Goal: Task Accomplishment & Management: Complete application form

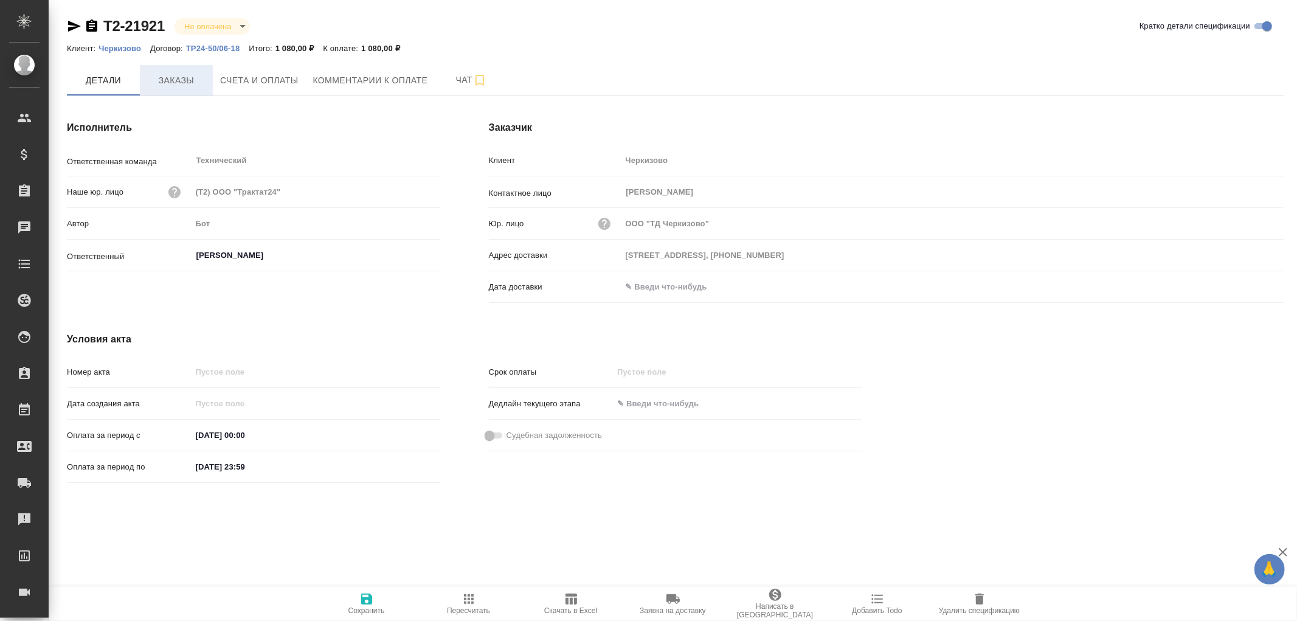
click at [187, 77] on span "Заказы" at bounding box center [176, 80] width 58 height 15
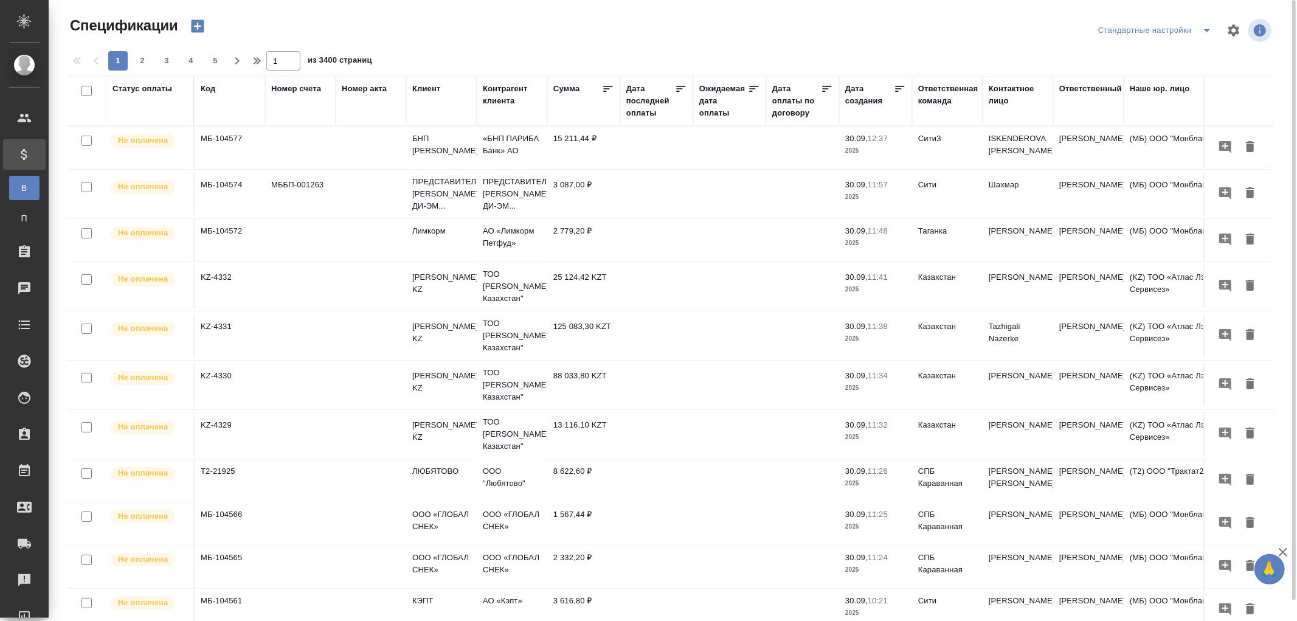
click at [216, 91] on div "Код" at bounding box center [230, 89] width 58 height 12
click at [207, 92] on div "Код" at bounding box center [208, 89] width 15 height 12
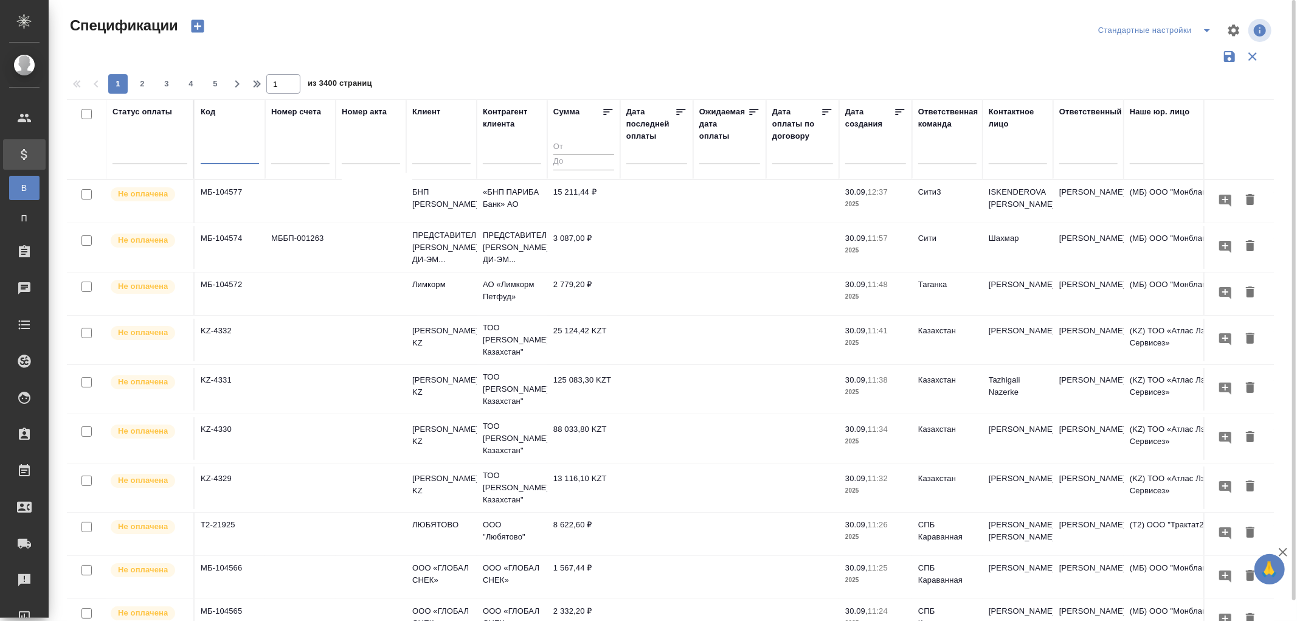
click at [207, 154] on input "text" at bounding box center [230, 155] width 58 height 15
paste input "Т2-21913"
type input "Т2-21913"
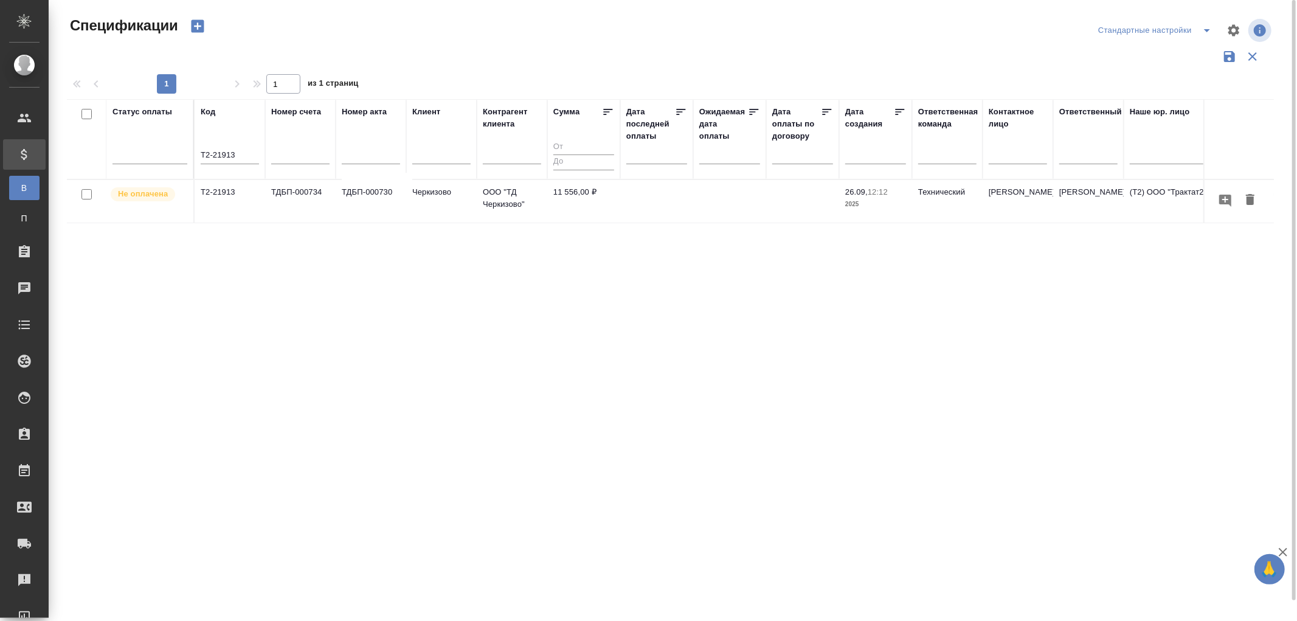
click at [369, 198] on td "ТДБП-000730" at bounding box center [371, 201] width 71 height 43
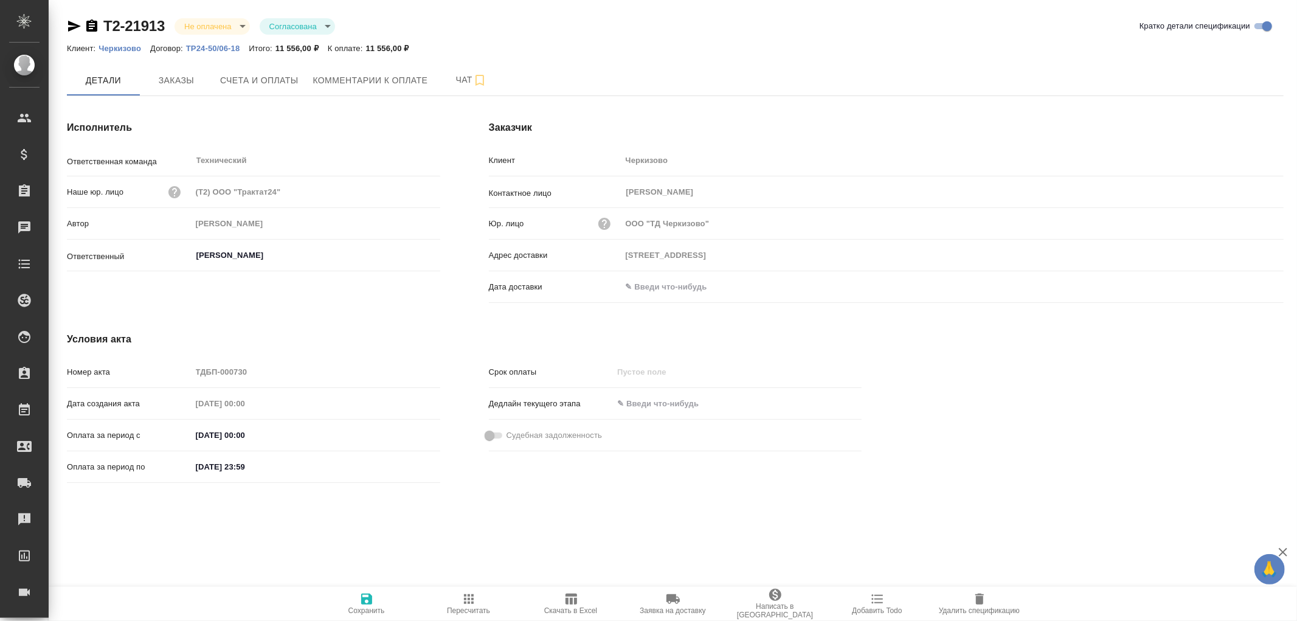
type input "Москва, ул. Лесная, 5В"
click at [571, 598] on icon "button" at bounding box center [571, 598] width 12 height 11
click at [260, 85] on span "Счета и оплаты" at bounding box center [259, 80] width 78 height 15
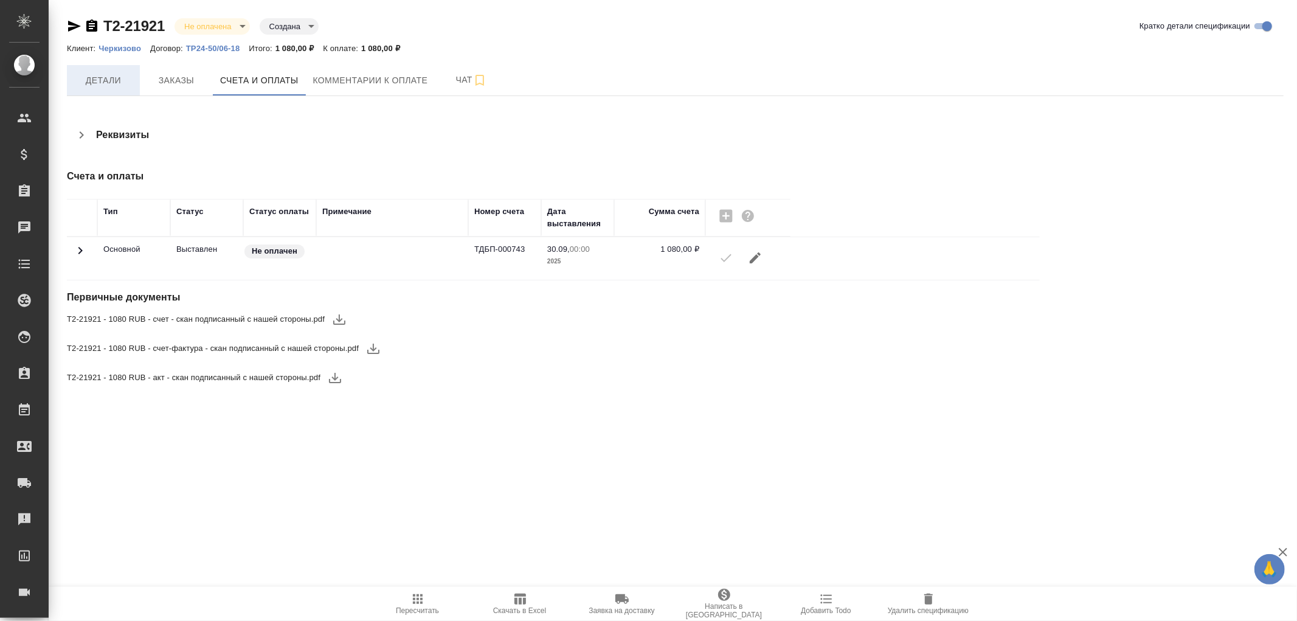
click at [125, 83] on span "Детали" at bounding box center [103, 80] width 58 height 15
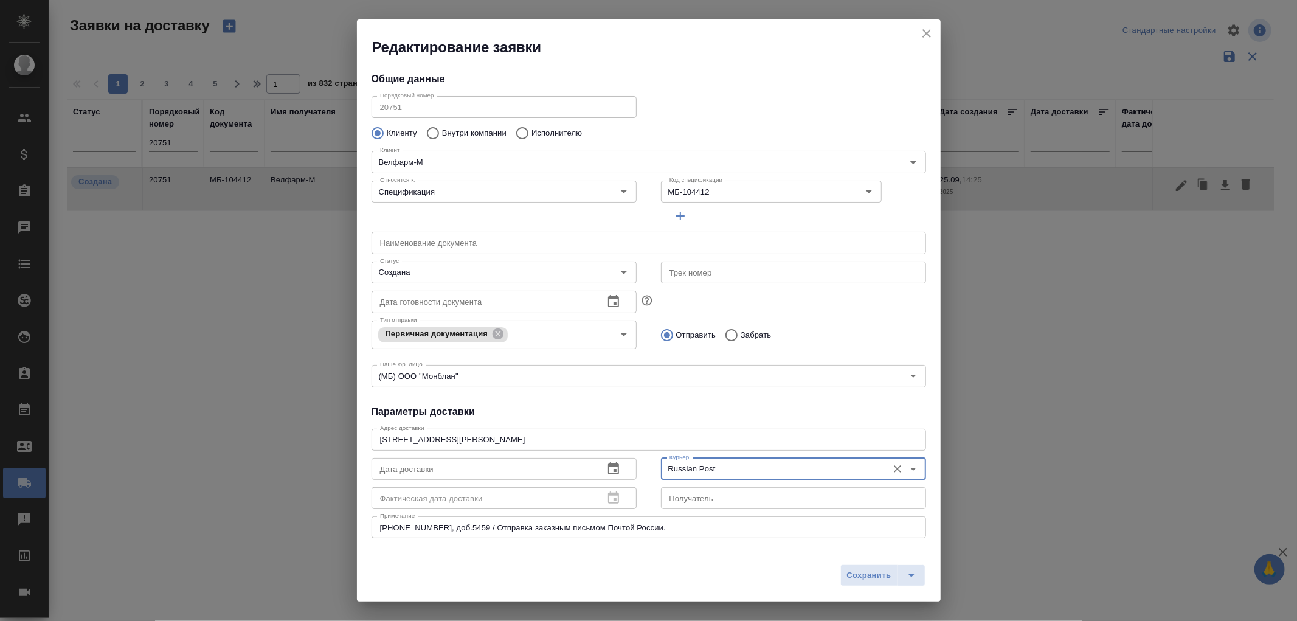
scroll to position [67, 0]
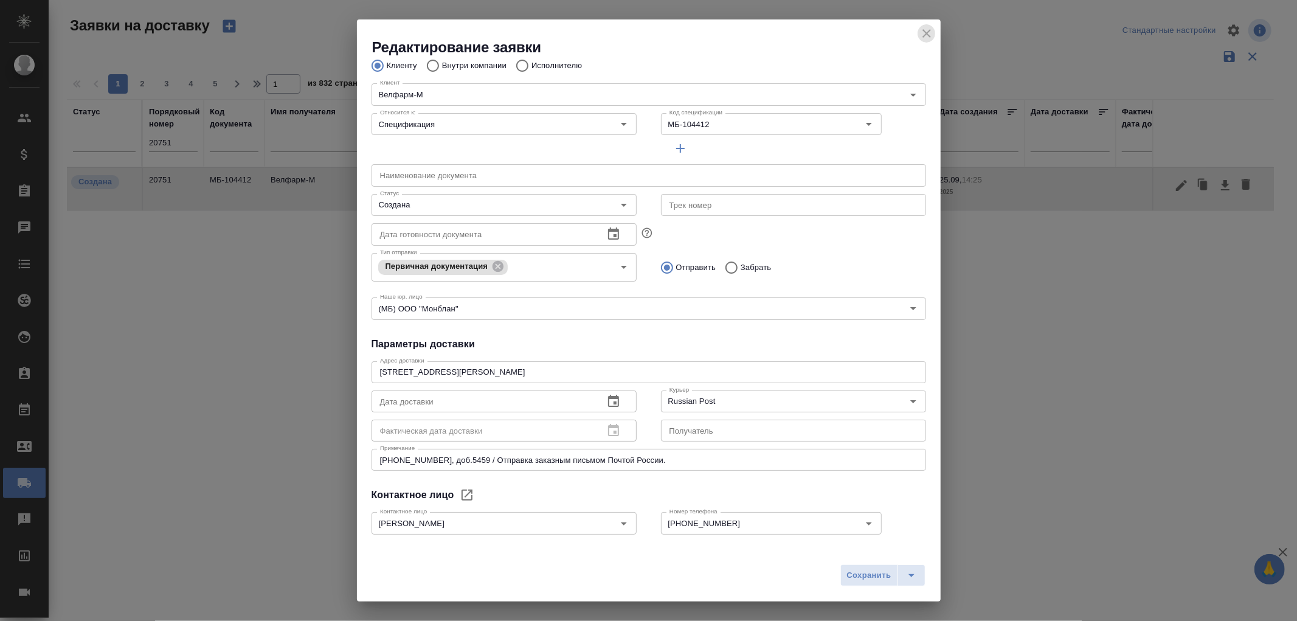
click at [927, 33] on icon "close" at bounding box center [926, 33] width 9 height 9
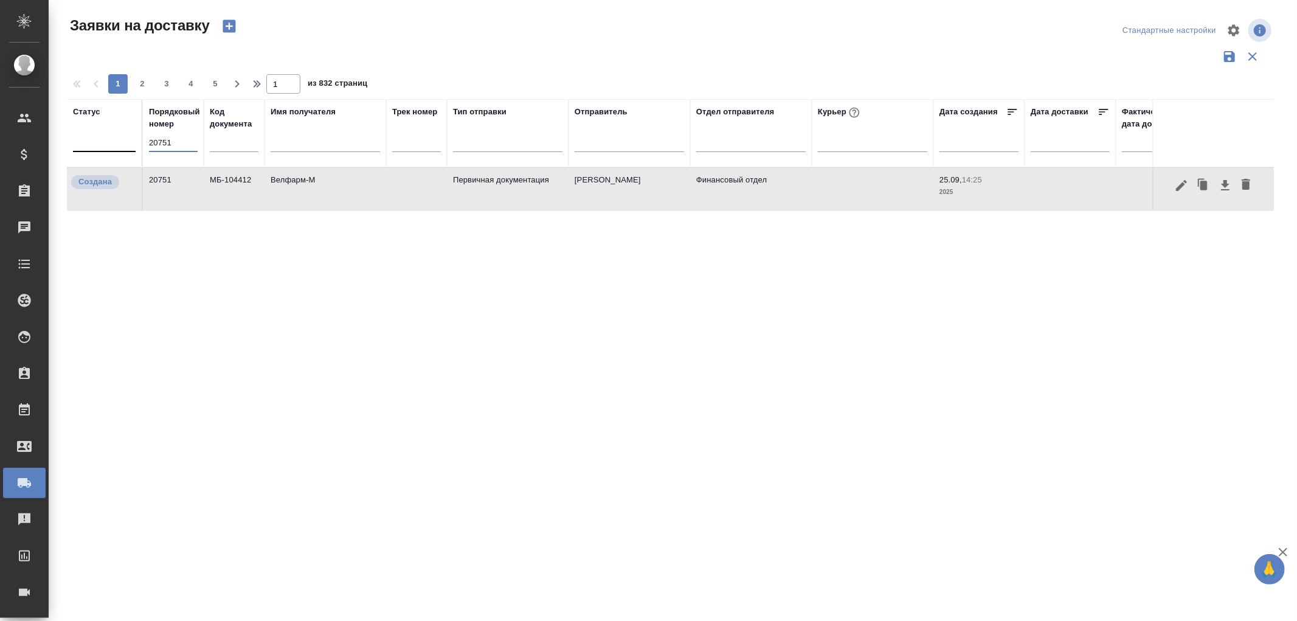
drag, startPoint x: 183, startPoint y: 138, endPoint x: 106, endPoint y: 137, distance: 76.6
click at [106, 137] on tr "Статус Порядковый номер 20751 Код документа Имя получателя Трек номер Тип отпра…" at bounding box center [697, 133] width 1261 height 68
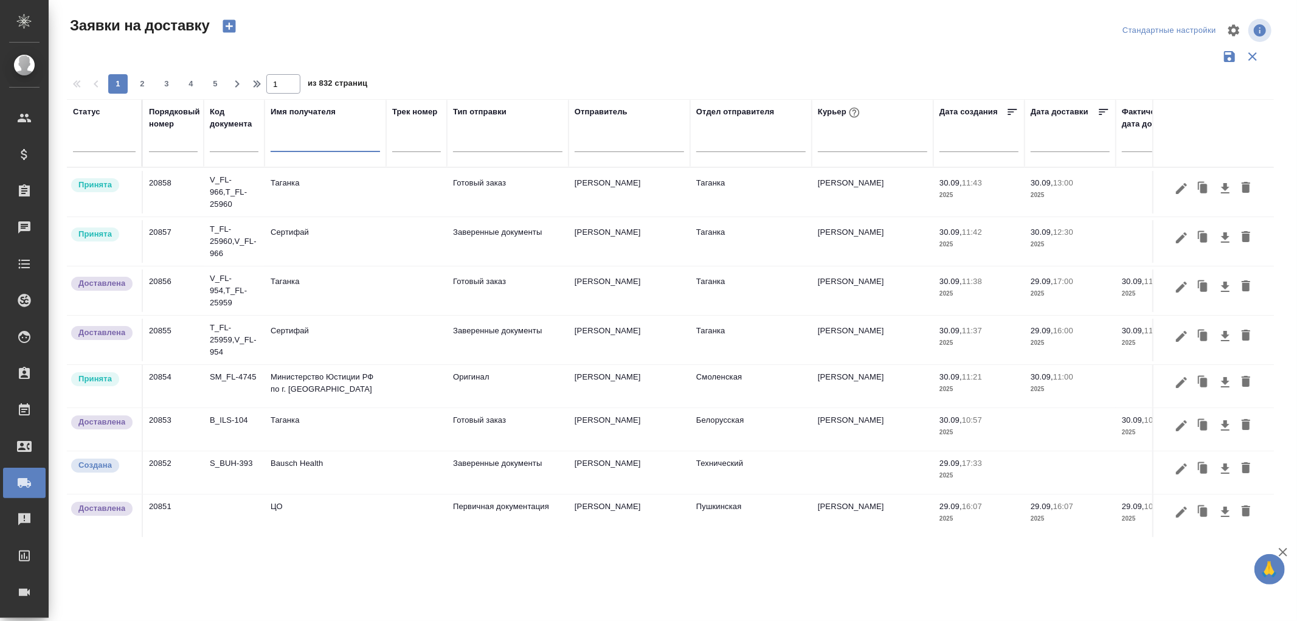
click at [306, 143] on input "text" at bounding box center [325, 143] width 109 height 15
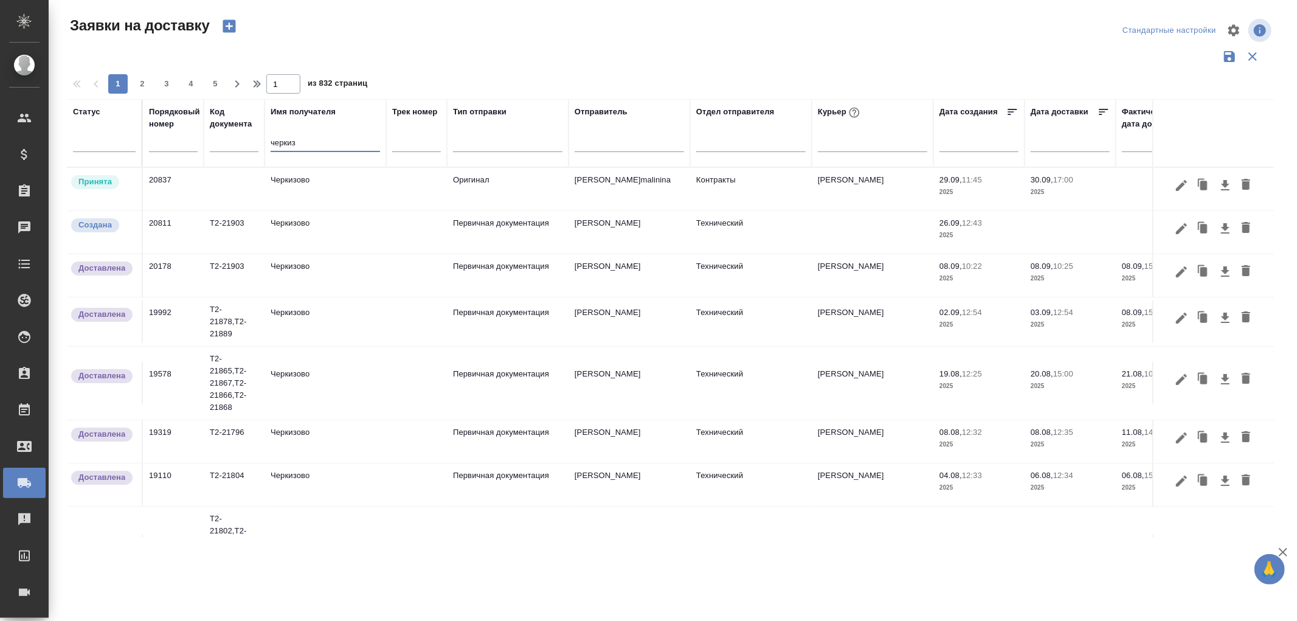
type input "черкиз"
click at [228, 26] on icon "button" at bounding box center [229, 26] width 17 height 17
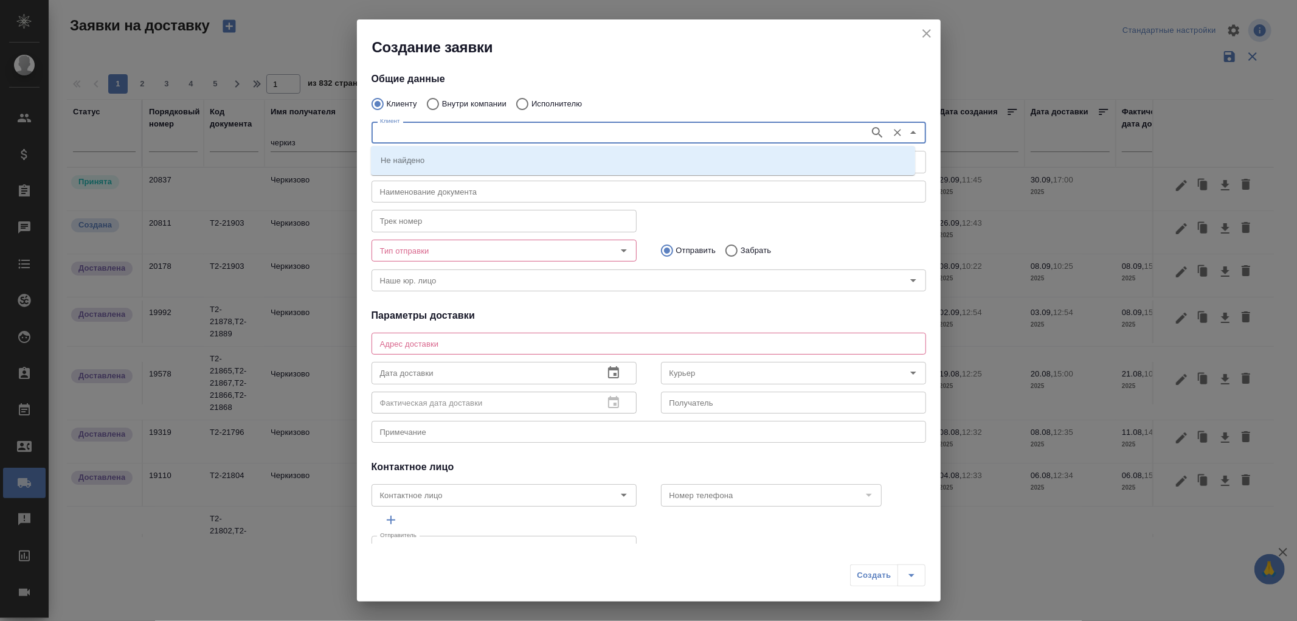
click at [432, 137] on input "Клиент" at bounding box center [619, 132] width 488 height 15
type input "Черкизово"
click at [870, 126] on icon "button" at bounding box center [877, 132] width 15 height 15
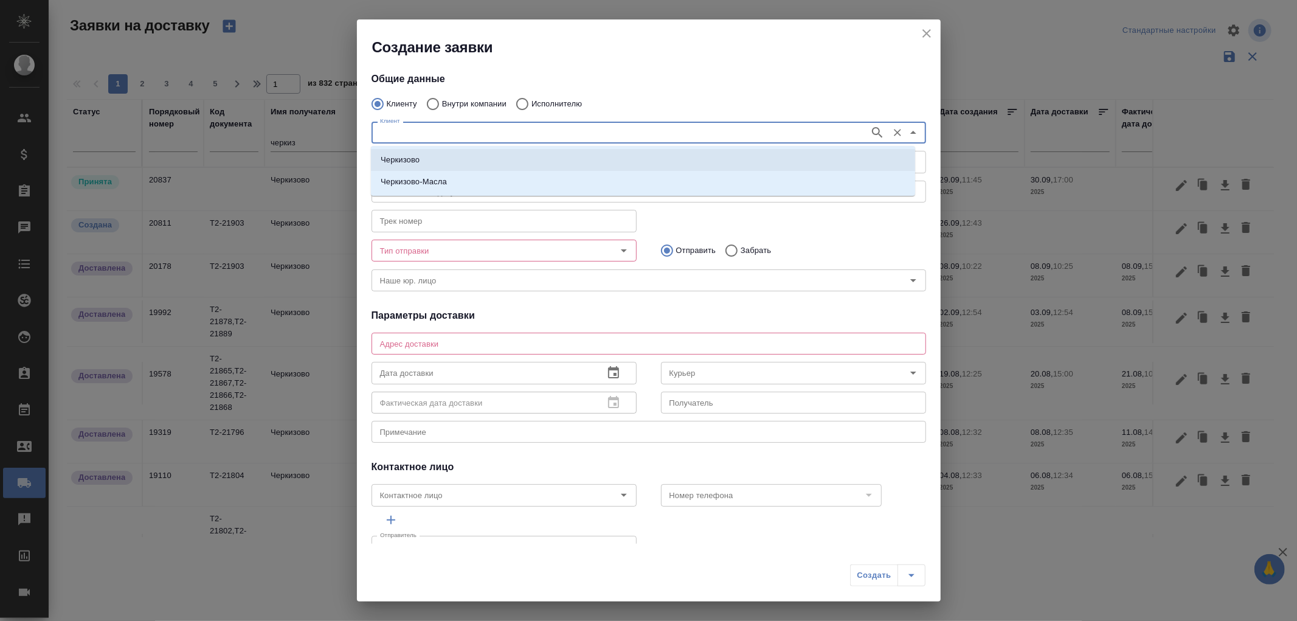
click at [396, 162] on p "Черкизово" at bounding box center [400, 160] width 39 height 12
type input "Черкизово"
type textarea "Москва, ул. Лесная, 5В, КЛ Байбекова Елена"
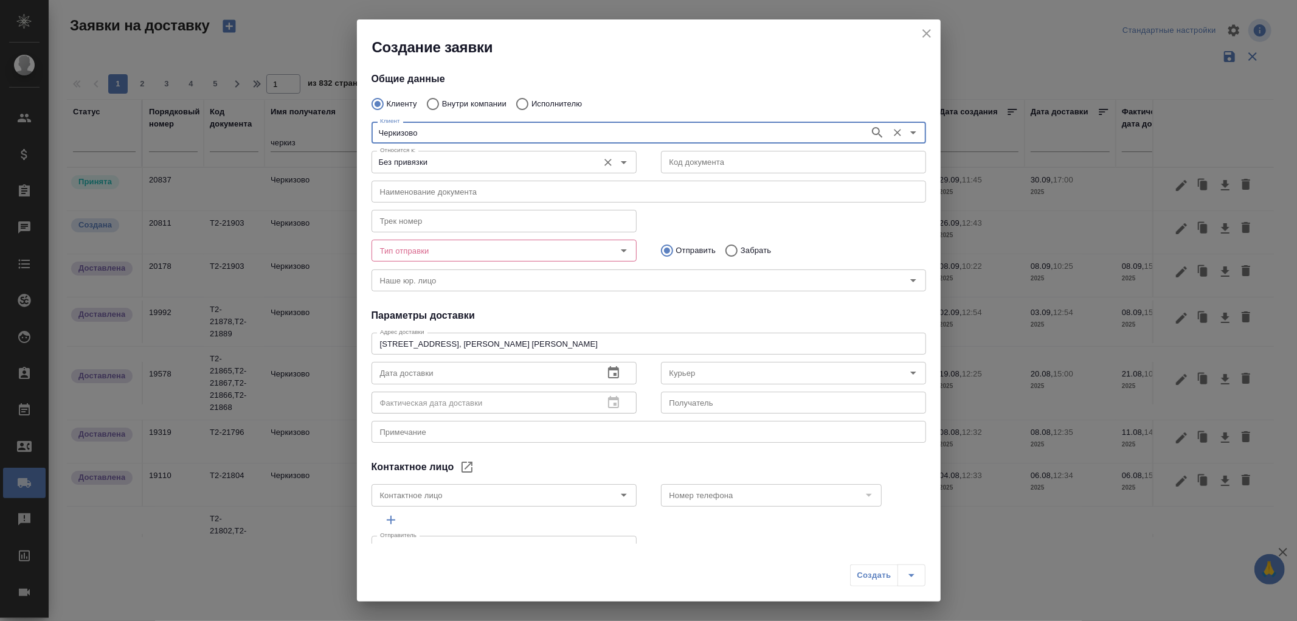
click at [621, 161] on icon "Open" at bounding box center [624, 162] width 6 height 3
type input "Черкизово"
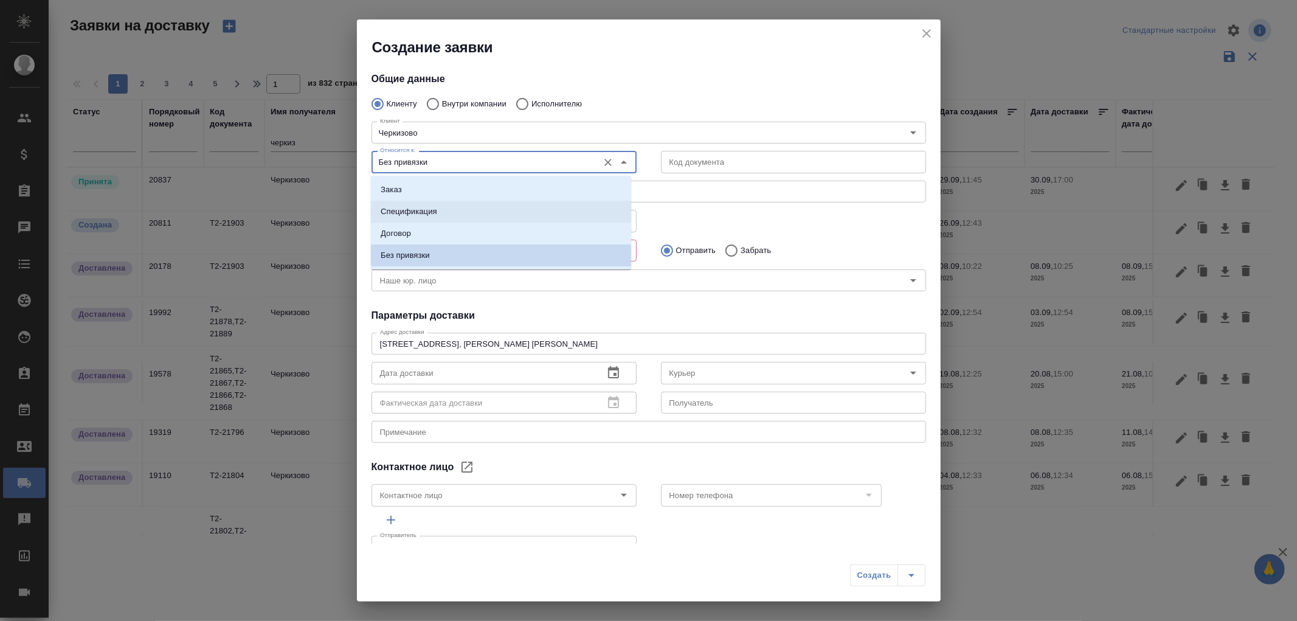
click at [416, 205] on p "Спецификация" at bounding box center [409, 211] width 57 height 12
type input "Спецификация"
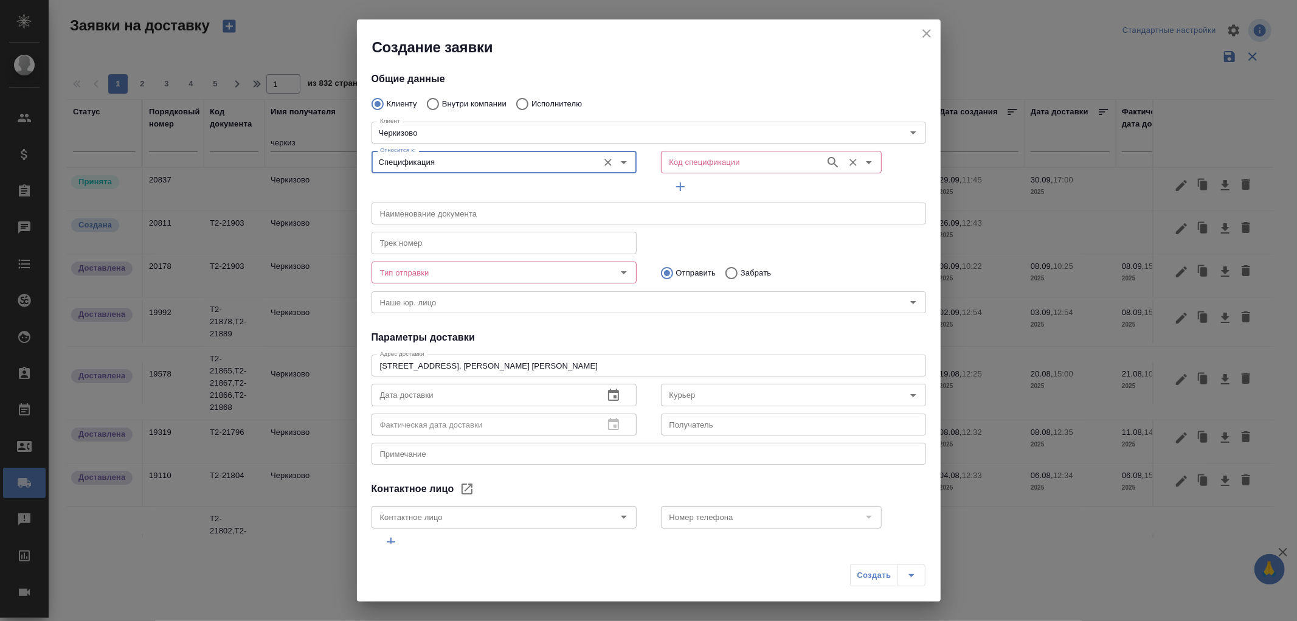
click at [669, 165] on input "Код спецификации" at bounding box center [741, 161] width 154 height 15
click at [688, 165] on input "Код спецификации" at bounding box center [741, 161] width 154 height 15
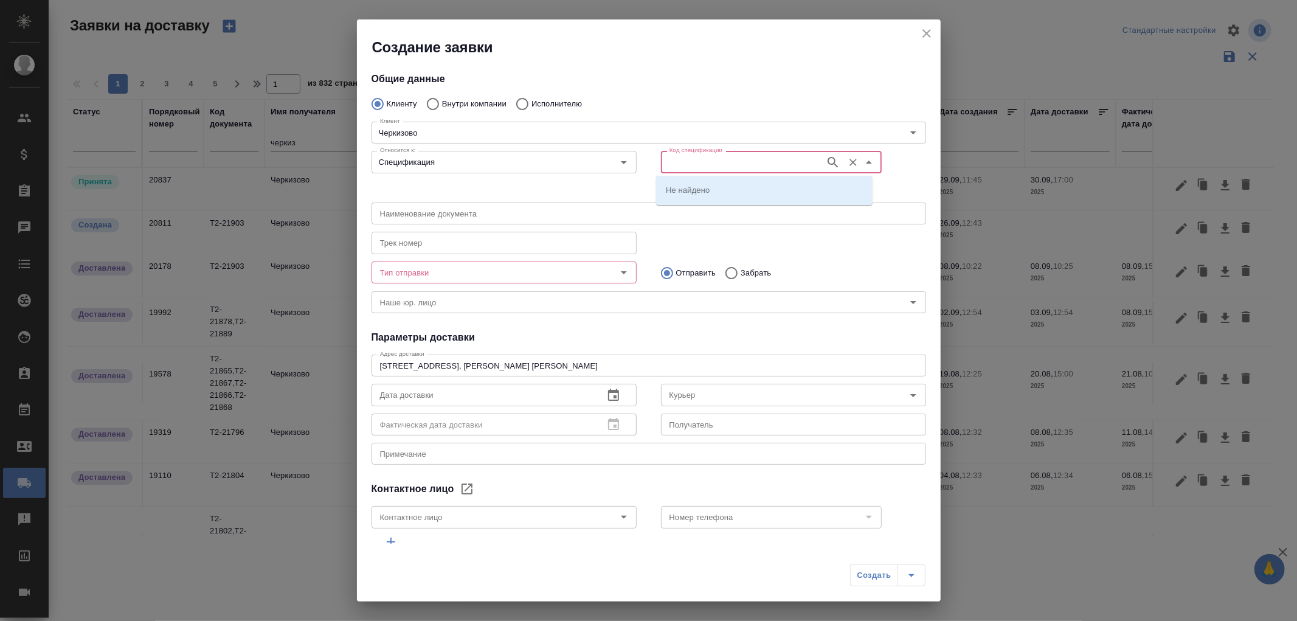
paste input "Т2-21920"
type input "Т2-21920"
click at [825, 160] on icon "button" at bounding box center [832, 162] width 15 height 15
click at [703, 190] on li "Т2-21920" at bounding box center [764, 190] width 216 height 22
type input "(Т2) ООО "Трактат24""
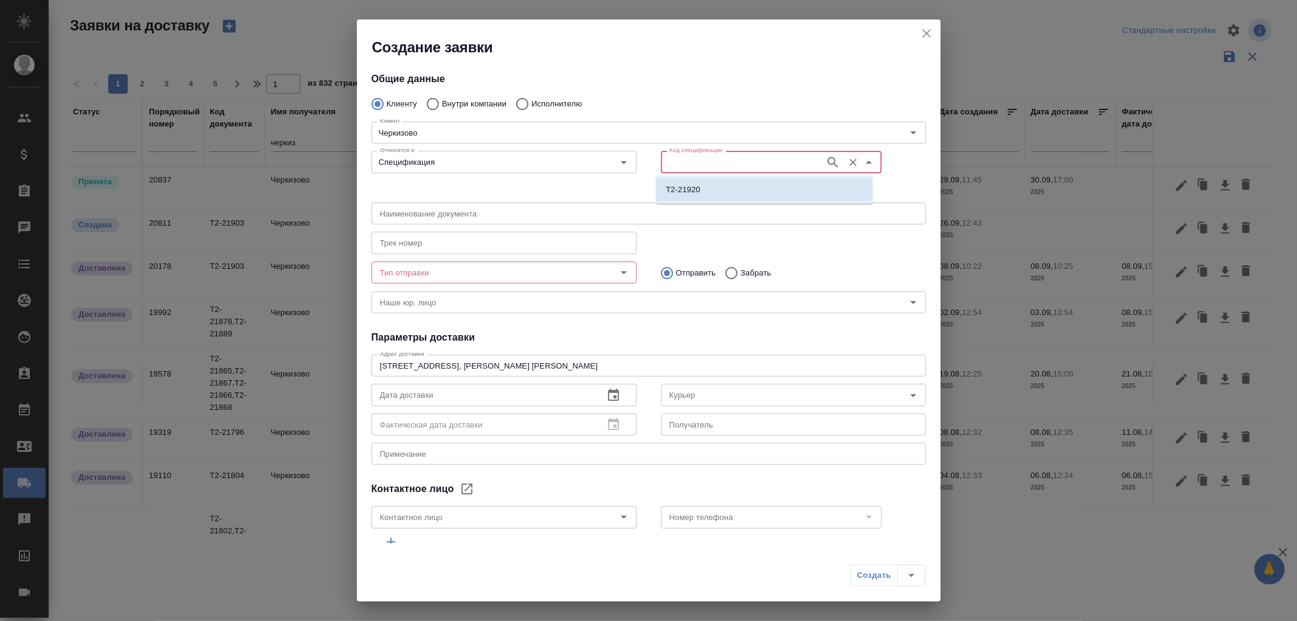
type input "Т2-21920"
type input "Байбекова Елена"
type input "Т2-21920"
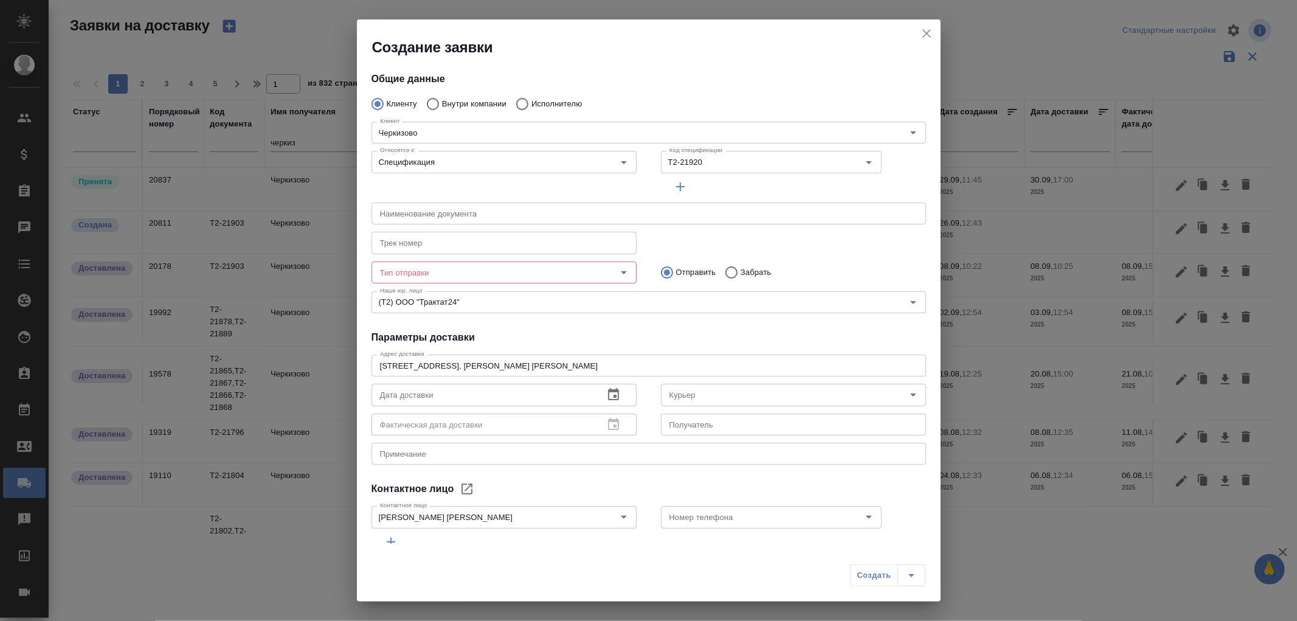
click at [673, 184] on icon "button" at bounding box center [680, 186] width 15 height 15
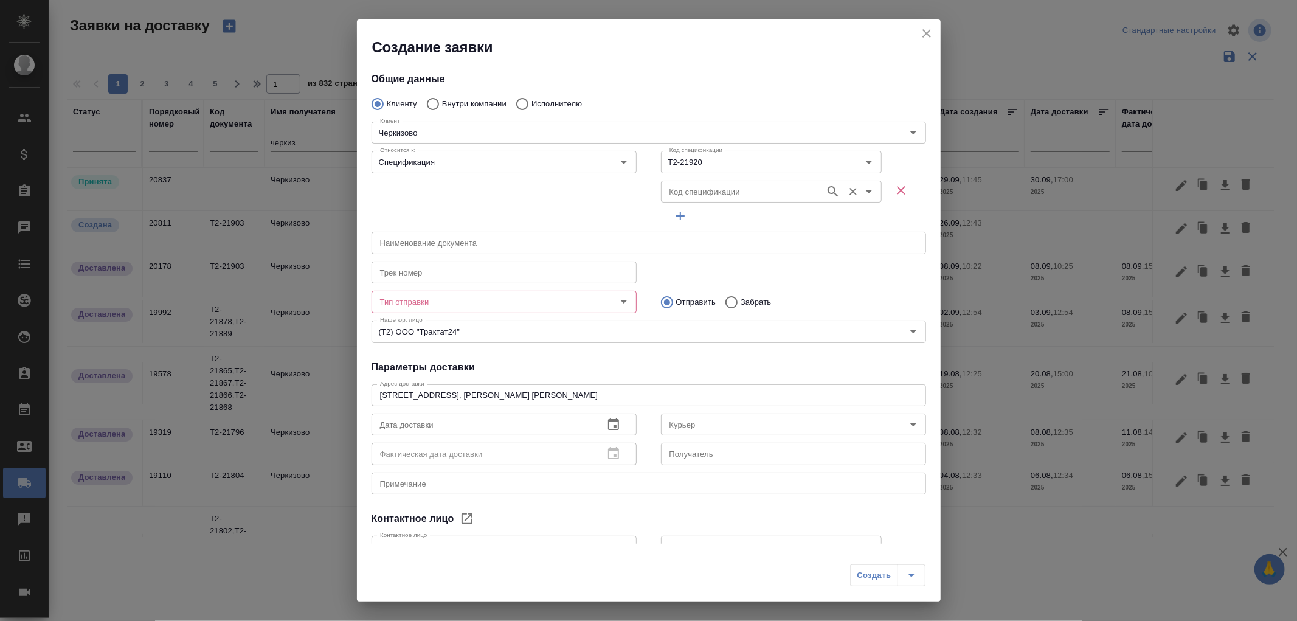
click at [676, 188] on input "Код спецификации" at bounding box center [741, 191] width 154 height 15
paste input "Т2-21916"
type input "Т2-21916"
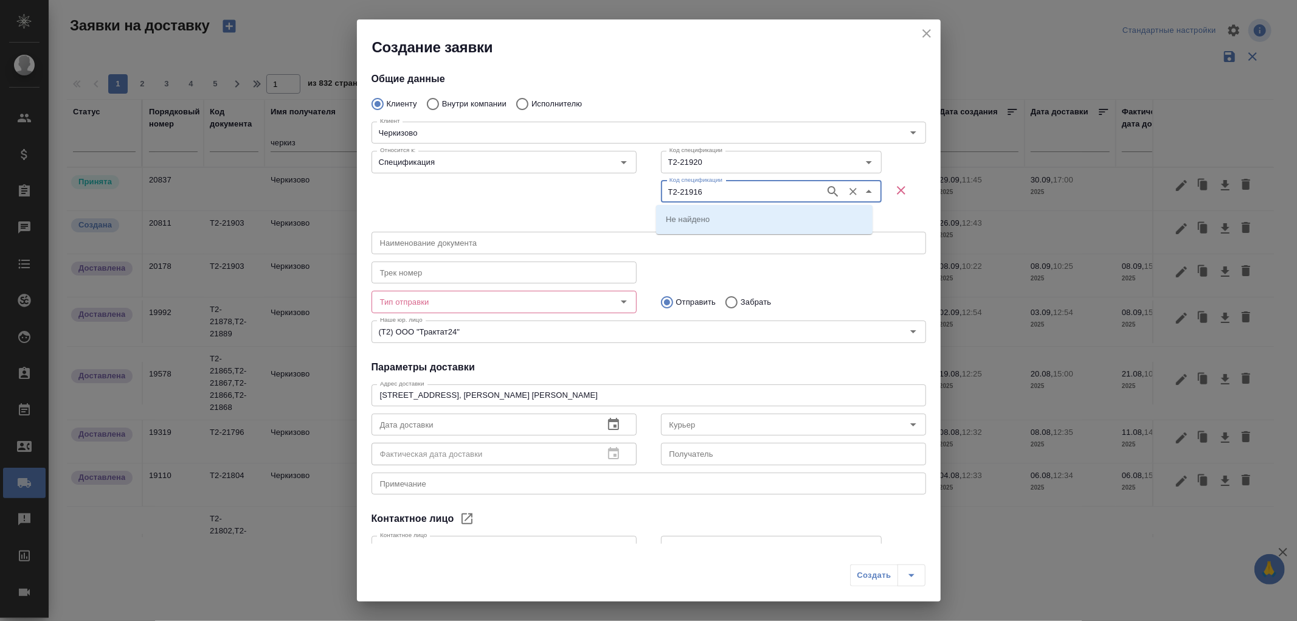
click at [827, 191] on icon "button" at bounding box center [832, 191] width 10 height 10
click at [701, 219] on li "Т2-21916" at bounding box center [764, 219] width 216 height 22
type input "Т2-21916"
click at [676, 215] on icon "button" at bounding box center [680, 216] width 9 height 9
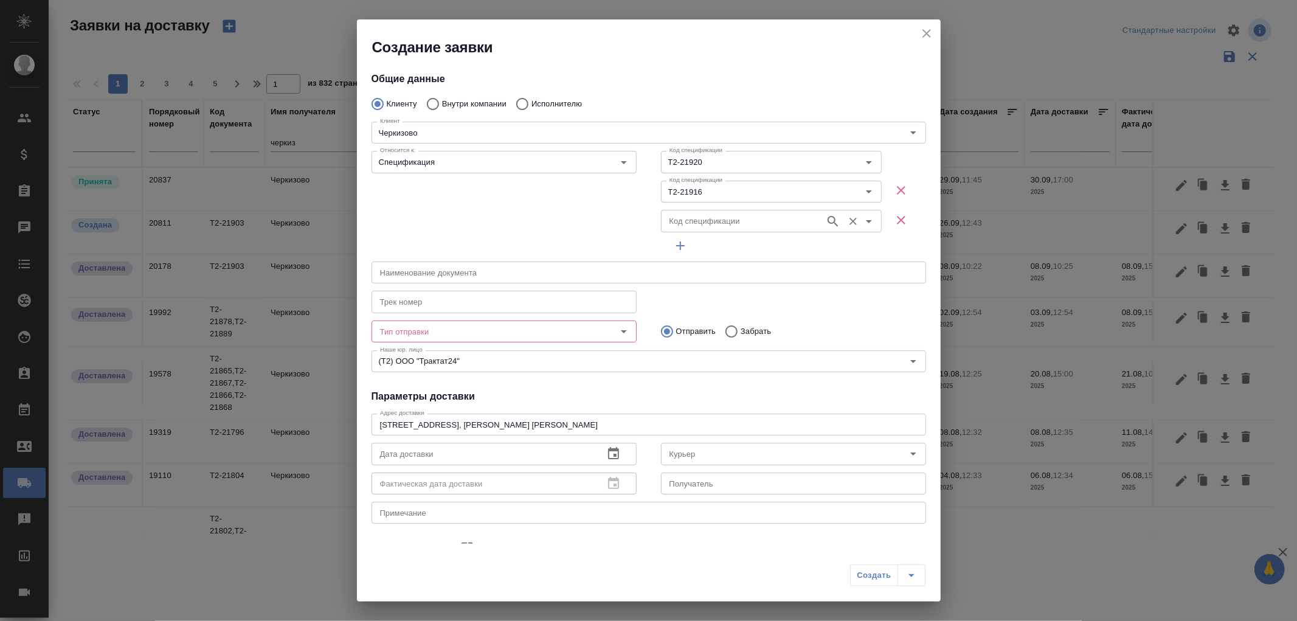
click at [673, 216] on input "Код спецификации" at bounding box center [741, 220] width 154 height 15
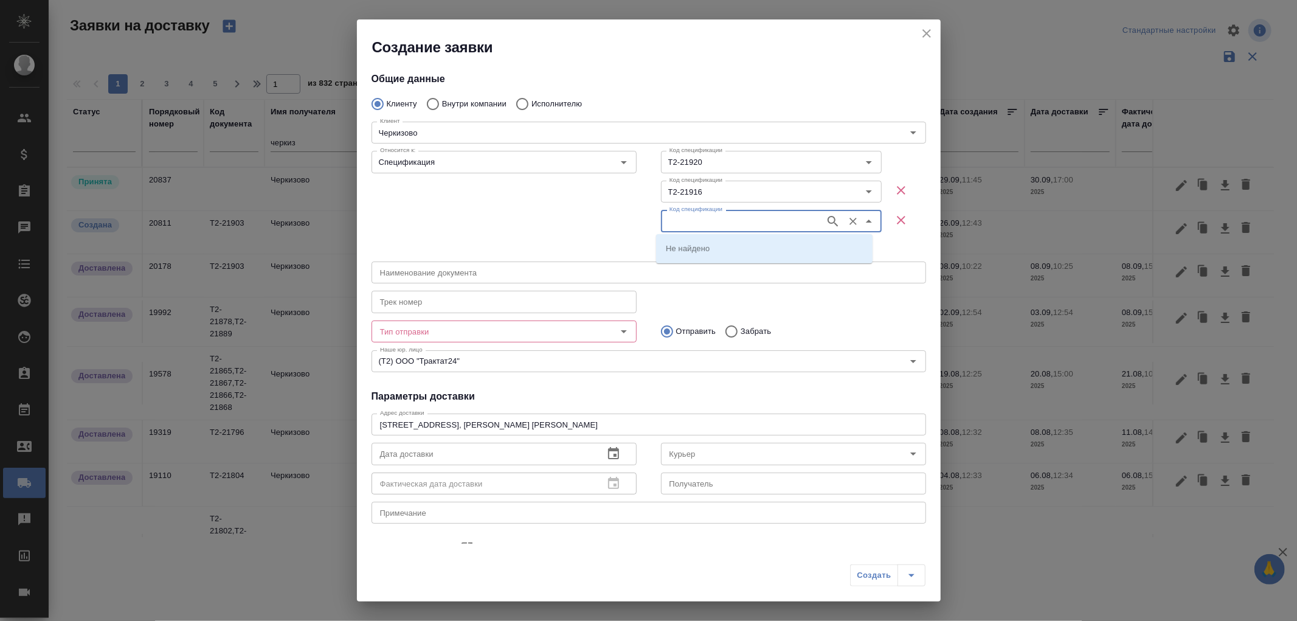
paste input "Т2-21918"
type input "Т2-21918"
click at [827, 216] on icon "button" at bounding box center [832, 221] width 10 height 10
click at [683, 246] on p "Т2-21918" at bounding box center [683, 248] width 35 height 12
type input "Т2-21918"
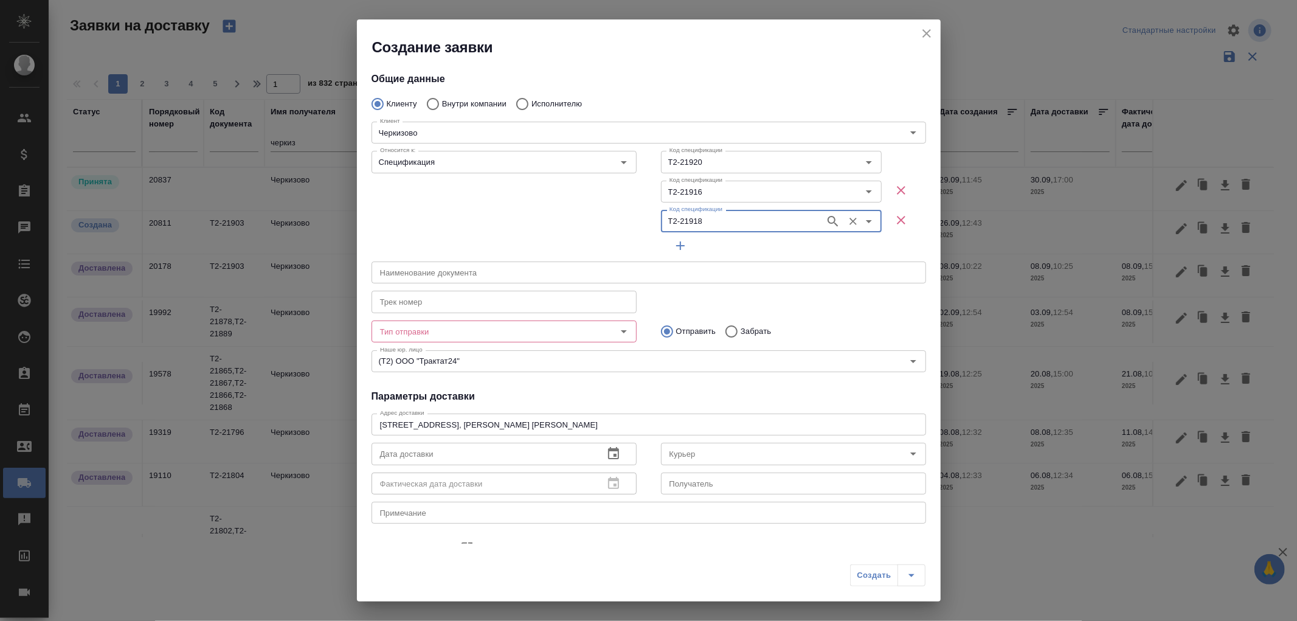
click at [676, 245] on icon "button" at bounding box center [680, 245] width 9 height 9
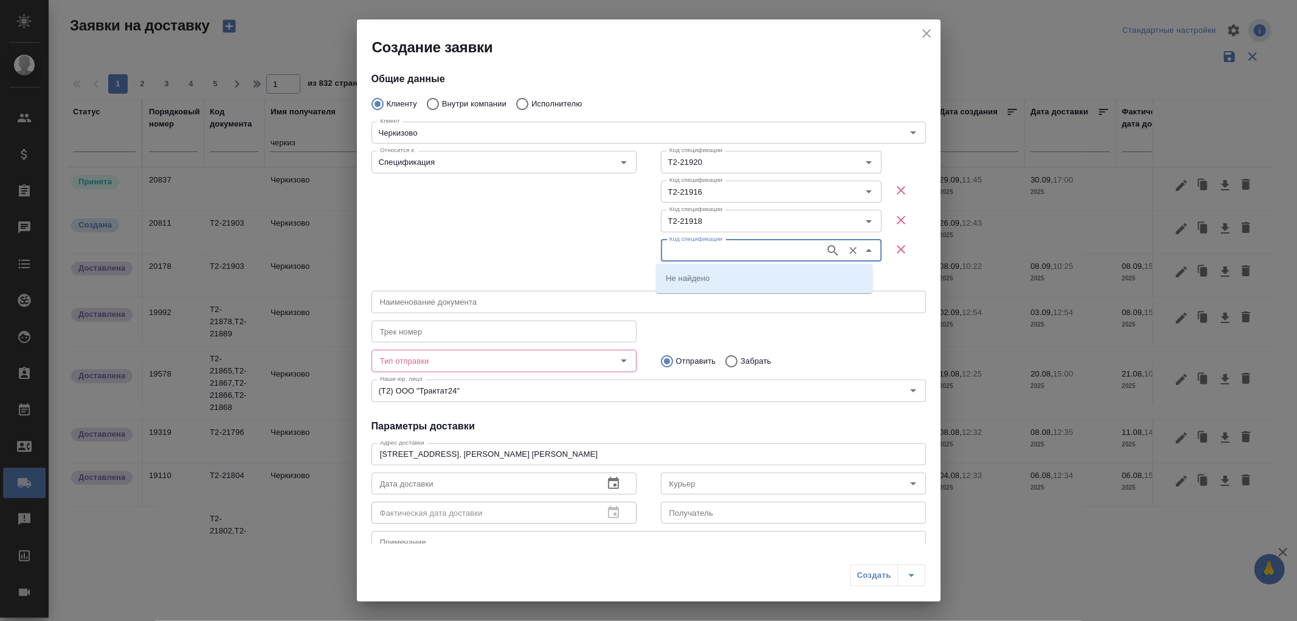
click at [690, 248] on input "Код спецификации" at bounding box center [741, 250] width 154 height 15
paste input "Т2-21917"
type input "Т2-21917"
click at [825, 247] on icon "button" at bounding box center [832, 250] width 15 height 15
click at [679, 276] on p "Т2-21917" at bounding box center [683, 278] width 35 height 12
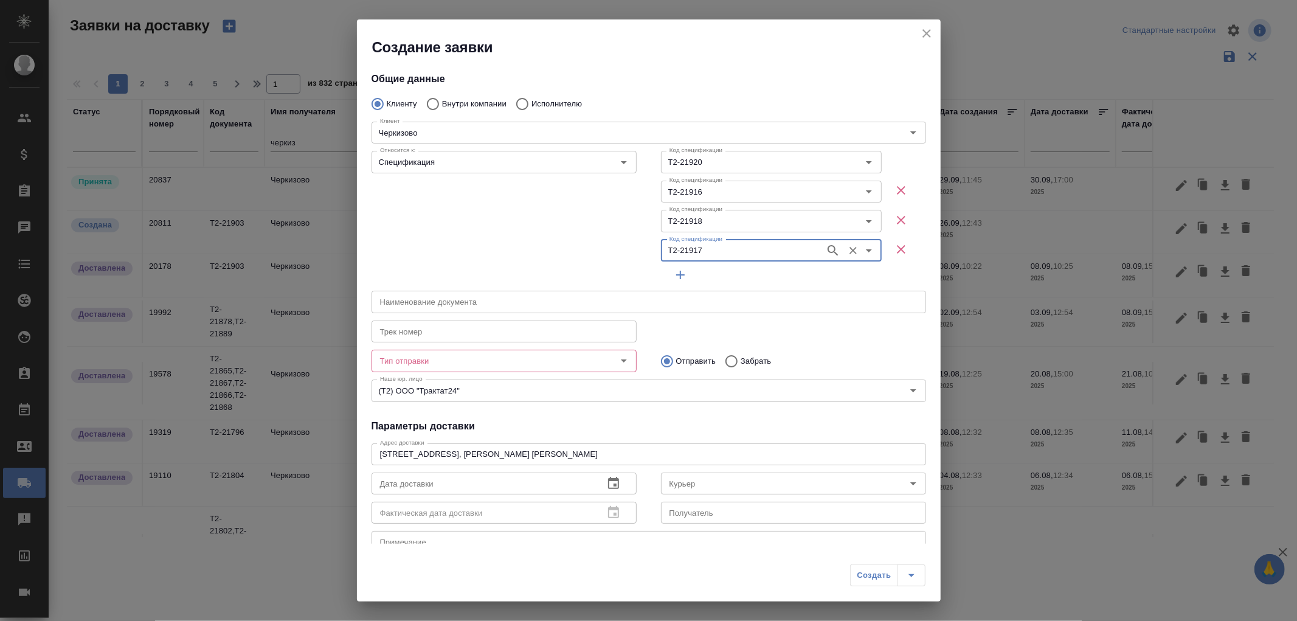
type input "Т2-21917"
click at [674, 272] on icon "button" at bounding box center [680, 274] width 15 height 15
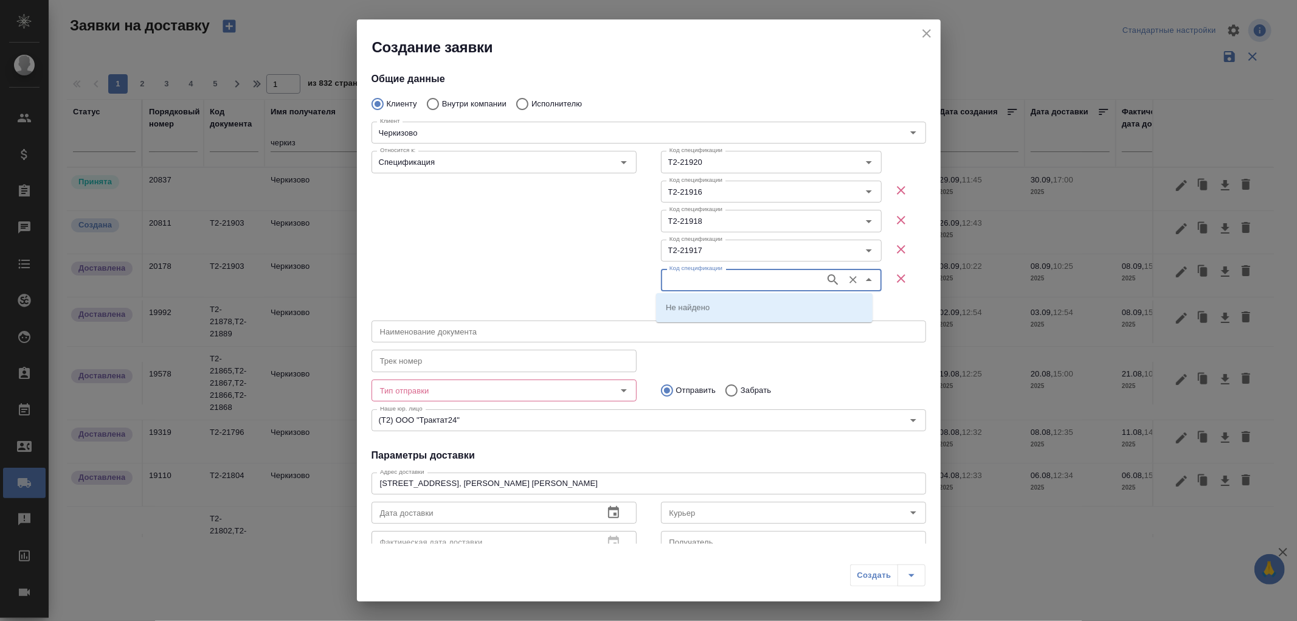
click at [681, 274] on input "Код спецификации" at bounding box center [741, 279] width 154 height 15
paste input "Т2-21919"
type input "Т2-21919"
click at [827, 277] on icon "button" at bounding box center [832, 279] width 10 height 10
click at [697, 312] on p "Т2-21919" at bounding box center [683, 307] width 35 height 12
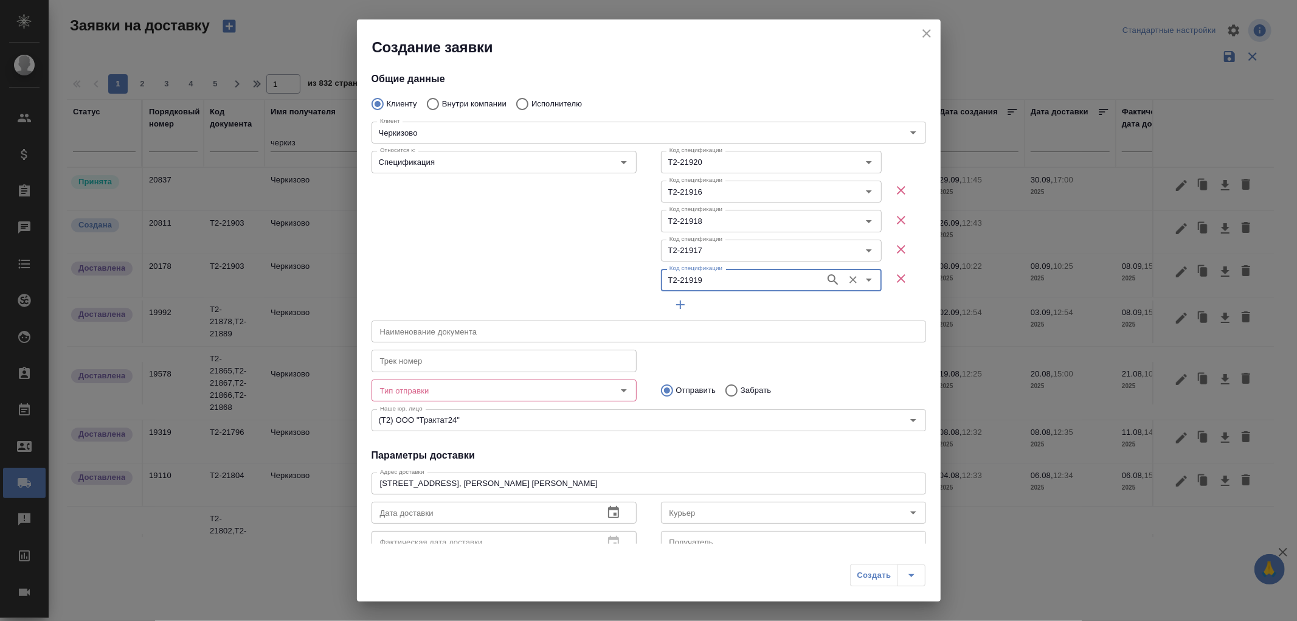
type input "Т2-21919"
click at [678, 305] on icon "button" at bounding box center [680, 304] width 9 height 9
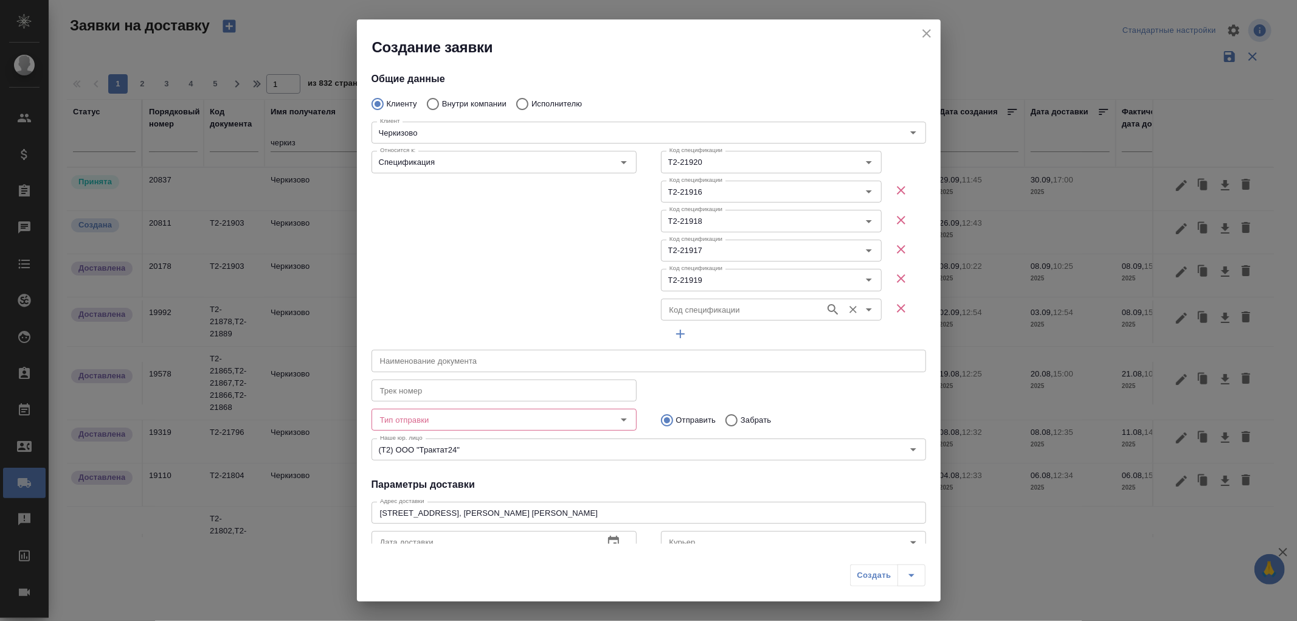
click at [681, 310] on input "Код спецификации" at bounding box center [741, 309] width 154 height 15
paste input "Т2-21921"
type input "Т2-21921"
click at [827, 309] on icon "button" at bounding box center [832, 309] width 15 height 15
click at [683, 339] on p "Т2-21921" at bounding box center [683, 337] width 35 height 12
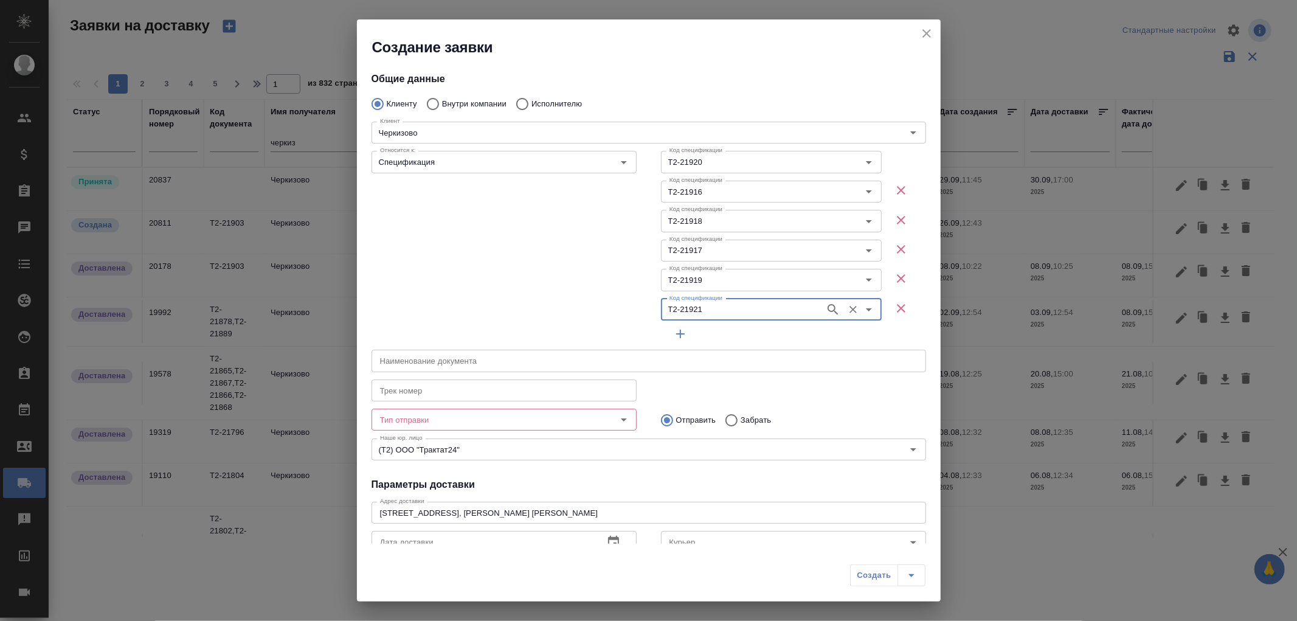
type input "Т2-21921"
click at [412, 356] on input "text" at bounding box center [648, 361] width 554 height 22
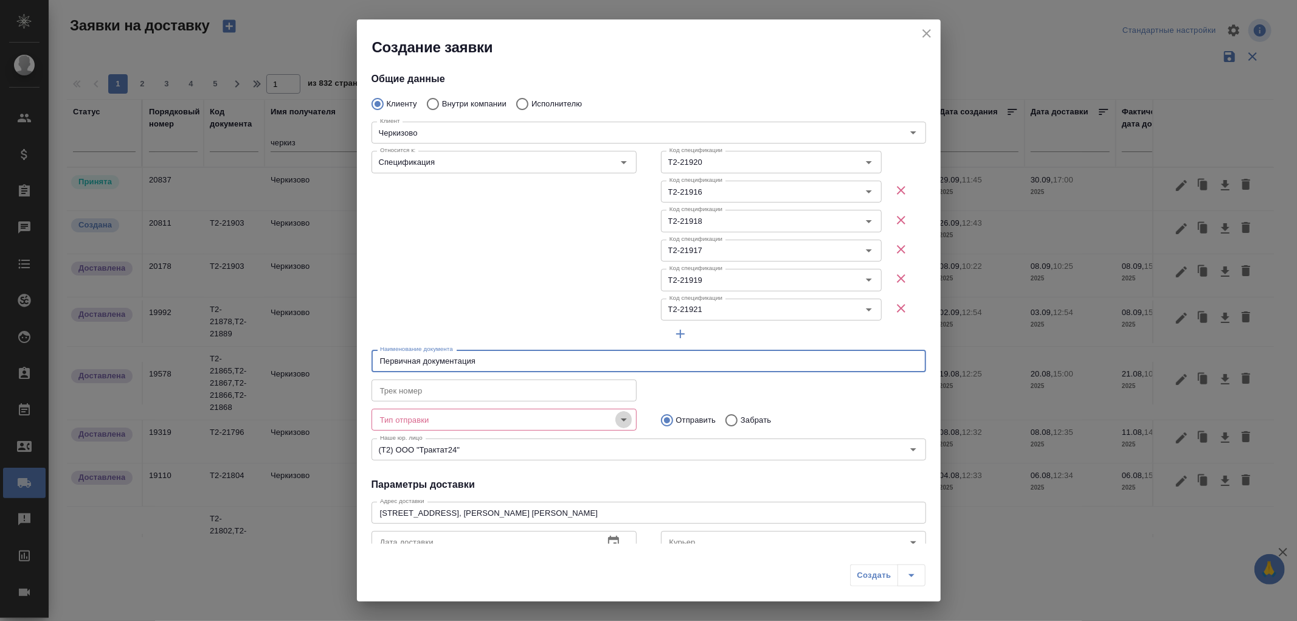
click at [616, 416] on icon "Open" at bounding box center [623, 419] width 15 height 15
type input "Первичная документация"
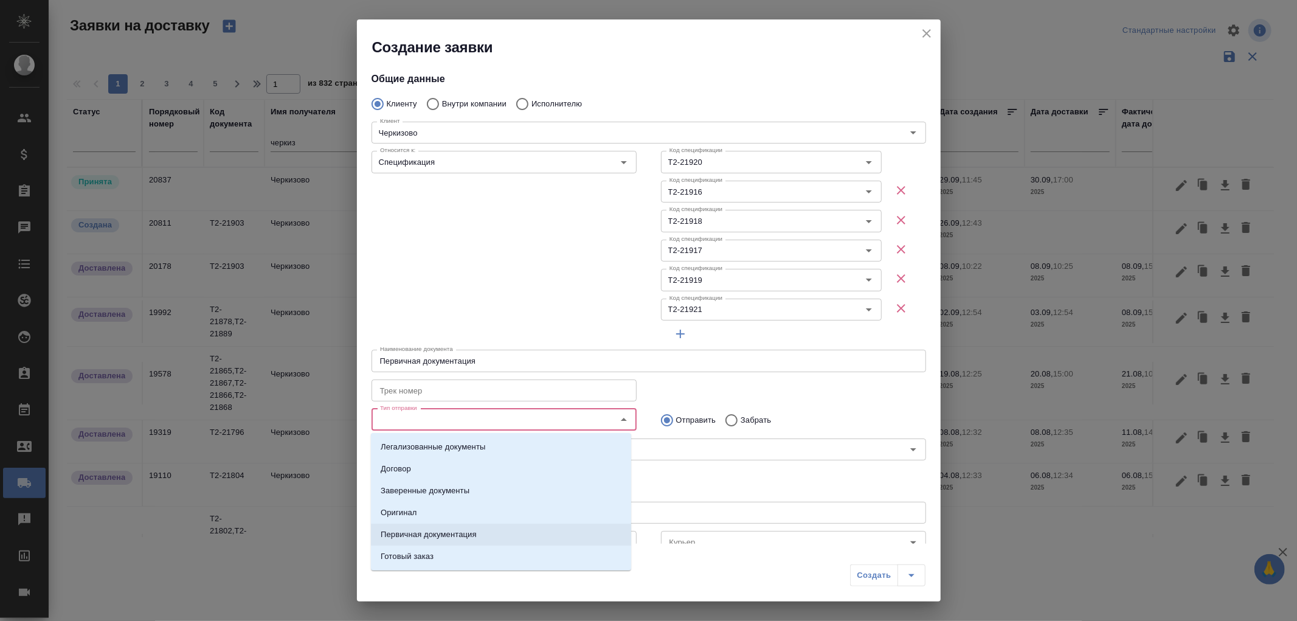
click at [443, 530] on p "Первичная документация" at bounding box center [429, 534] width 96 height 12
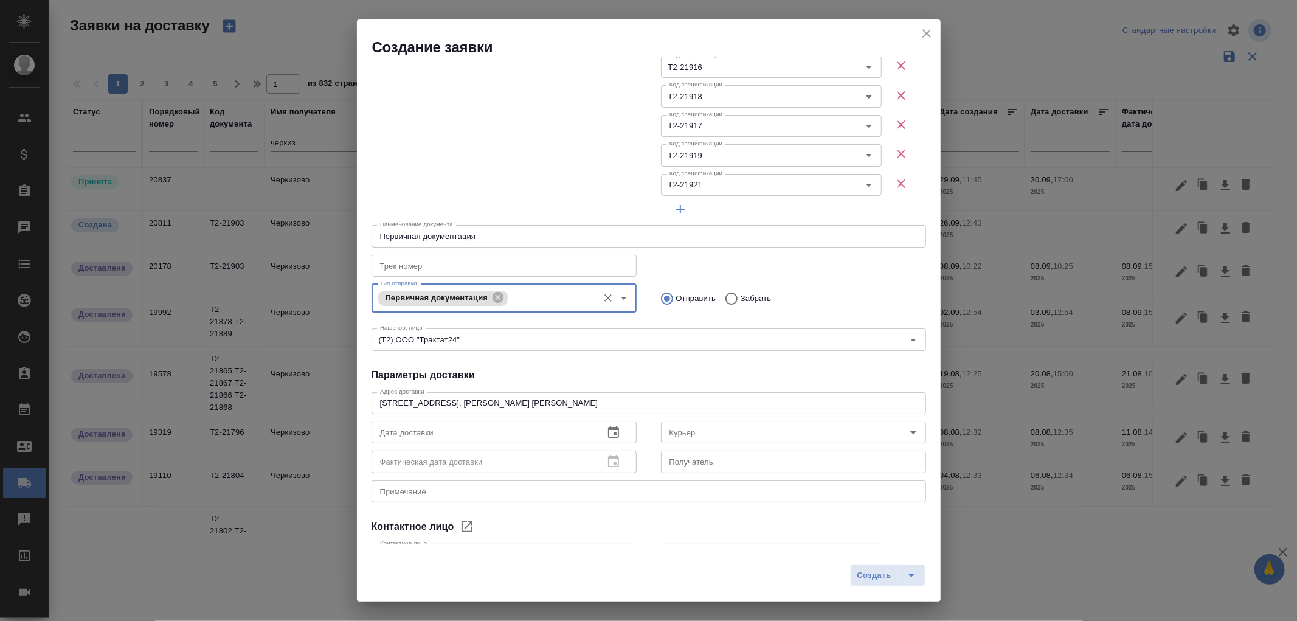
scroll to position [135, 0]
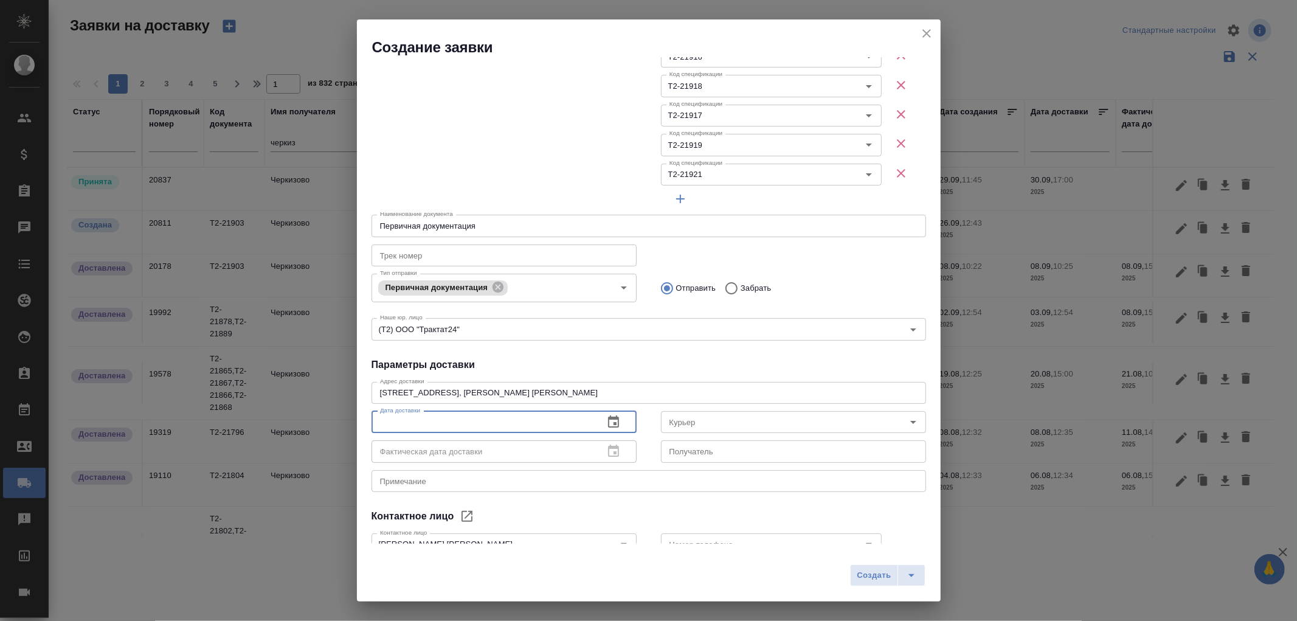
click at [443, 418] on input "text" at bounding box center [482, 422] width 222 height 22
click at [485, 416] on input "text" at bounding box center [482, 422] width 222 height 22
click at [607, 421] on icon "button" at bounding box center [613, 422] width 15 height 15
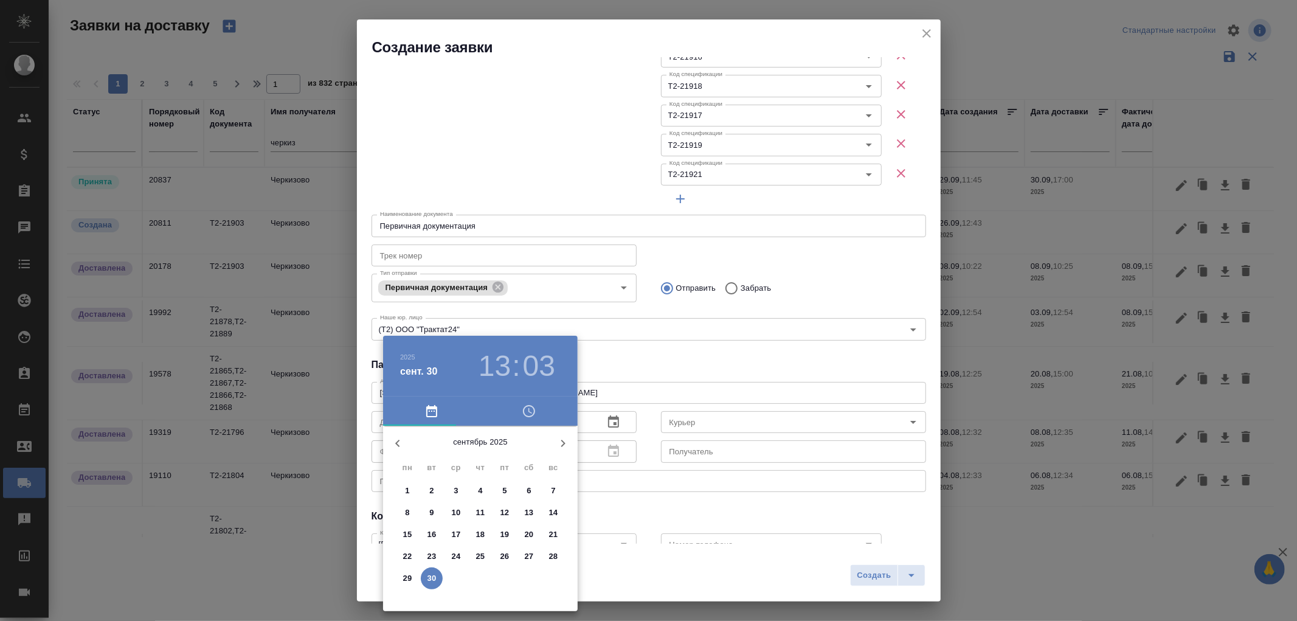
click at [429, 577] on p "30" at bounding box center [431, 578] width 9 height 12
type input "30.09.2025 13:03"
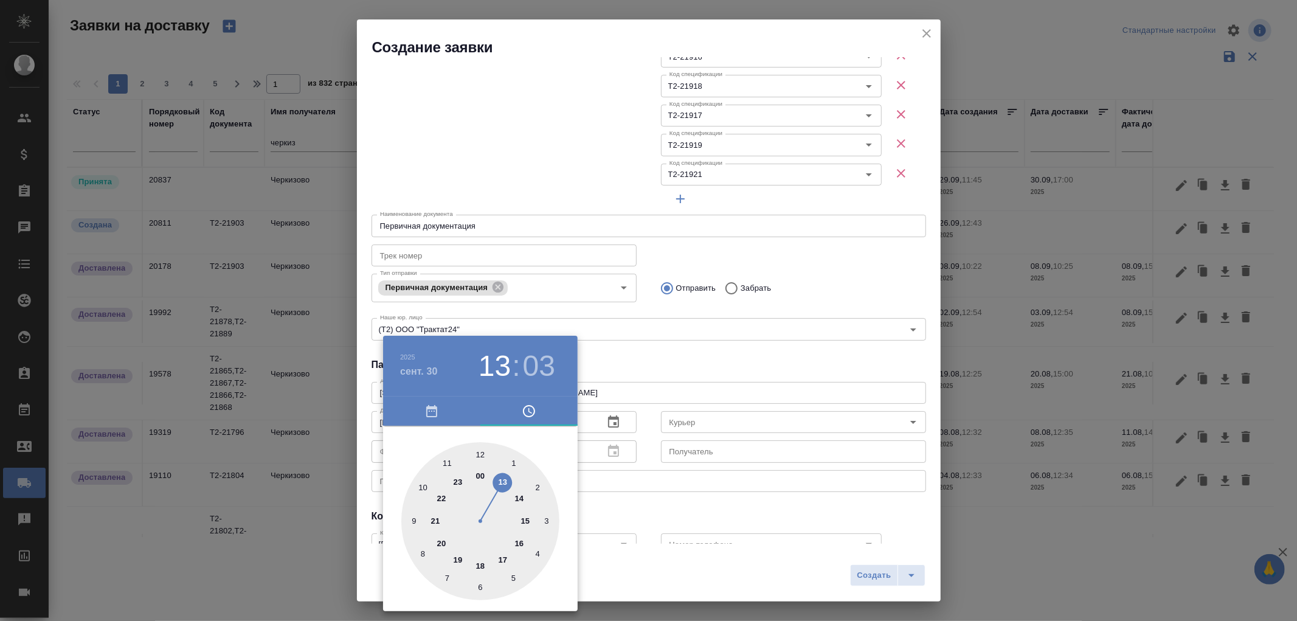
click at [699, 591] on div at bounding box center [648, 310] width 1297 height 621
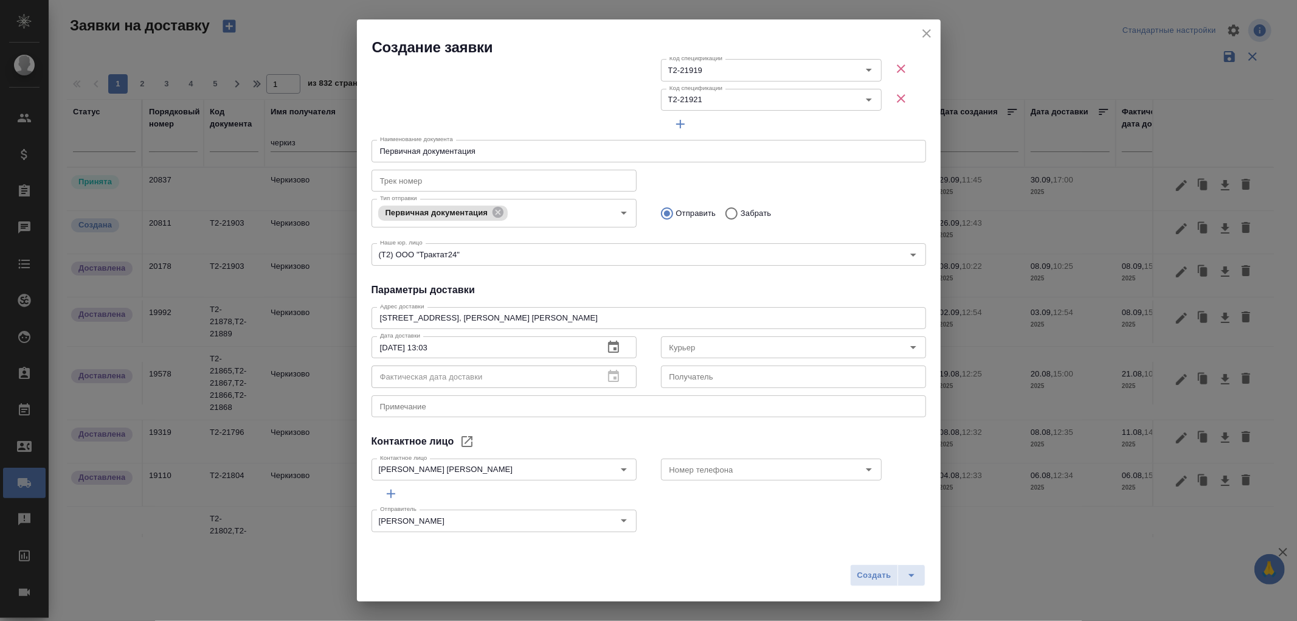
scroll to position [211, 0]
click at [700, 465] on input "Номер телефона" at bounding box center [750, 468] width 173 height 15
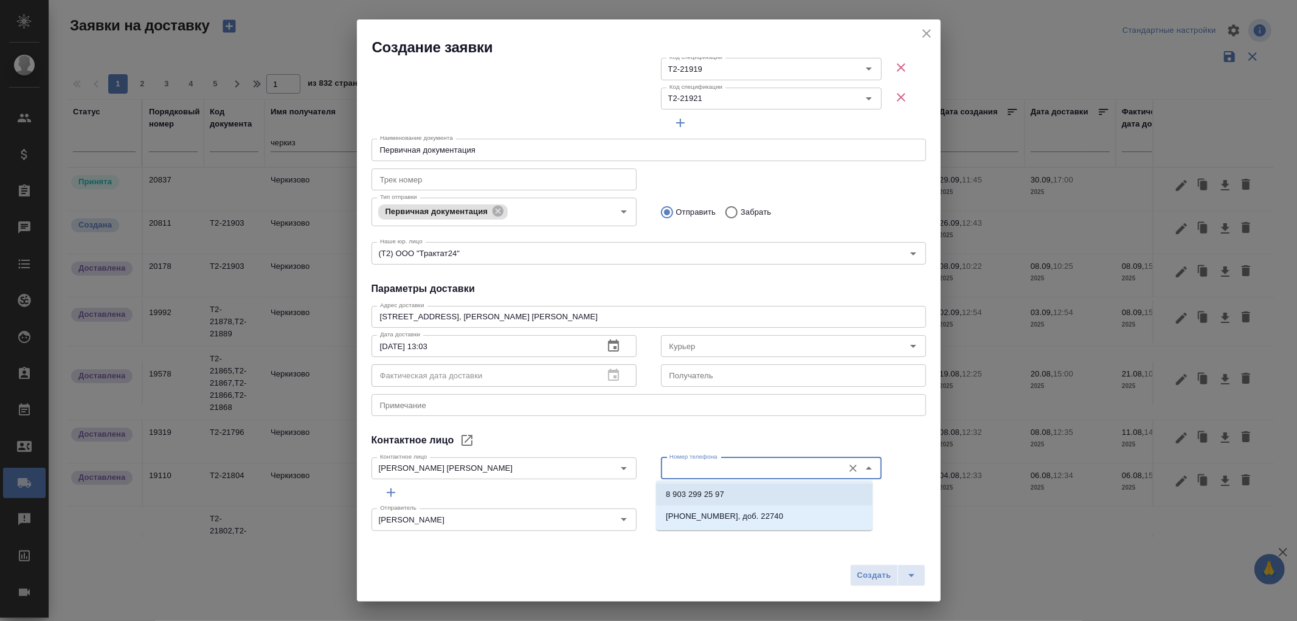
click at [697, 490] on p "8 903 299 25 97" at bounding box center [695, 494] width 58 height 12
type input "8 903 299 25 97"
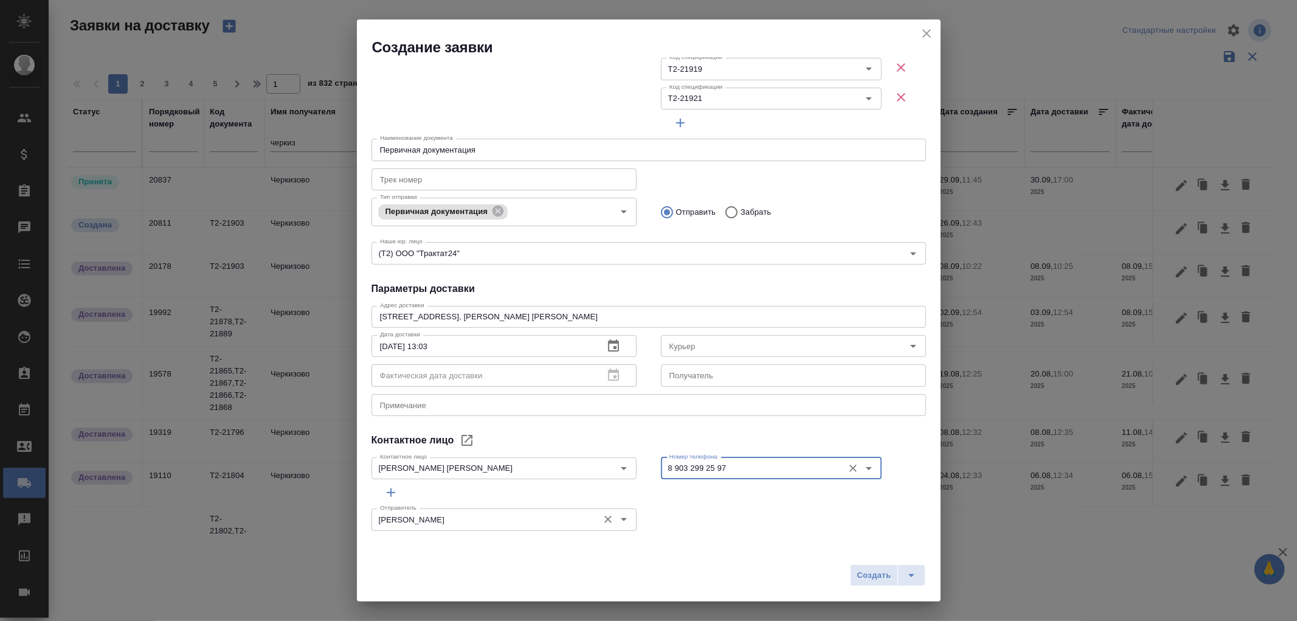
click at [556, 517] on input "Романенко Руфина" at bounding box center [483, 519] width 217 height 15
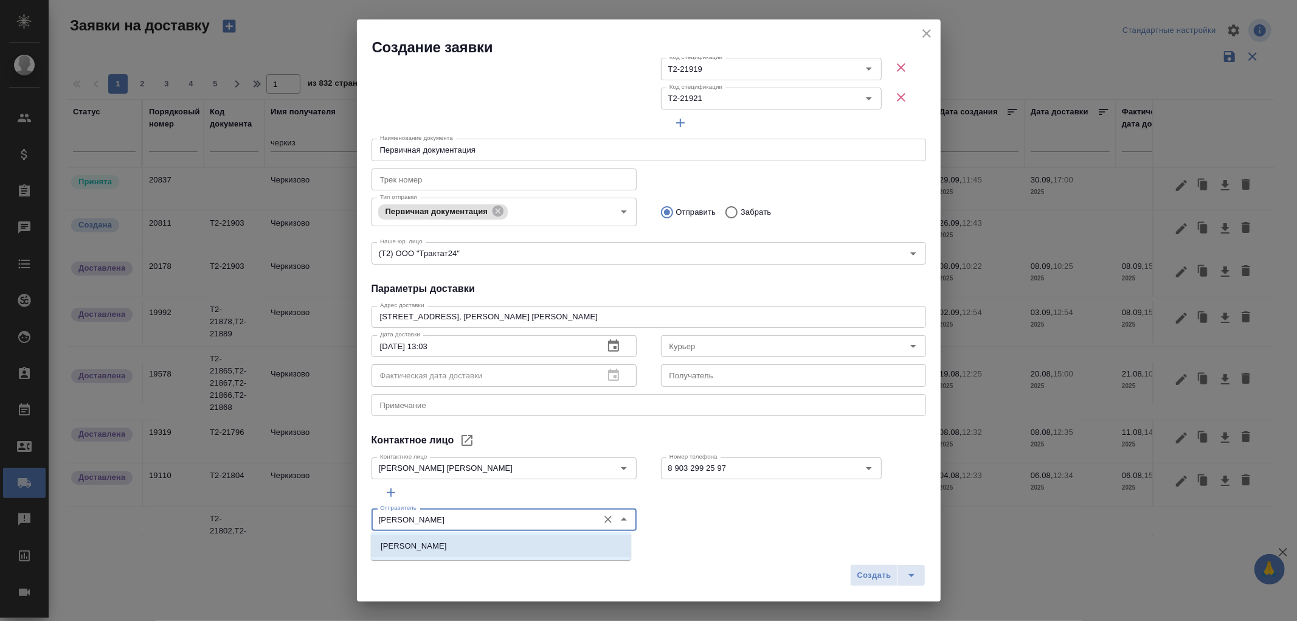
click at [433, 549] on p "[PERSON_NAME]" at bounding box center [414, 546] width 66 height 12
type input "[PERSON_NAME]"
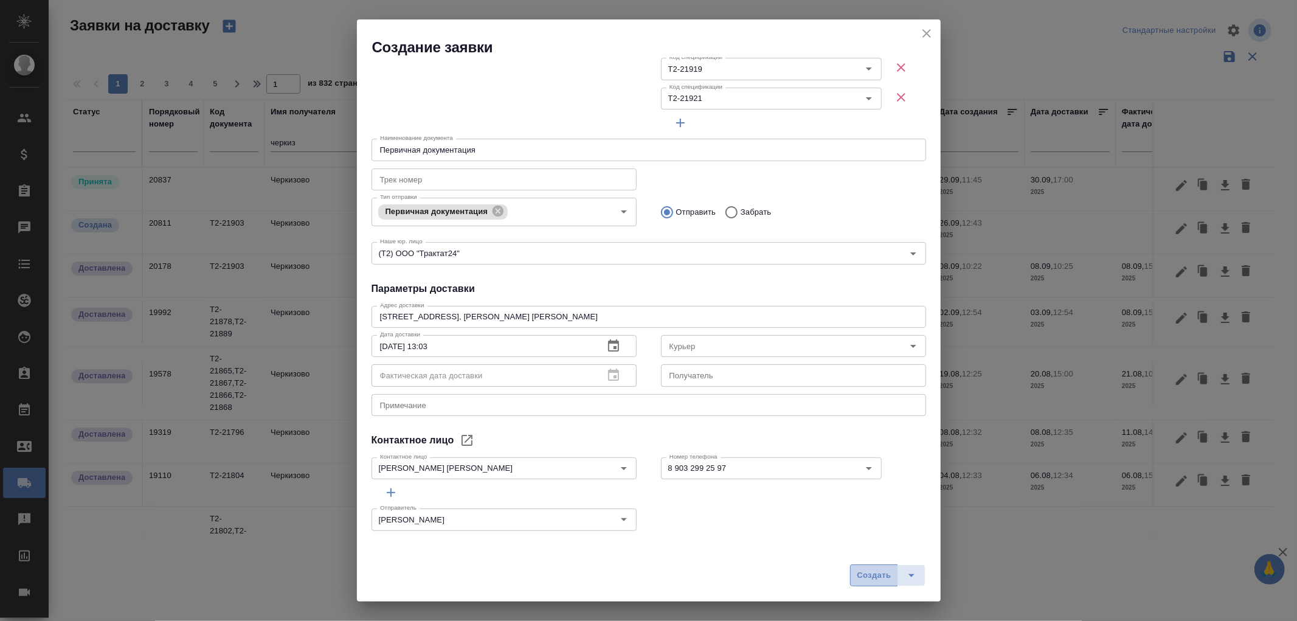
click at [880, 574] on span "Создать" at bounding box center [873, 575] width 34 height 14
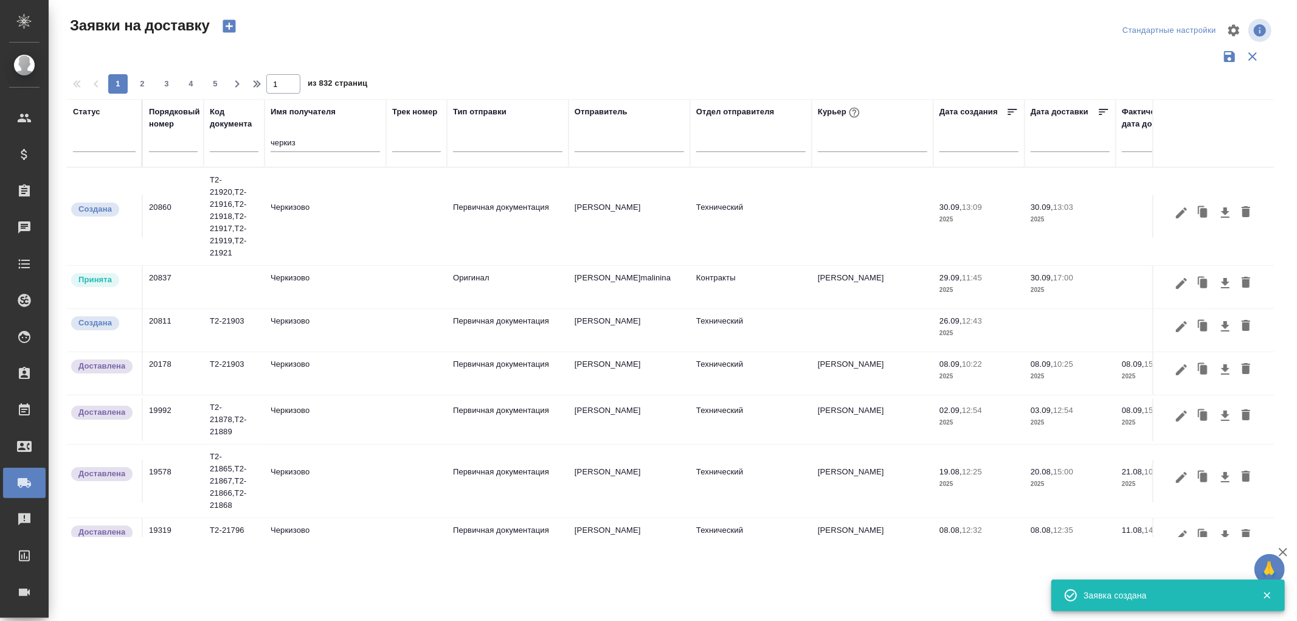
click at [494, 320] on td "Первичная документация" at bounding box center [508, 330] width 122 height 43
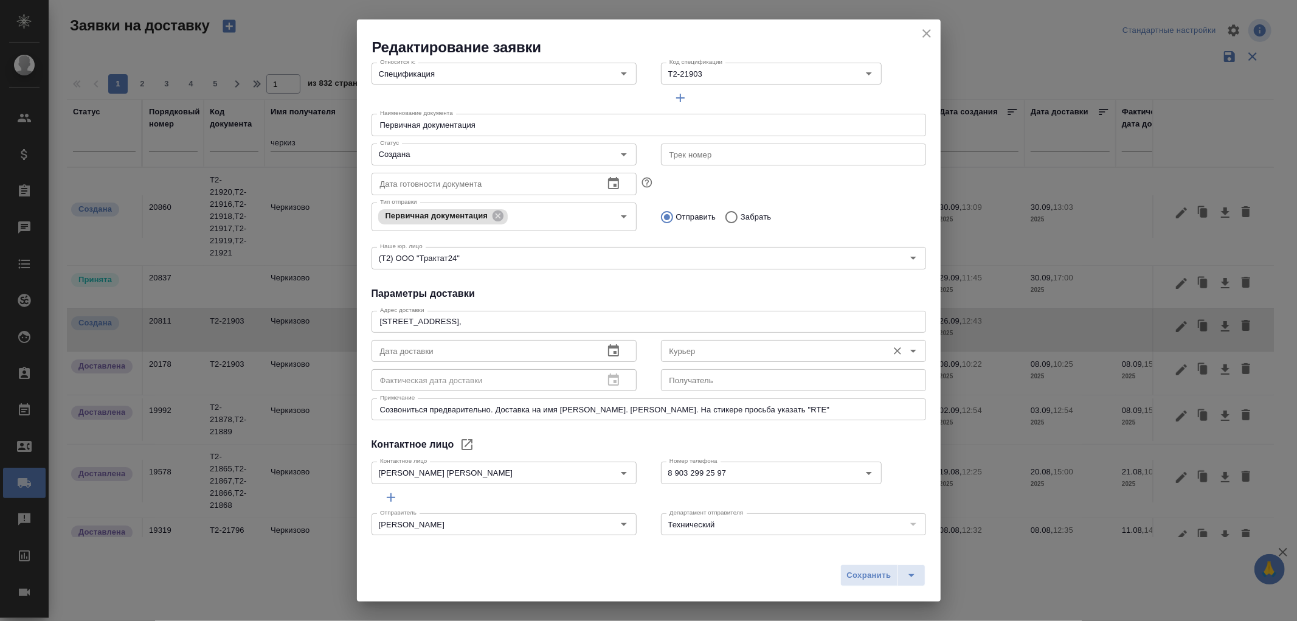
scroll to position [123, 0]
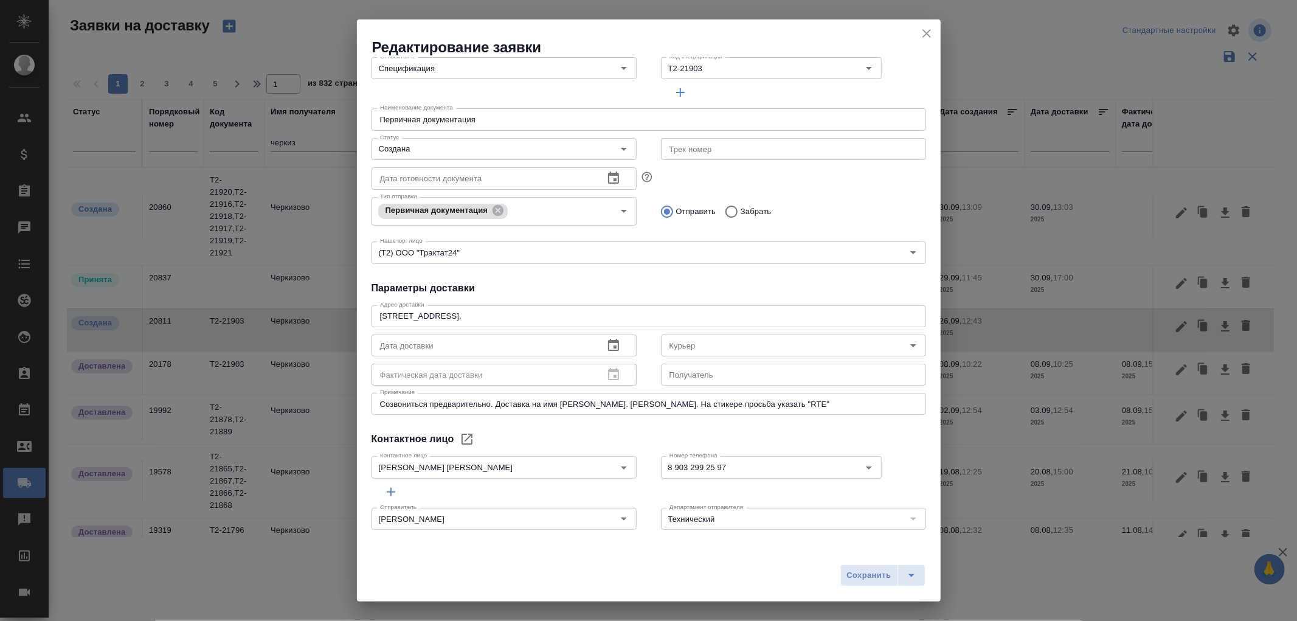
click at [927, 35] on icon "close" at bounding box center [926, 33] width 9 height 9
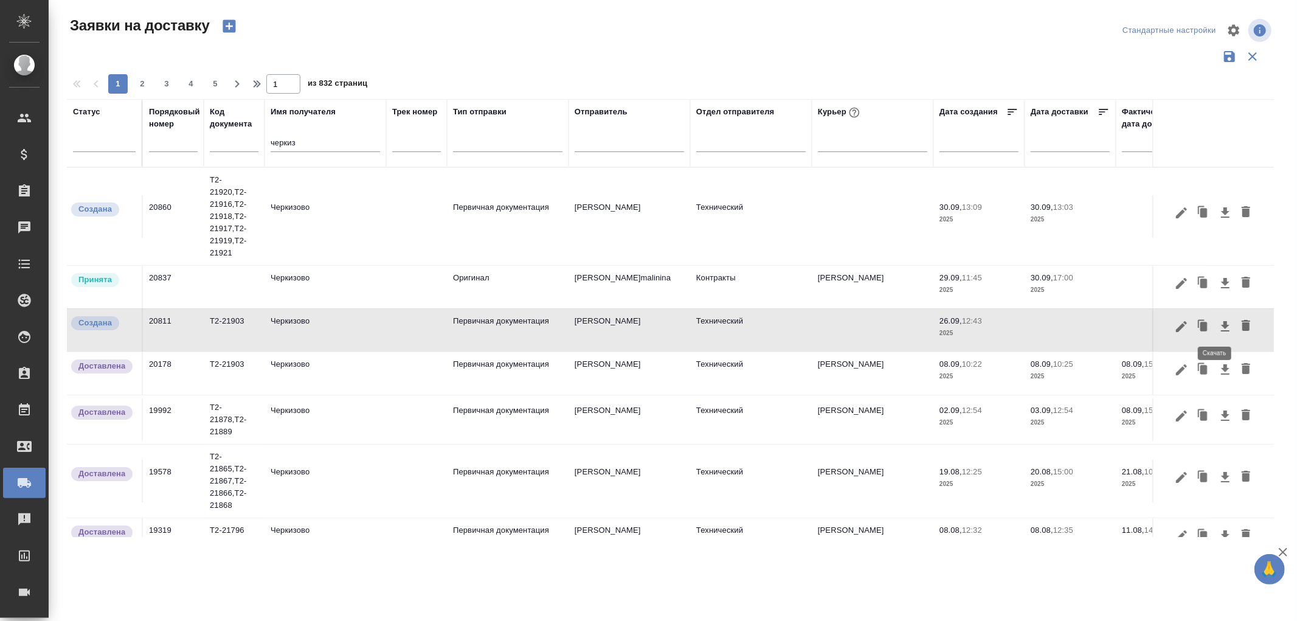
click at [1221, 325] on icon "button" at bounding box center [1225, 326] width 9 height 10
click at [228, 204] on td "Т2-21920,Т2-21916,Т2-21918,Т2-21917,Т2-21919,Т2-21921" at bounding box center [234, 216] width 61 height 97
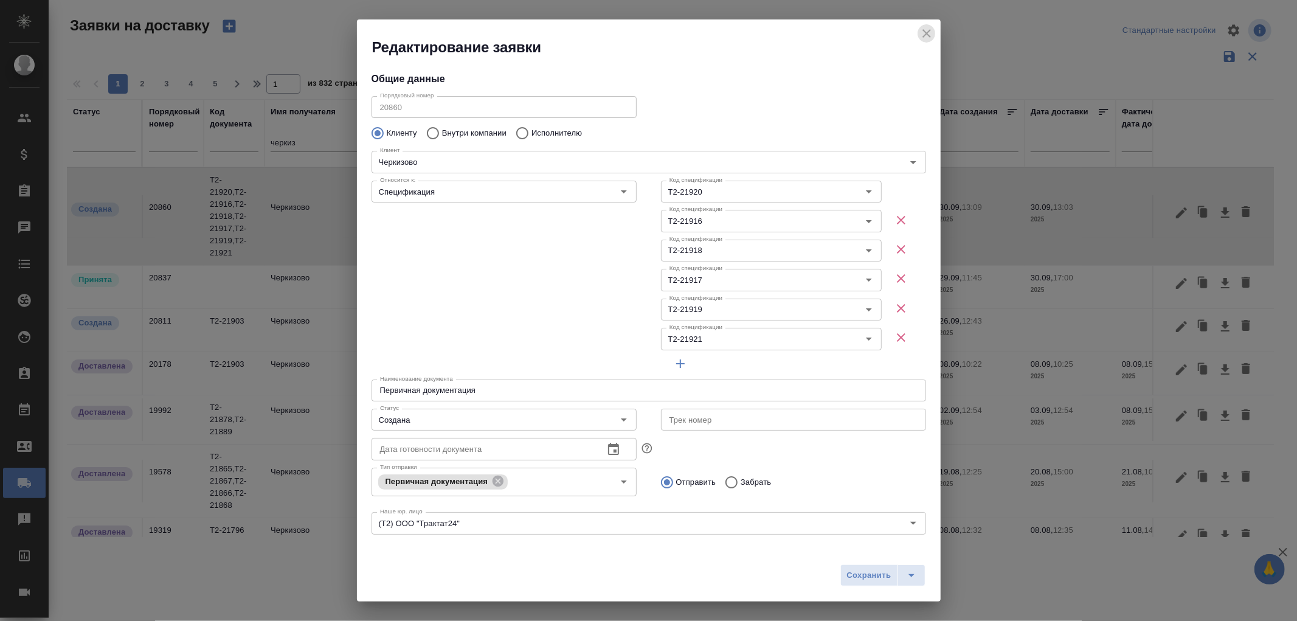
click at [926, 34] on icon "close" at bounding box center [926, 33] width 9 height 9
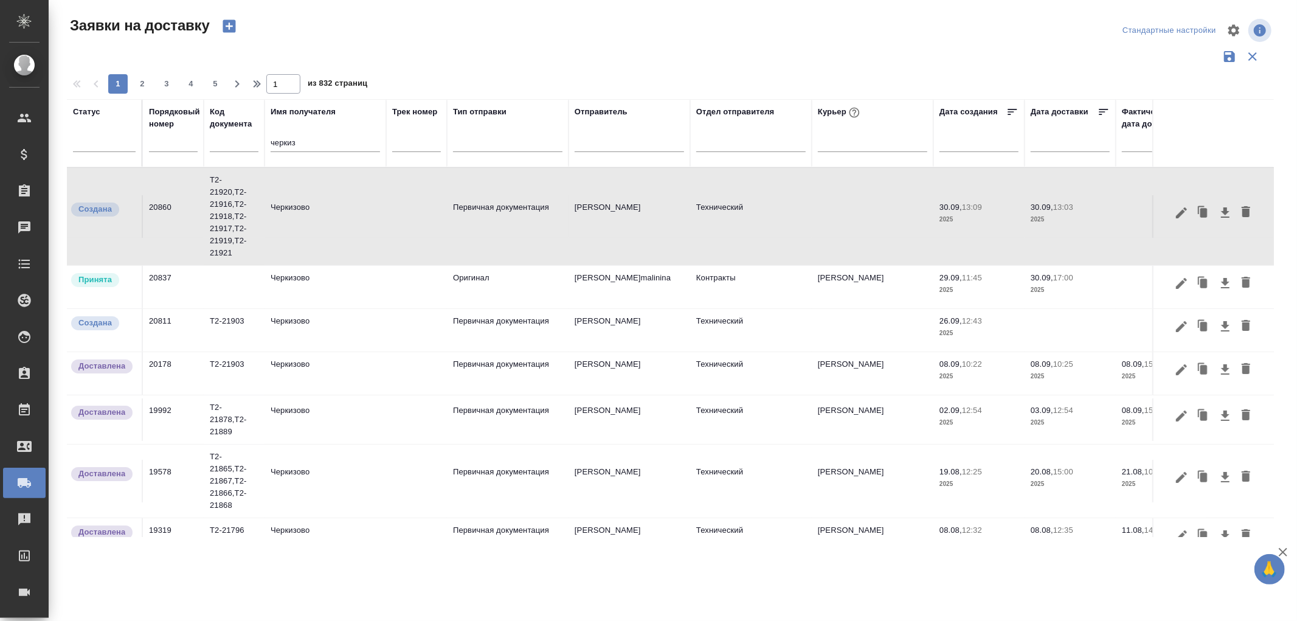
click at [509, 216] on td "Первичная документация" at bounding box center [508, 216] width 122 height 43
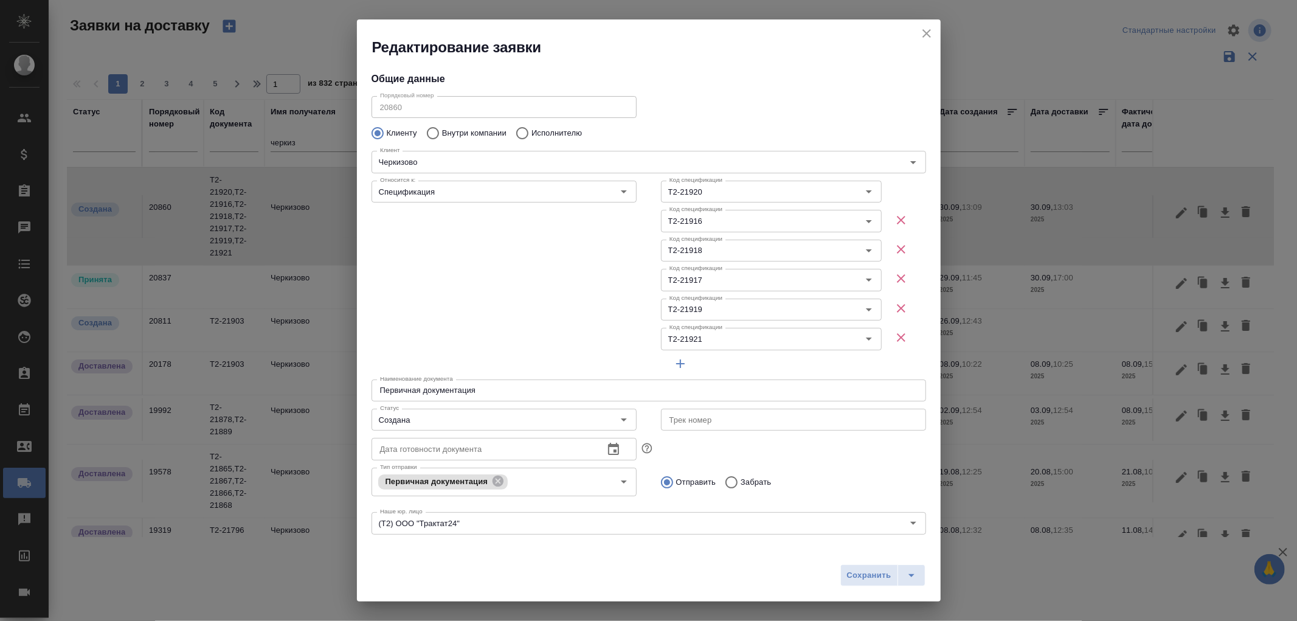
click at [927, 33] on icon "close" at bounding box center [926, 33] width 9 height 9
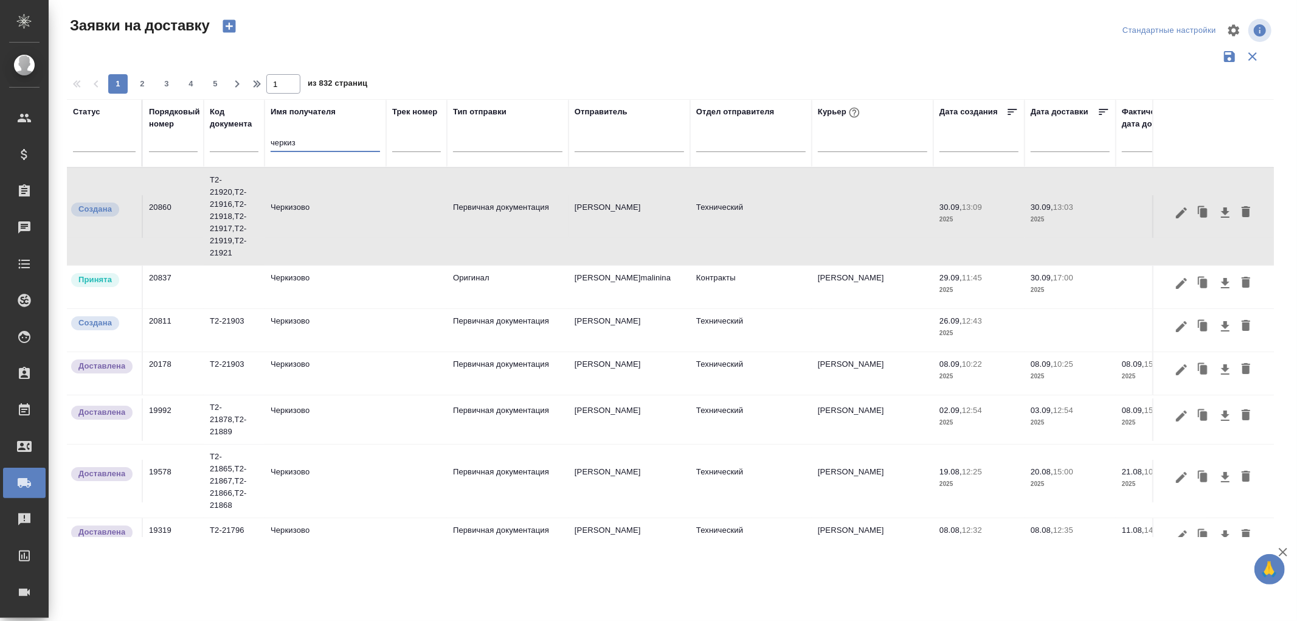
drag, startPoint x: 312, startPoint y: 150, endPoint x: 263, endPoint y: 143, distance: 49.7
click at [263, 143] on tr "Статус Порядковый номер Код документа Имя получателя черкиз Трек номер Тип отпр…" at bounding box center [697, 133] width 1261 height 68
click at [293, 142] on input "text" at bounding box center [325, 143] width 109 height 15
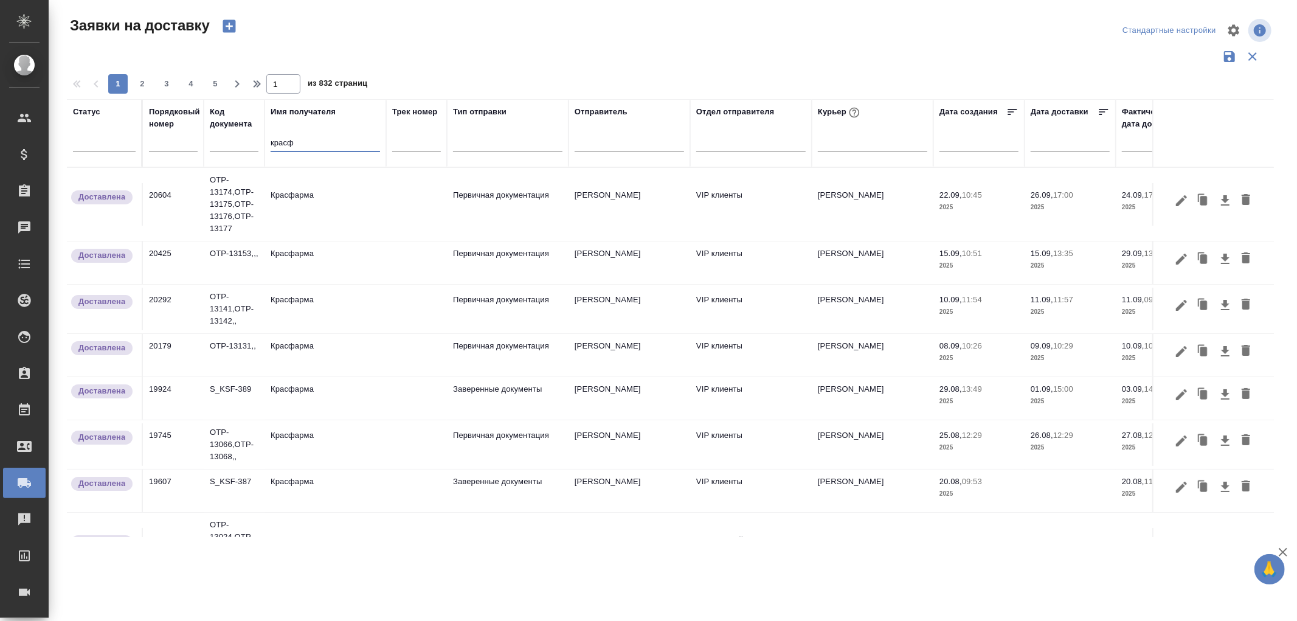
type input "красф"
click at [309, 193] on td "Красфарма" at bounding box center [325, 204] width 122 height 43
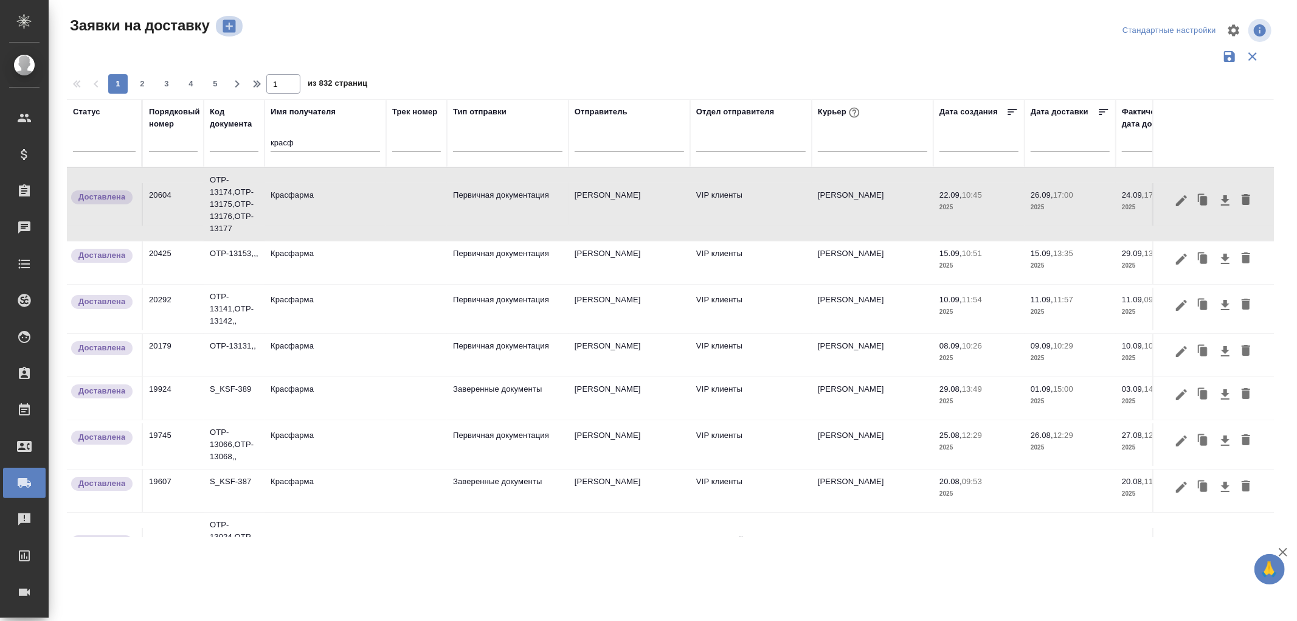
click at [227, 22] on icon "button" at bounding box center [228, 26] width 13 height 13
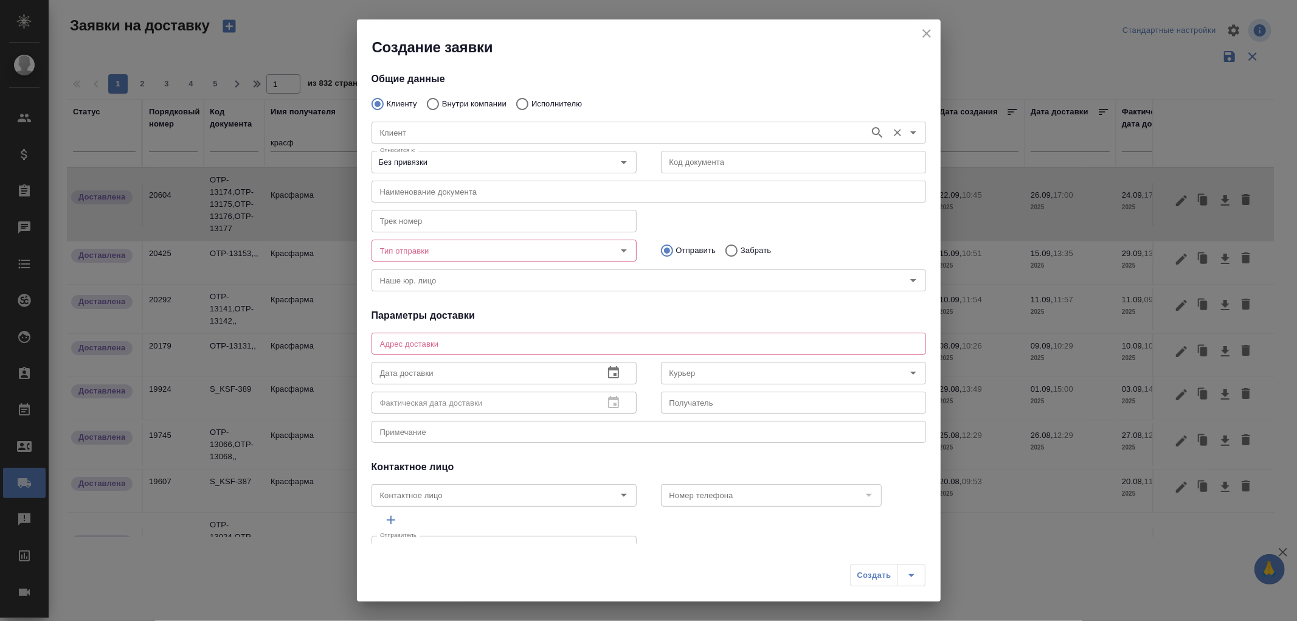
click at [450, 136] on input "Клиент" at bounding box center [619, 132] width 488 height 15
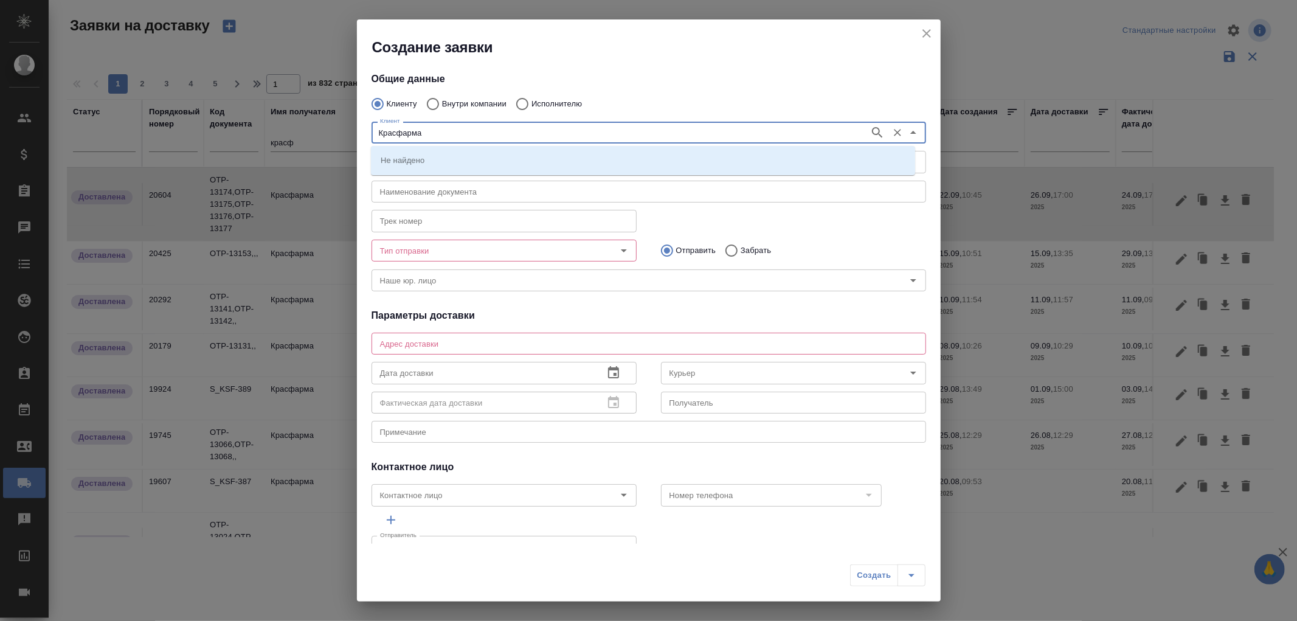
type input "Красфарма"
click at [450, 157] on li "Красфарма" at bounding box center [643, 160] width 544 height 22
type input "Красфарма"
type textarea "ул Воронцовская, 20"
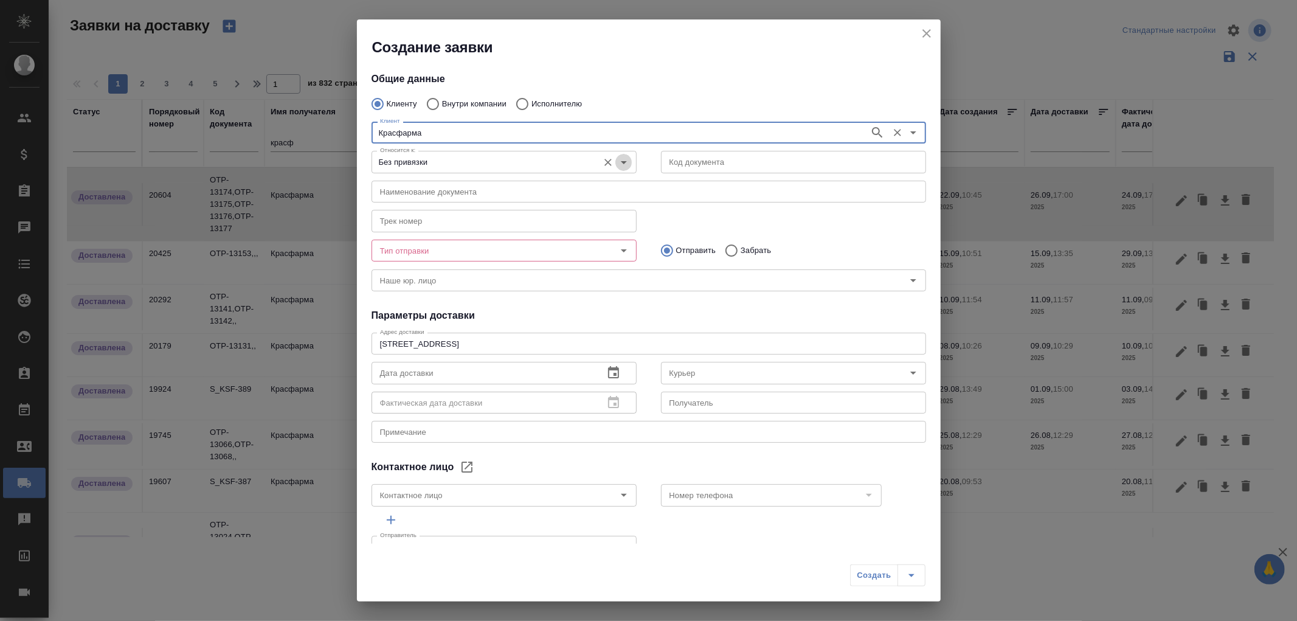
click at [624, 163] on icon "Open" at bounding box center [623, 162] width 15 height 15
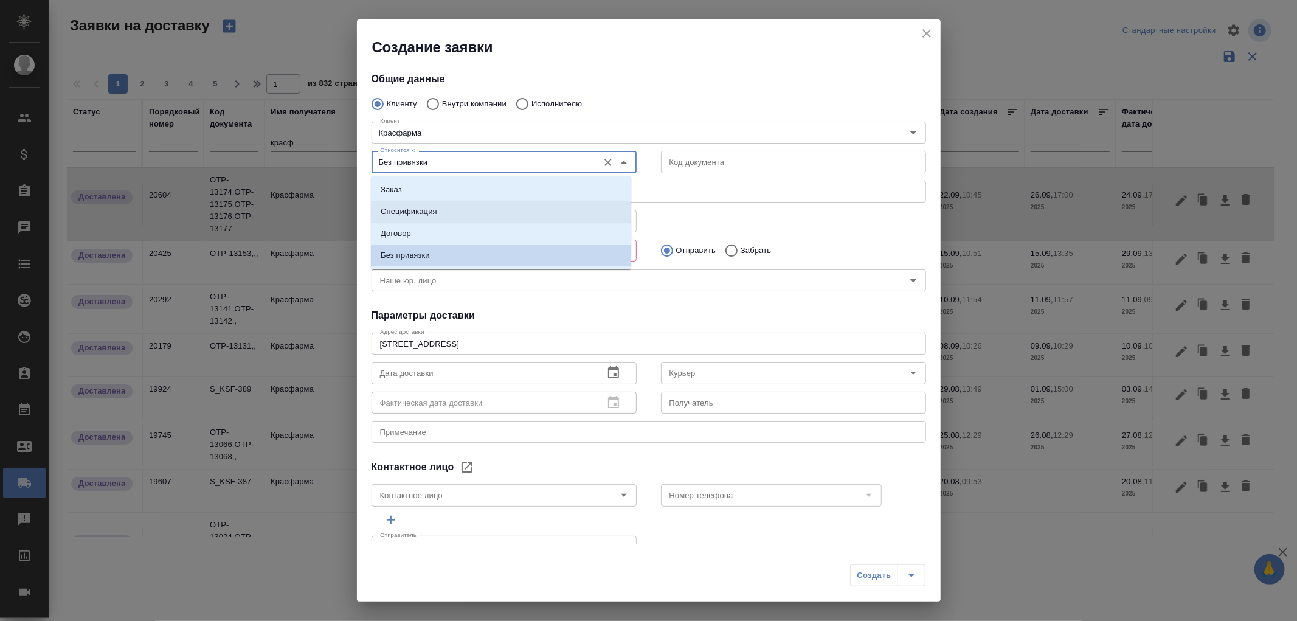
click at [422, 209] on p "Спецификация" at bounding box center [409, 211] width 57 height 12
type input "Спецификация"
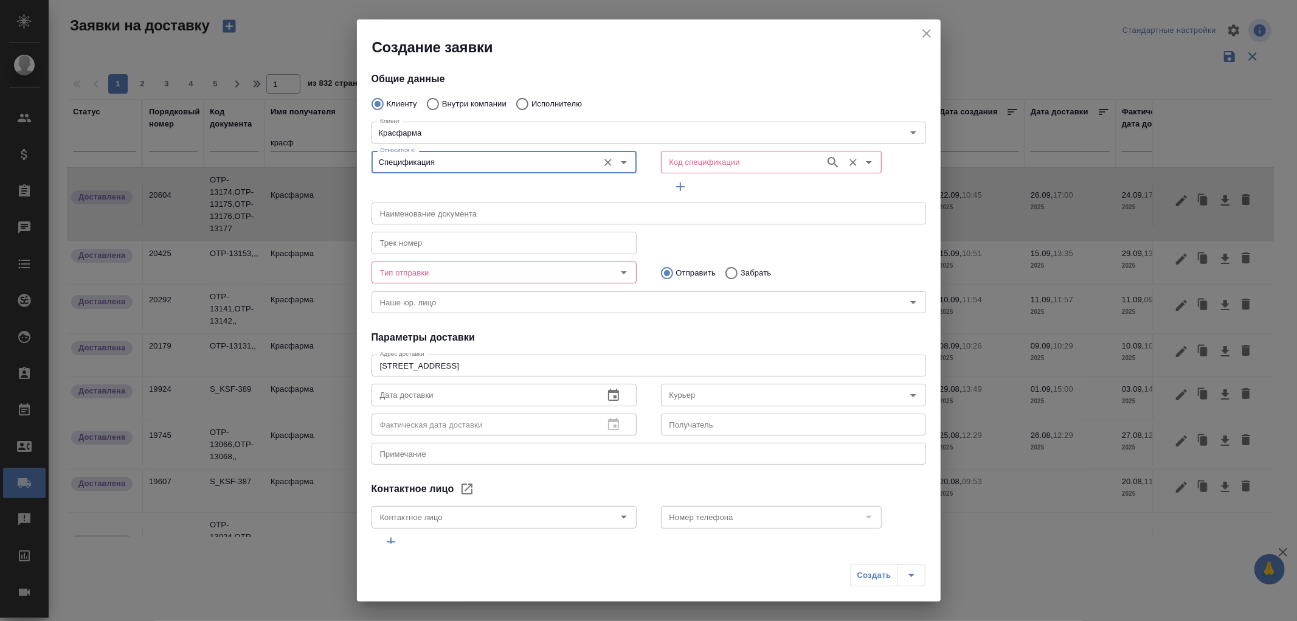
click at [675, 168] on input "Код спецификации" at bounding box center [741, 161] width 154 height 15
click at [681, 158] on input "Код спецификации" at bounding box center [741, 161] width 154 height 15
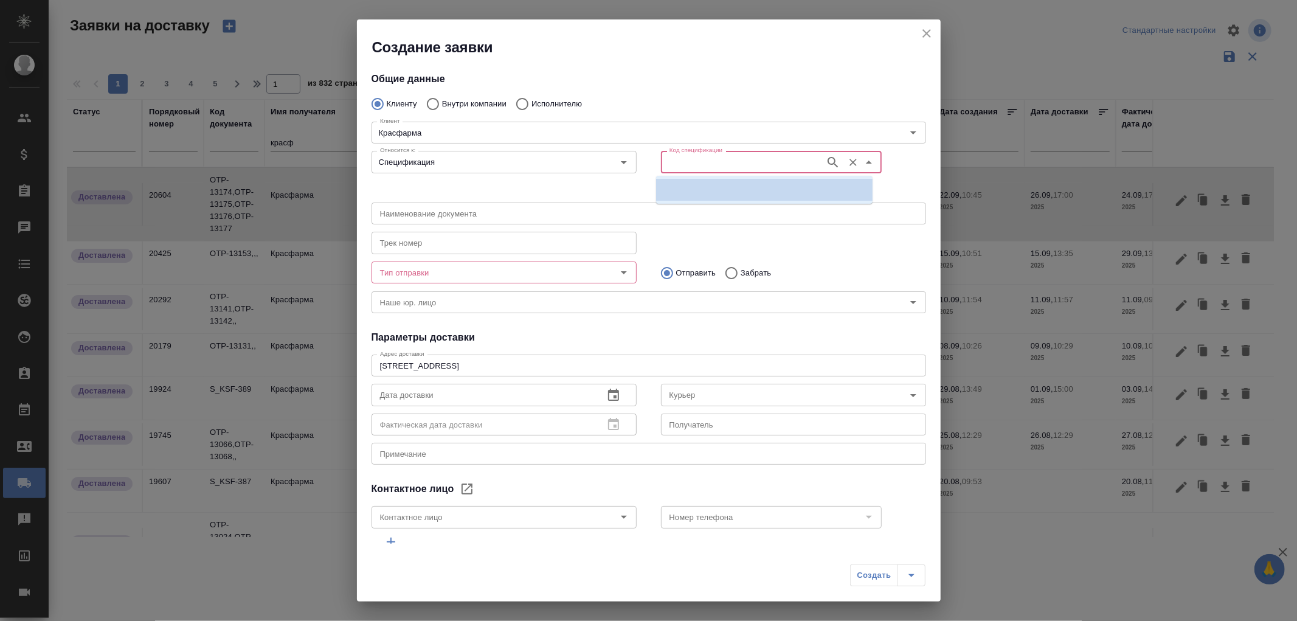
paste input "OTP-13193"
type input "OTP-13193"
click at [825, 160] on icon "button" at bounding box center [832, 162] width 15 height 15
click at [694, 193] on p "OTP-13193" at bounding box center [686, 190] width 41 height 12
type input "(OTP) Общество с ограниченной ответственностью «Вектор Развития»"
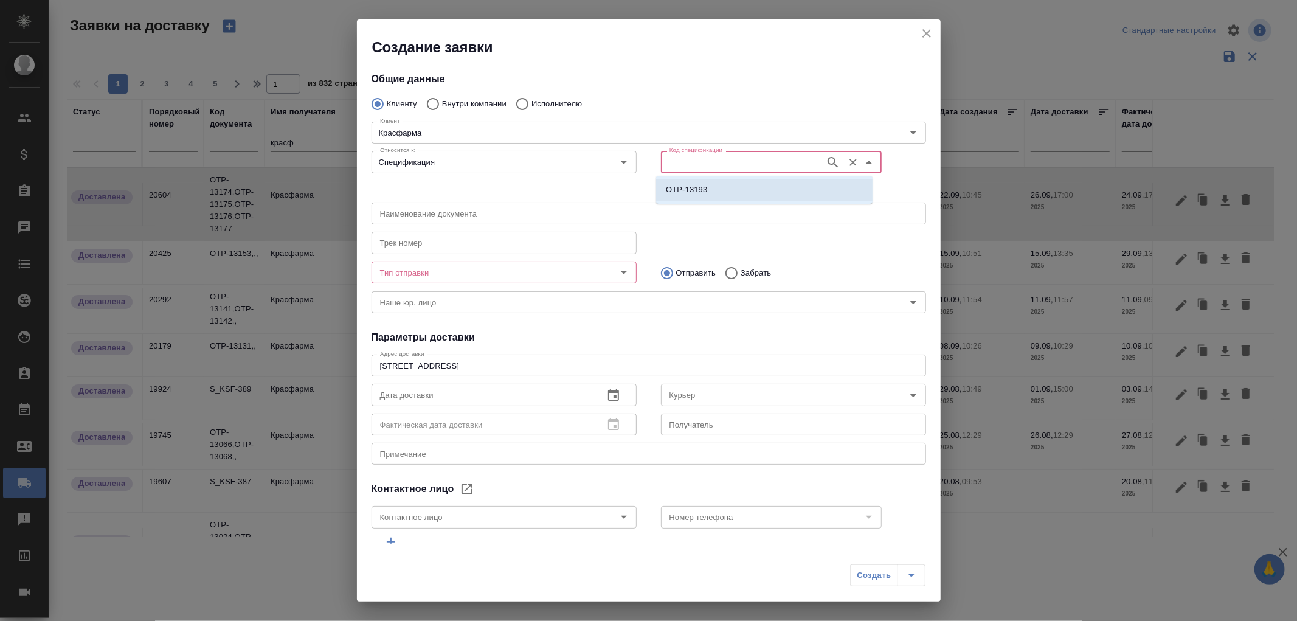
type input "OTP-13193"
type input "Кузьмина Ксения"
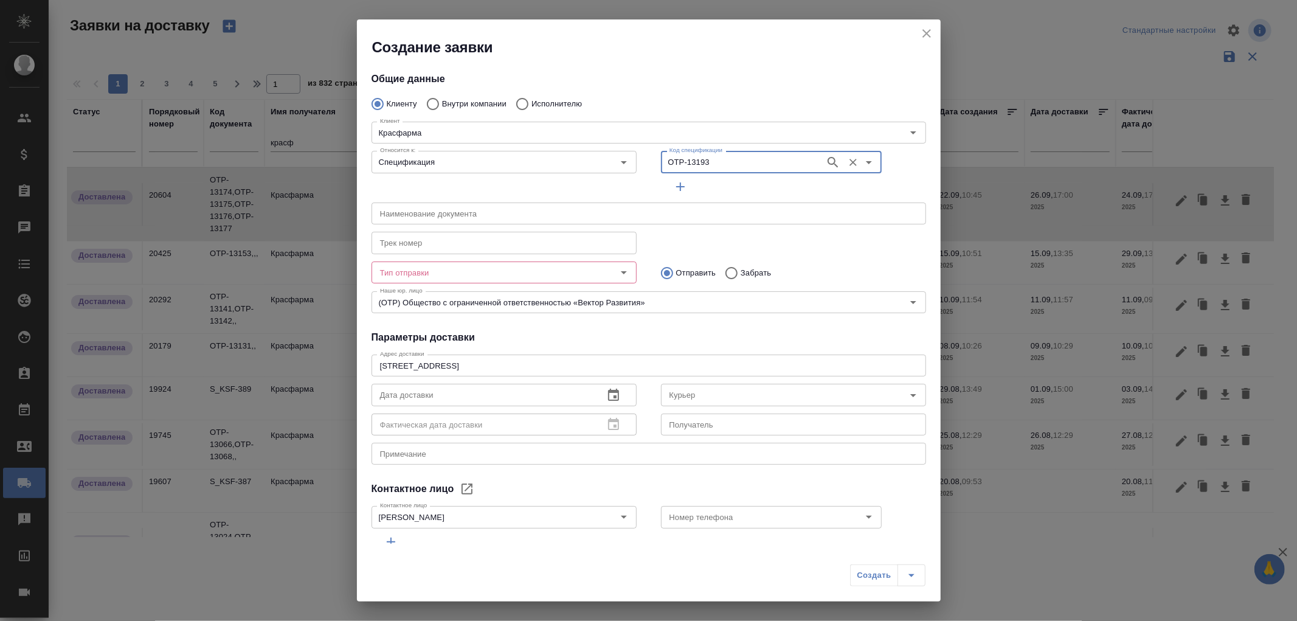
type input "OTP-13193"
click at [484, 215] on input "text" at bounding box center [648, 213] width 554 height 22
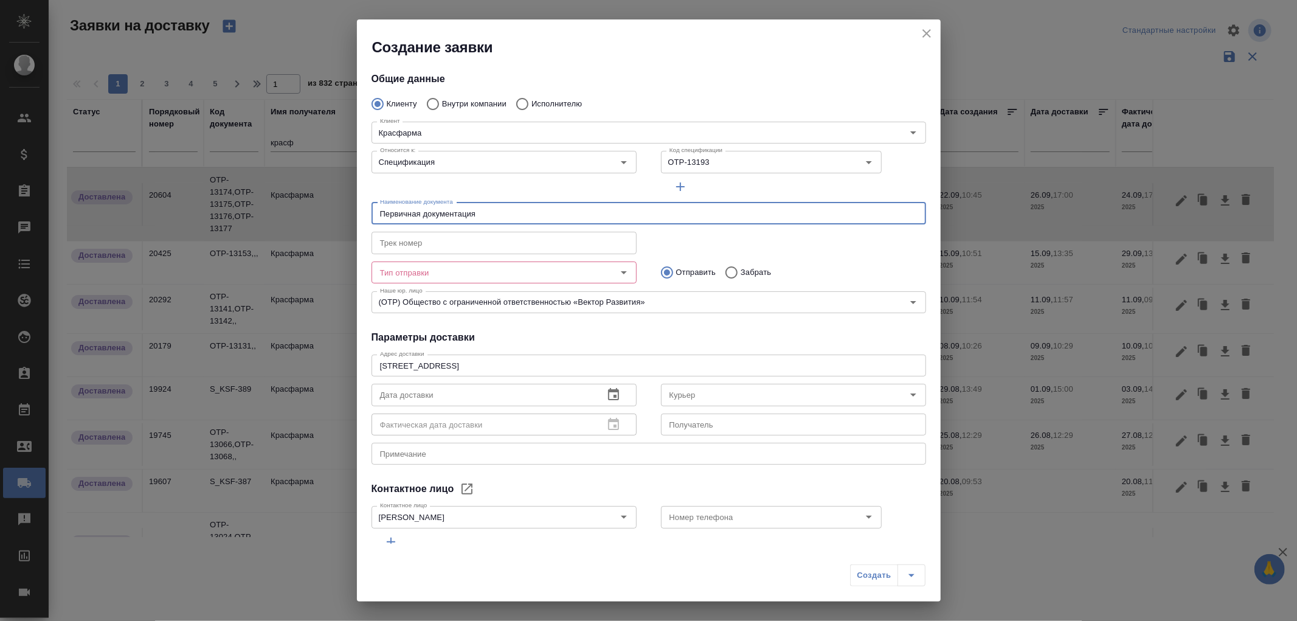
type input "Первичная документация"
click at [512, 274] on input "Тип отправки" at bounding box center [483, 272] width 217 height 15
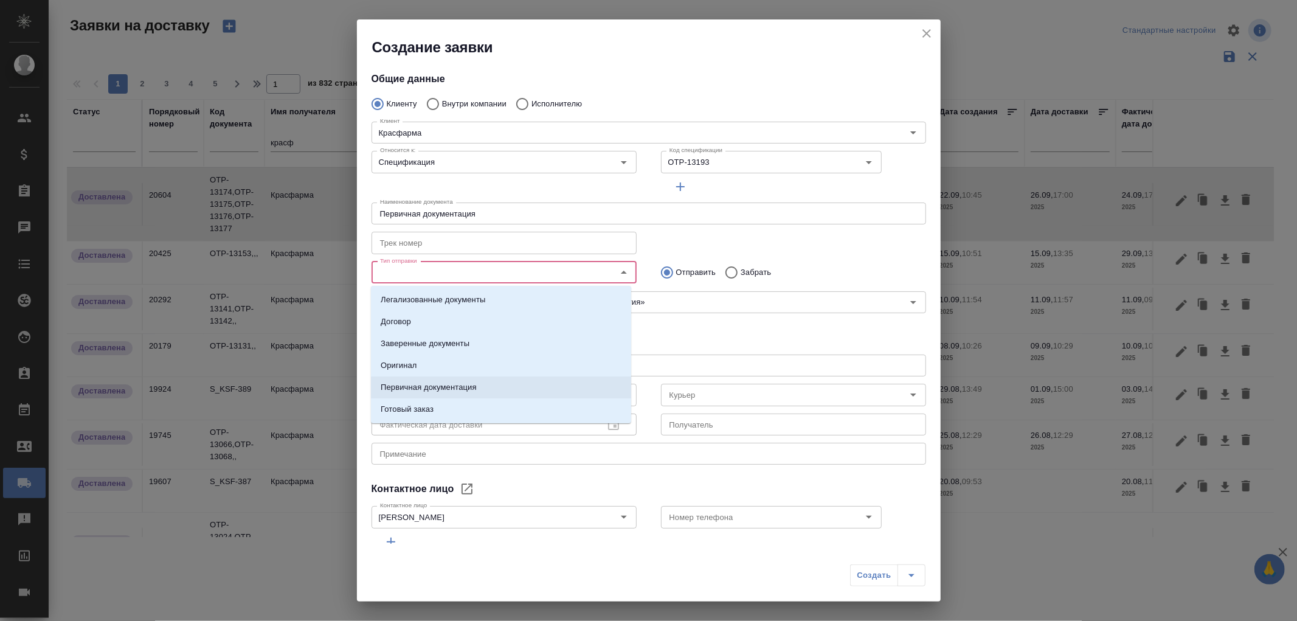
drag, startPoint x: 433, startPoint y: 383, endPoint x: 430, endPoint y: 362, distance: 21.0
click at [433, 383] on p "Первичная документация" at bounding box center [429, 387] width 96 height 12
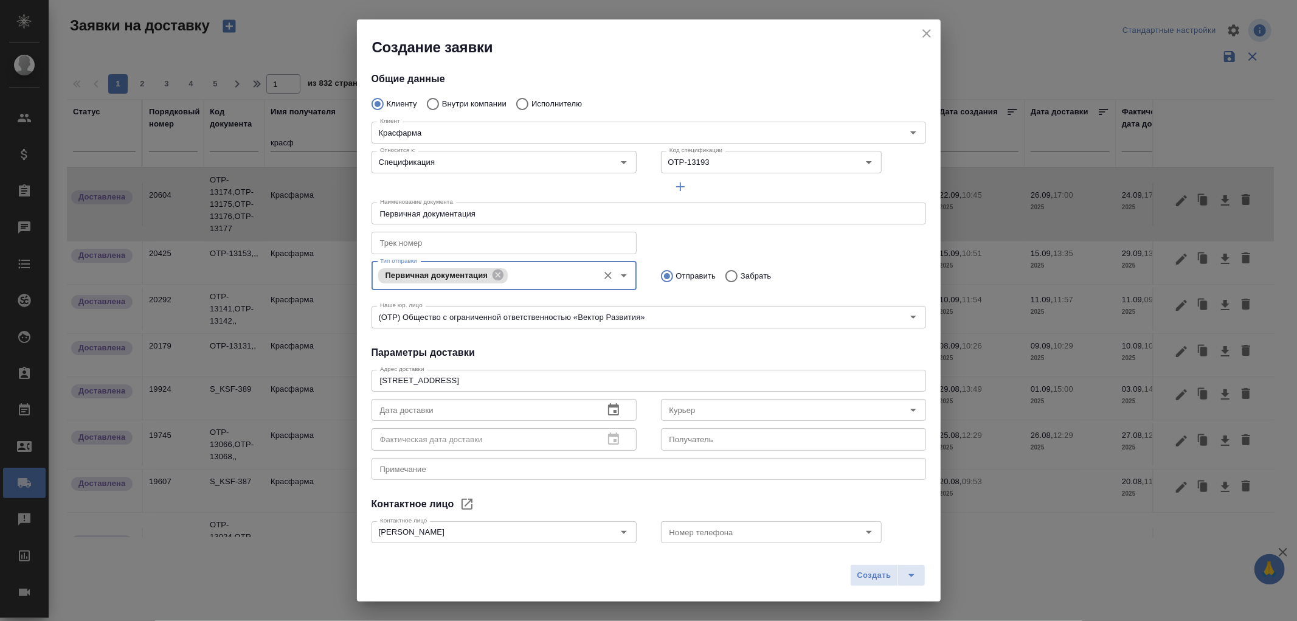
click at [475, 417] on input "text" at bounding box center [482, 410] width 222 height 22
click at [612, 412] on icon "button" at bounding box center [613, 409] width 15 height 15
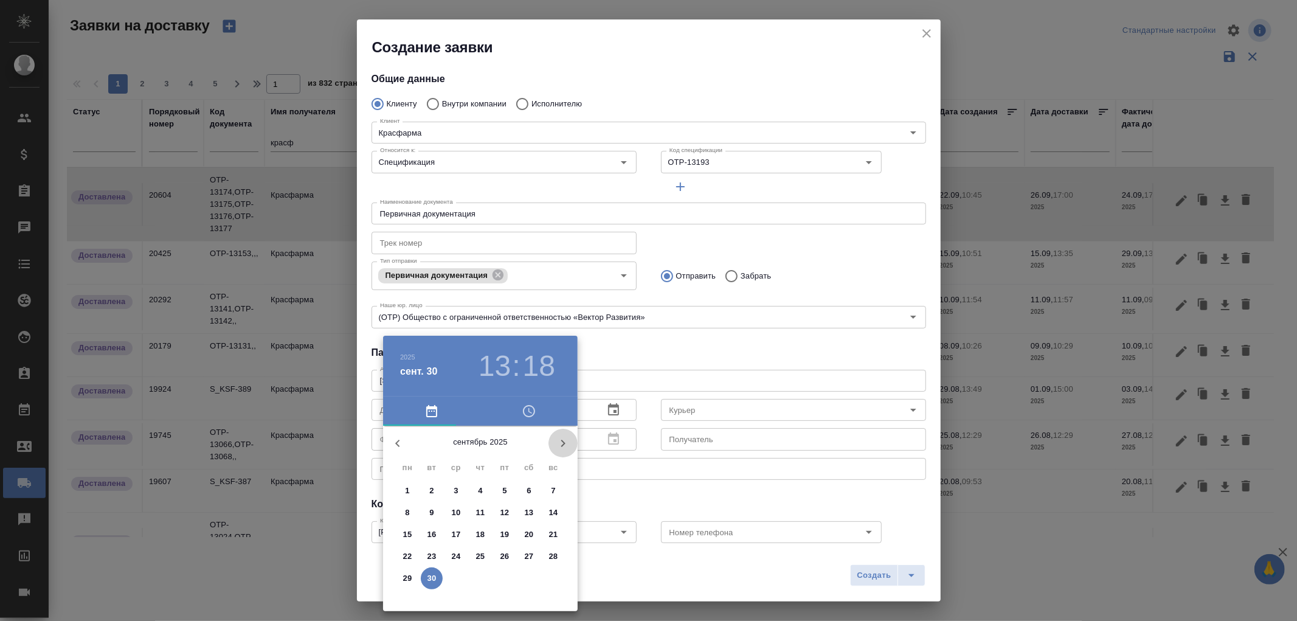
click at [562, 446] on icon "button" at bounding box center [563, 443] width 15 height 15
click at [818, 594] on div at bounding box center [648, 310] width 1297 height 621
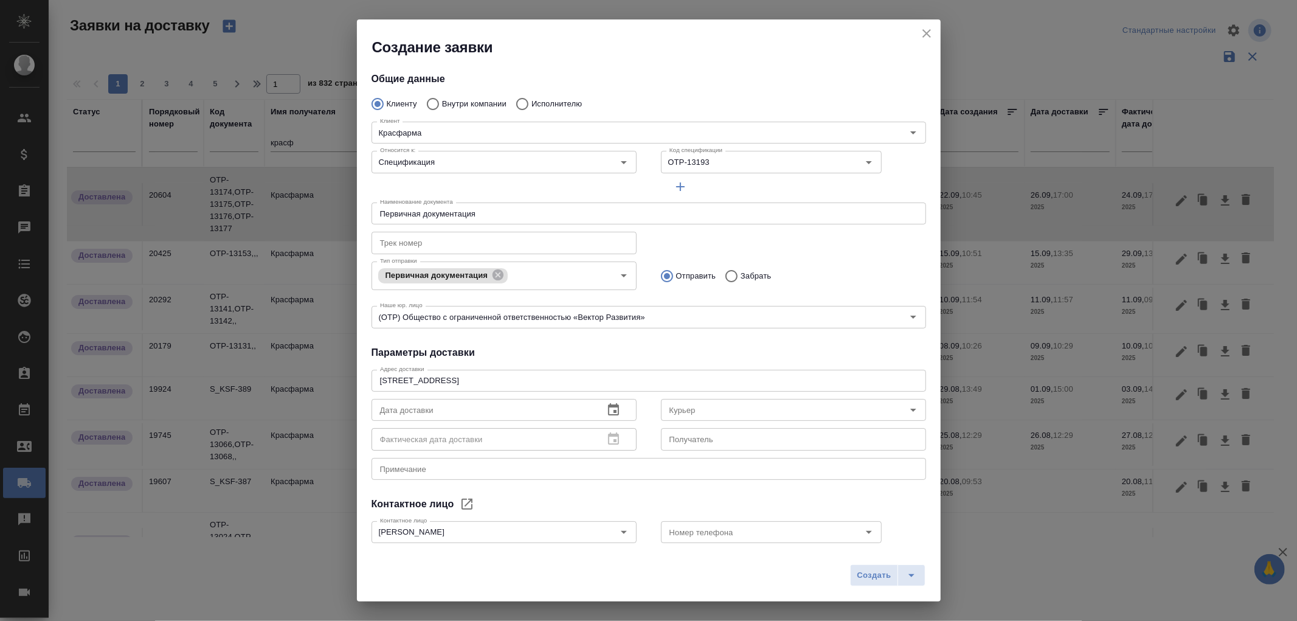
click at [608, 408] on icon "button" at bounding box center [613, 409] width 11 height 12
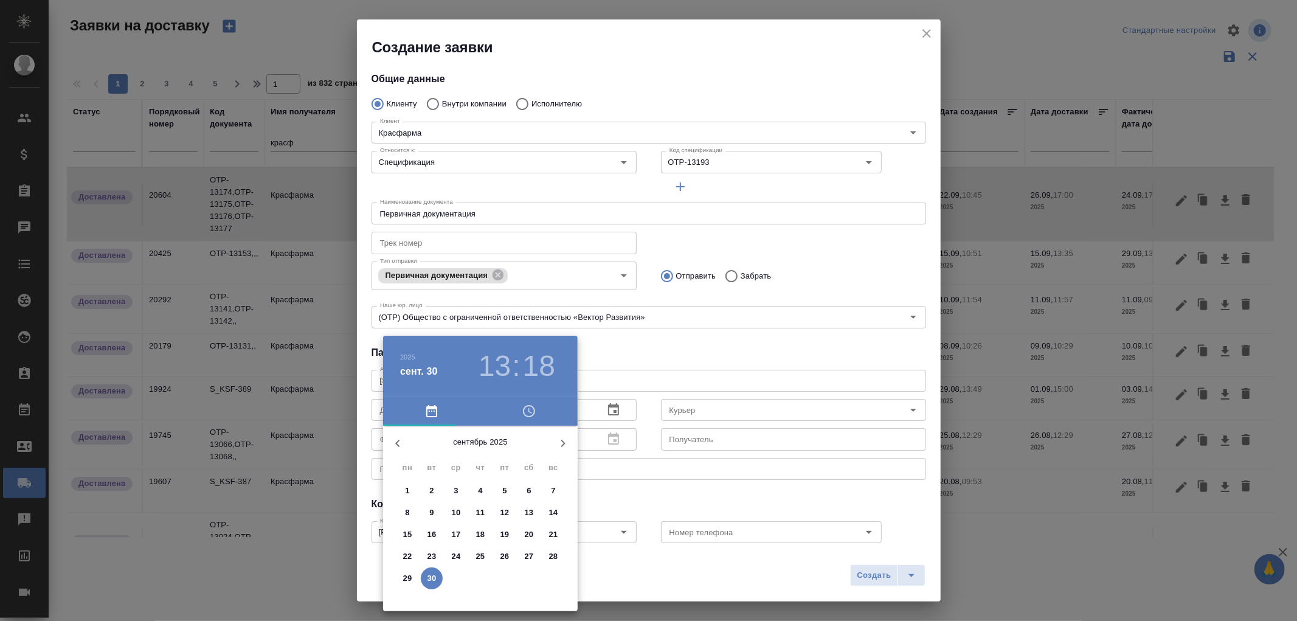
click at [430, 576] on p "30" at bounding box center [431, 578] width 9 height 12
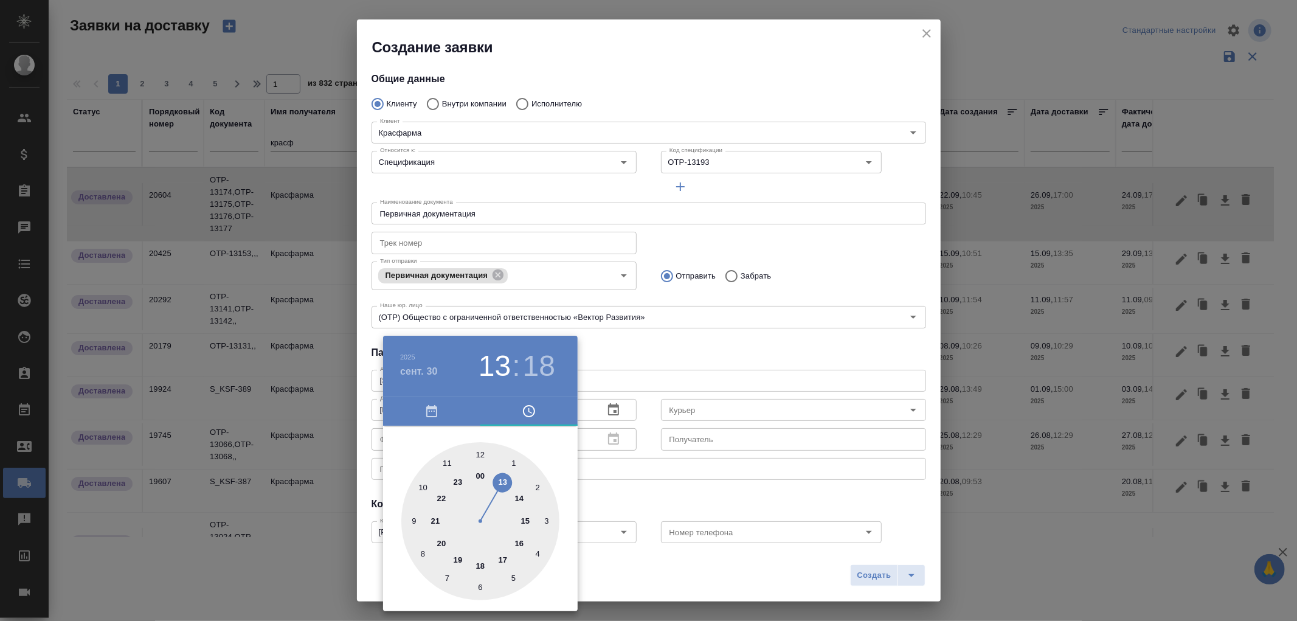
type input "30.09.2025 13:18"
click at [669, 575] on div at bounding box center [648, 310] width 1297 height 621
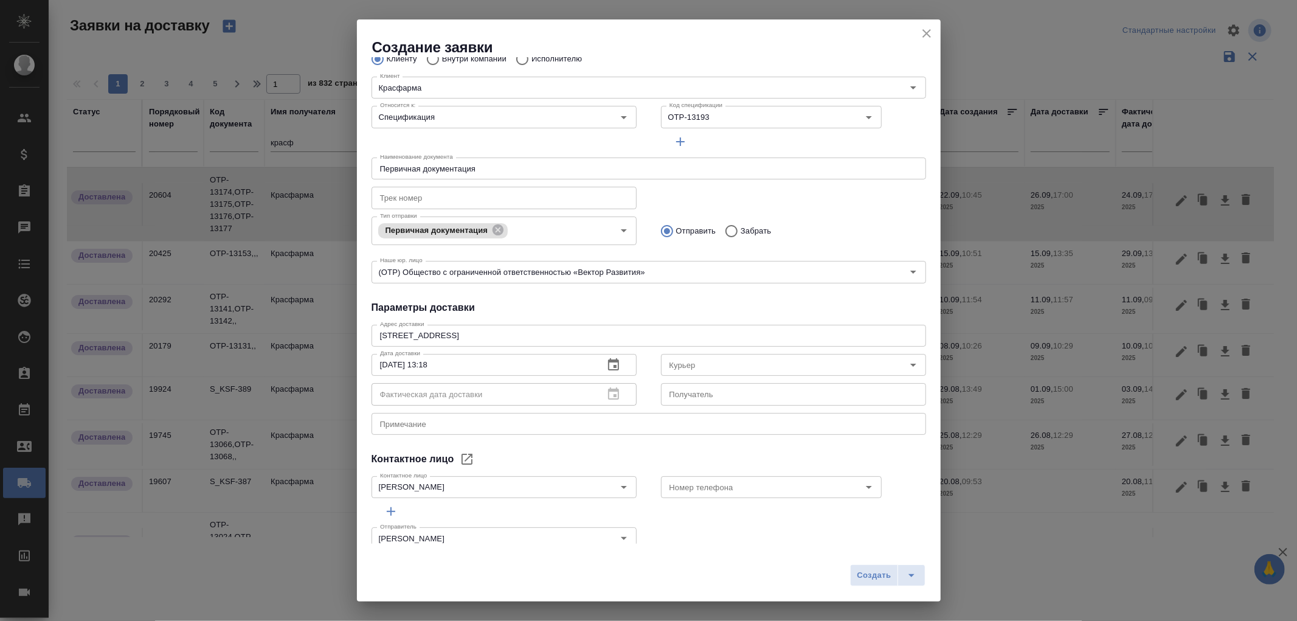
scroll to position [64, 0]
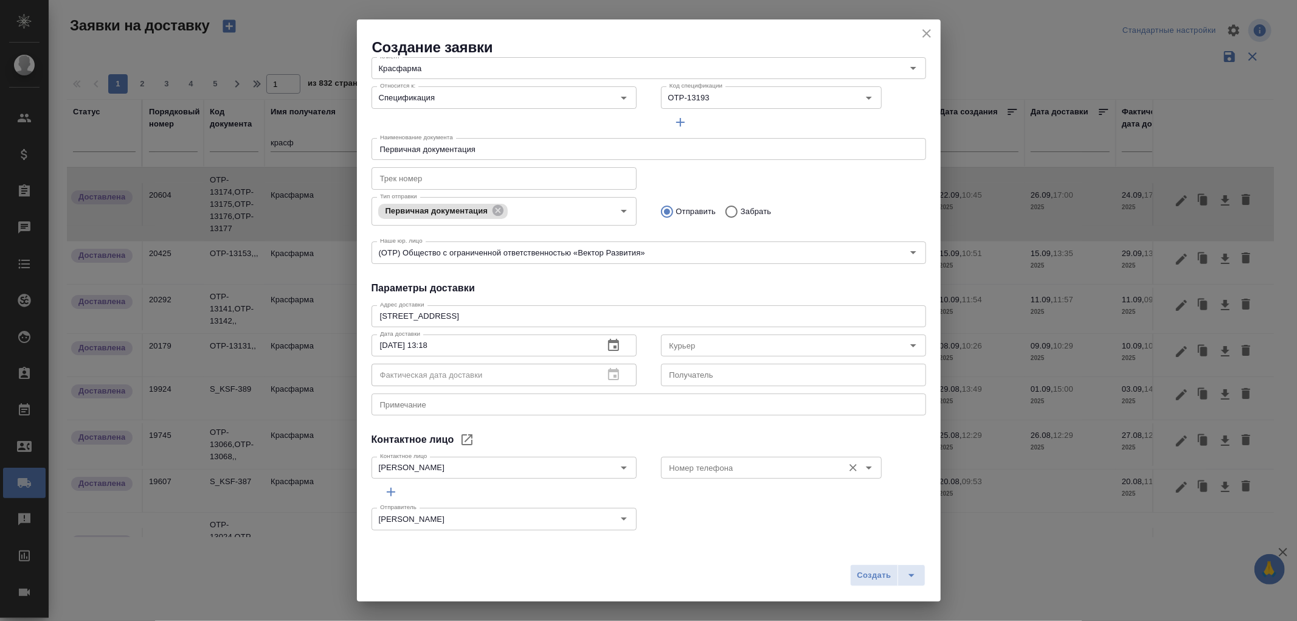
click at [750, 469] on input "Номер телефона" at bounding box center [750, 467] width 173 height 15
click at [725, 497] on p "+7 (926) 091 19 79" at bounding box center [702, 494] width 72 height 12
type input "+7 (926) 091 19 79"
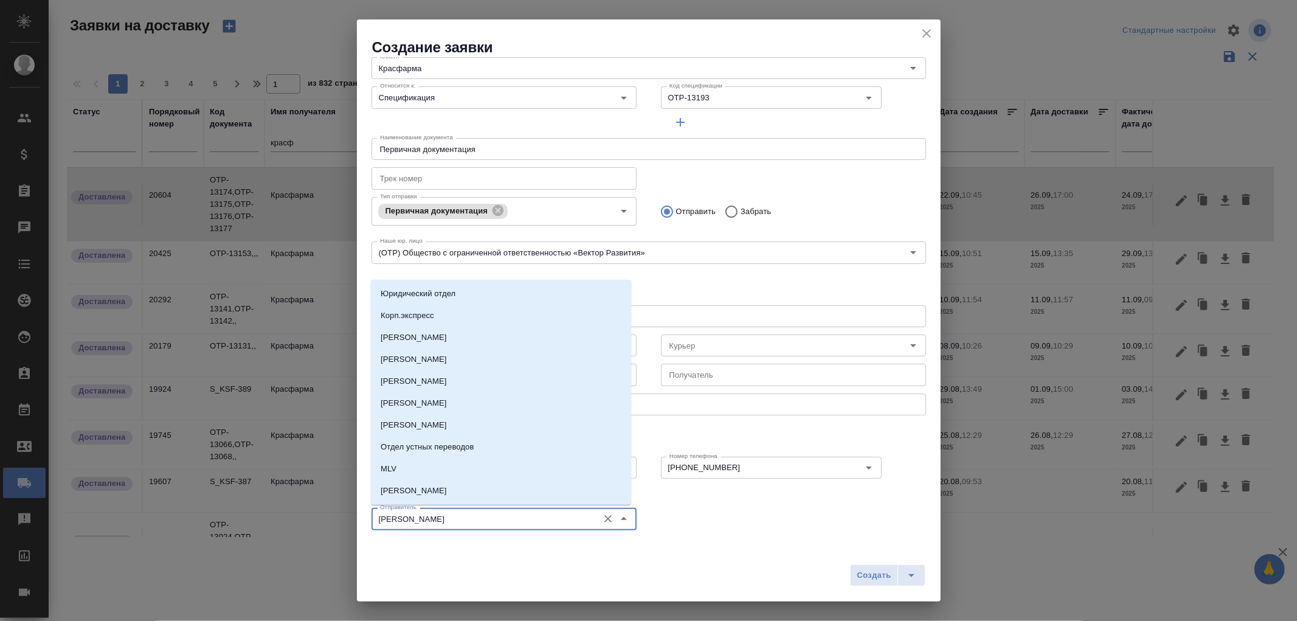
click at [545, 520] on input "Романенко Руфина" at bounding box center [483, 518] width 217 height 15
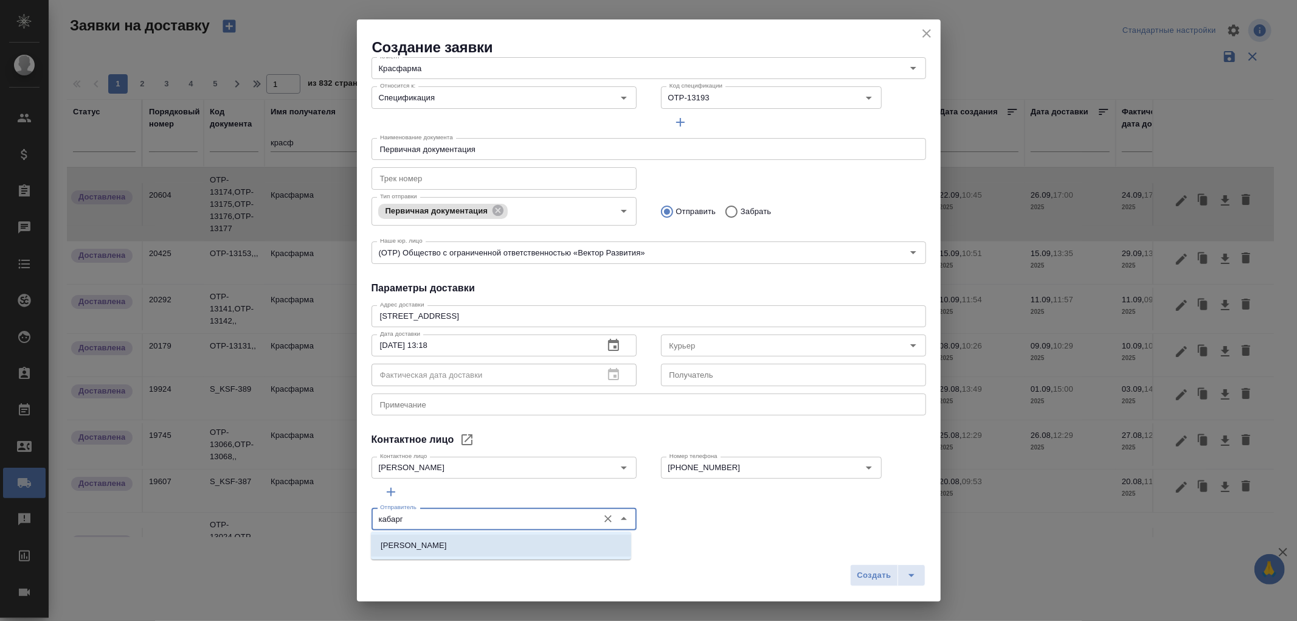
click at [427, 550] on p "Кабаргина Анна" at bounding box center [414, 545] width 66 height 12
type input "Кабаргина Анна"
click at [871, 578] on span "Создать" at bounding box center [873, 575] width 34 height 14
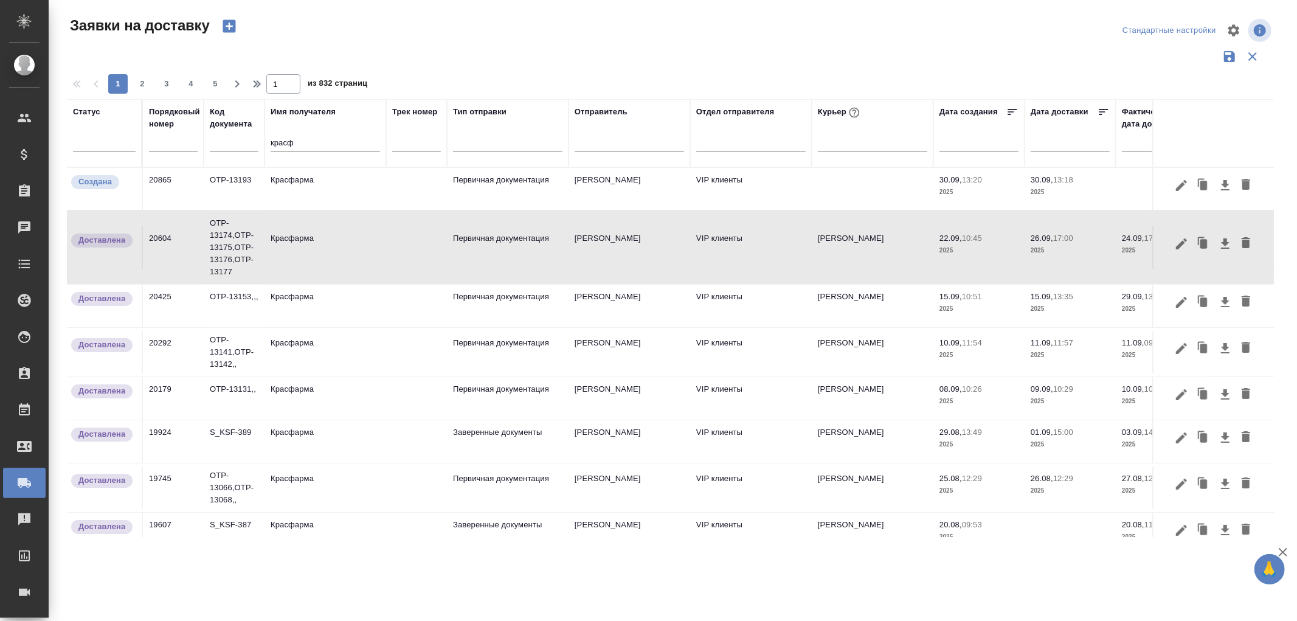
click at [593, 306] on td "Кабаргина Анна" at bounding box center [629, 305] width 122 height 43
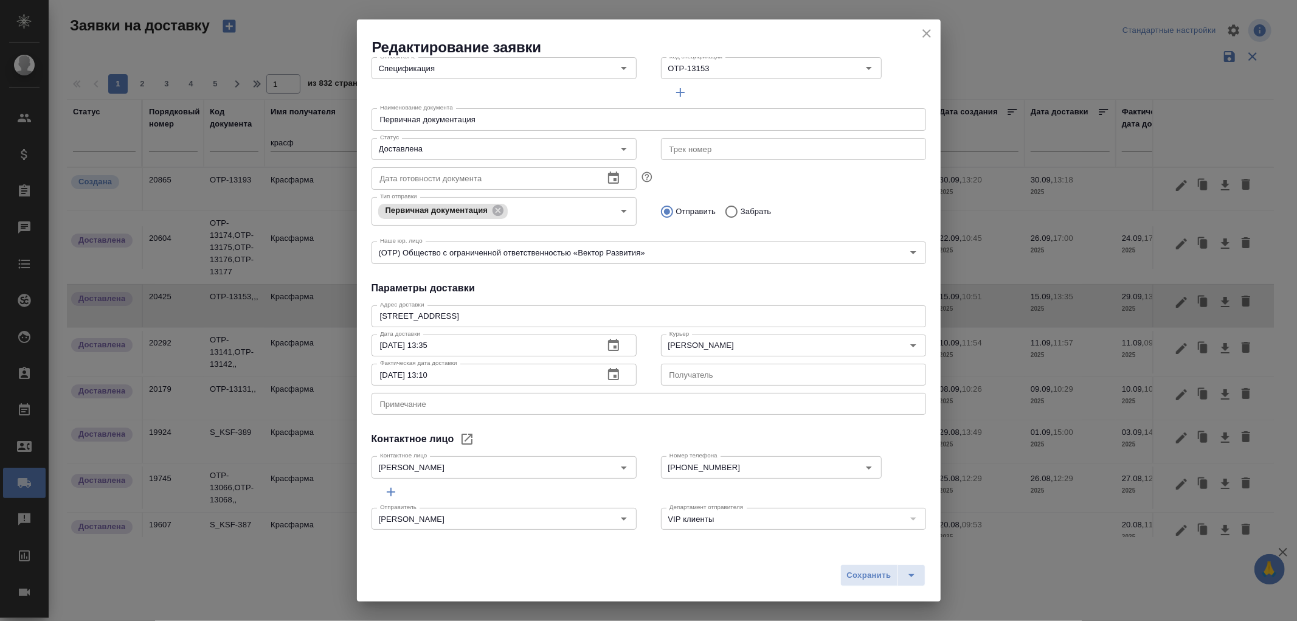
scroll to position [0, 0]
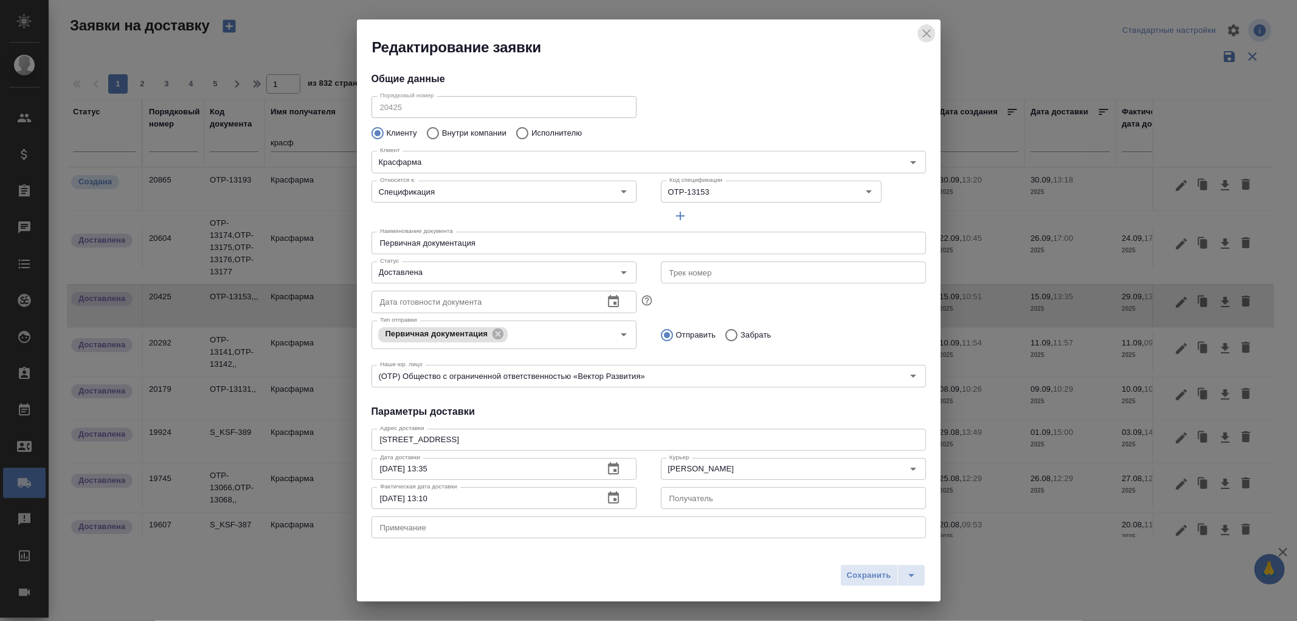
click at [930, 35] on icon "close" at bounding box center [926, 33] width 15 height 15
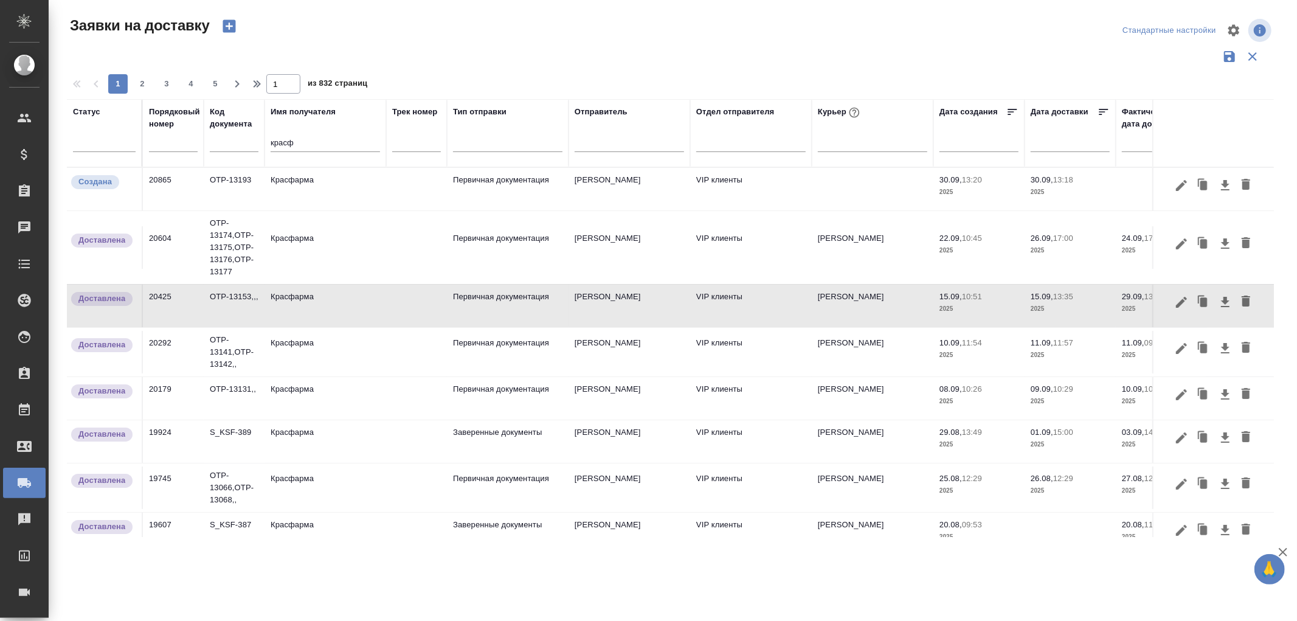
click at [718, 429] on td "VIP клиенты" at bounding box center [751, 441] width 122 height 43
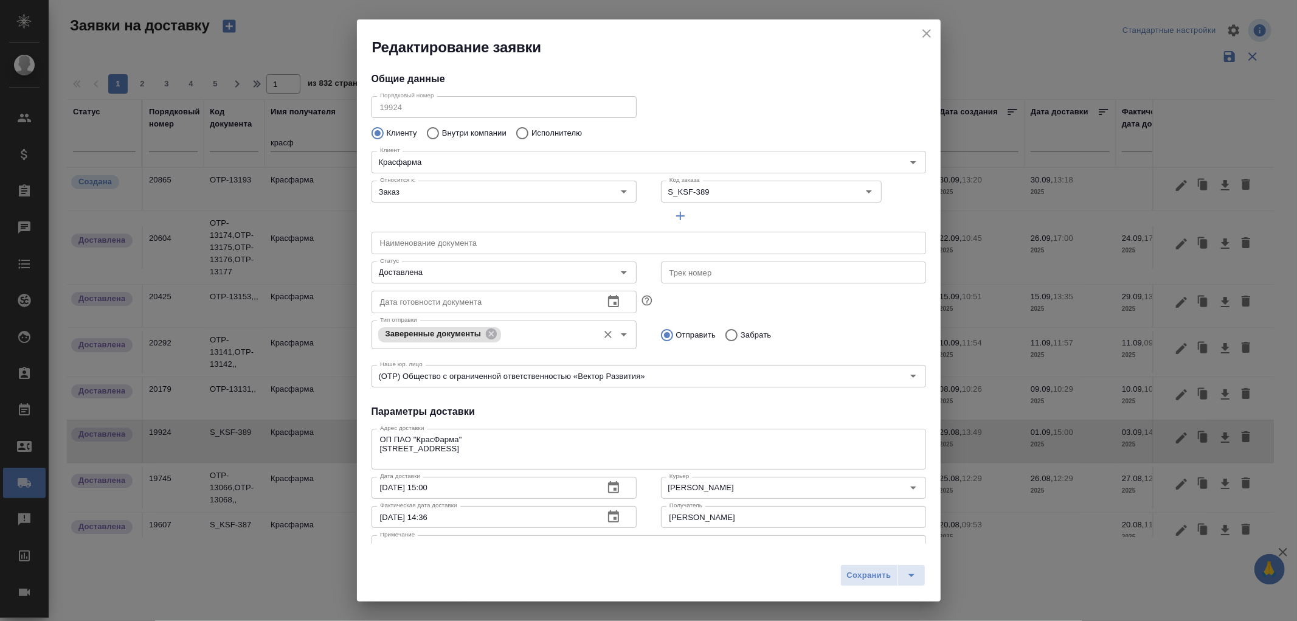
click at [922, 32] on icon "close" at bounding box center [926, 33] width 15 height 15
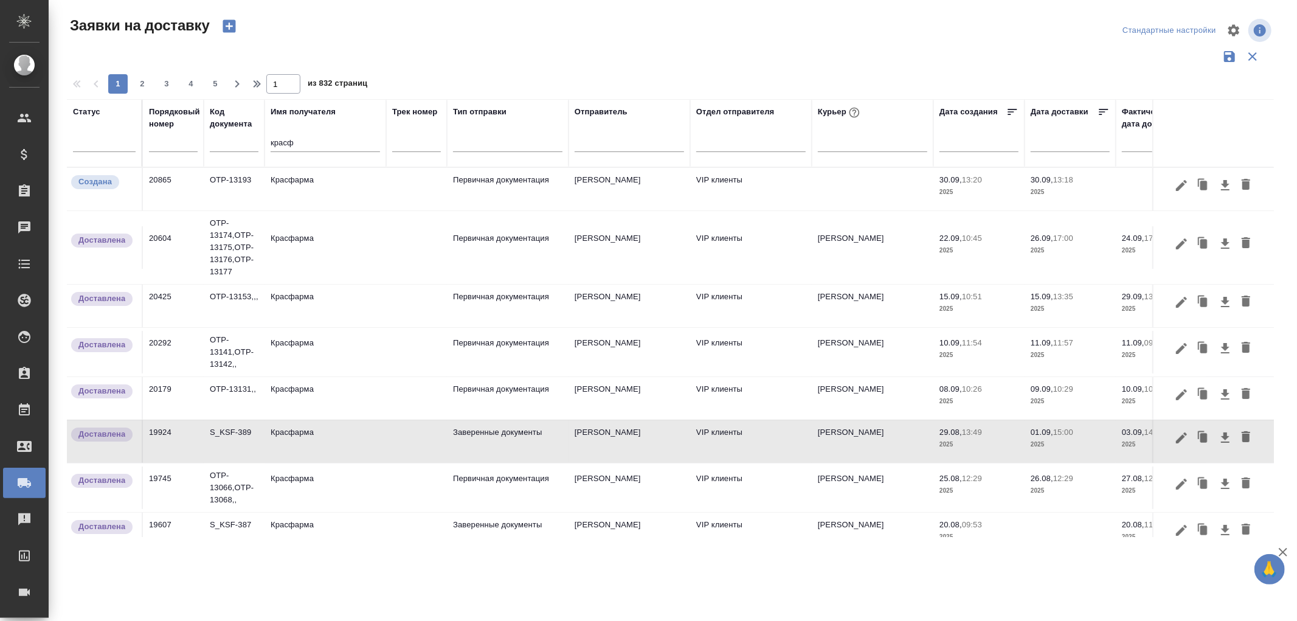
click at [533, 302] on td "Первичная документация" at bounding box center [508, 305] width 122 height 43
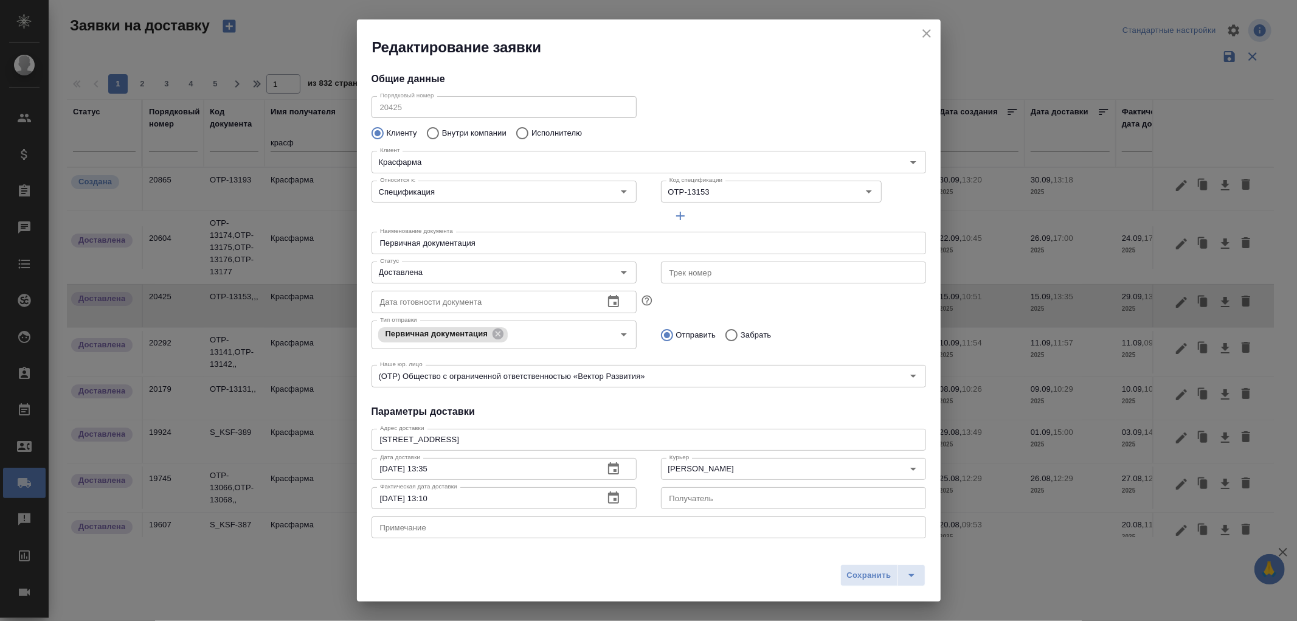
scroll to position [123, 0]
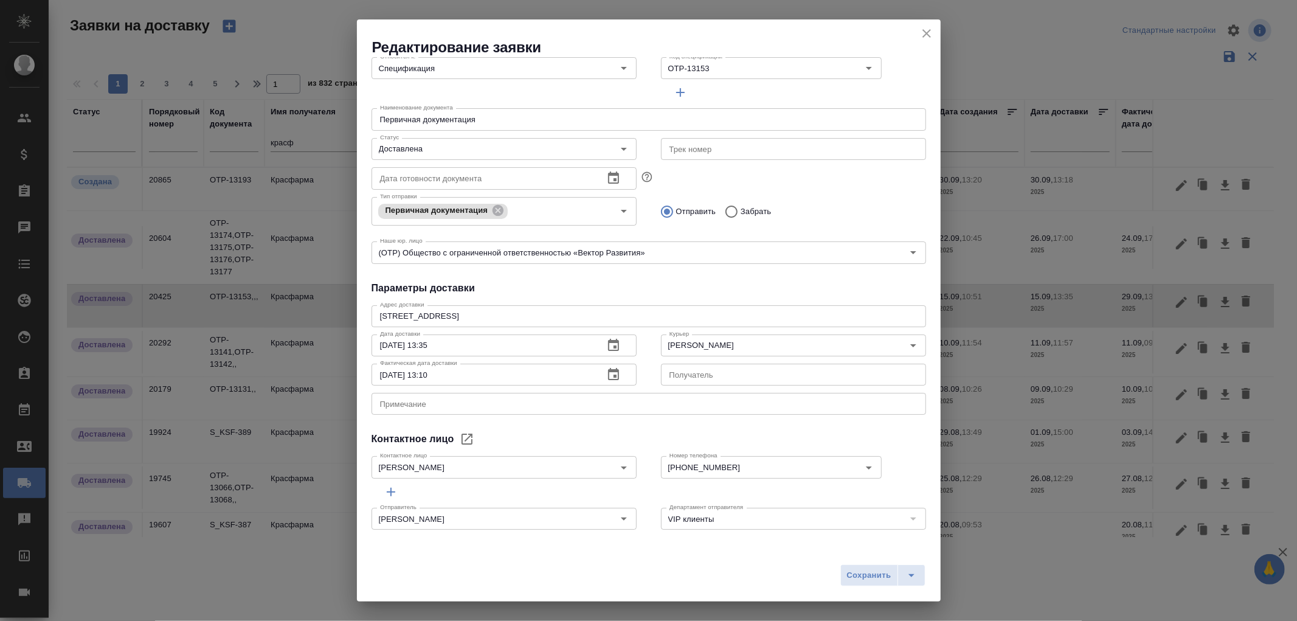
drag, startPoint x: 925, startPoint y: 32, endPoint x: 927, endPoint y: 616, distance: 584.2
click at [925, 33] on icon "close" at bounding box center [926, 33] width 9 height 9
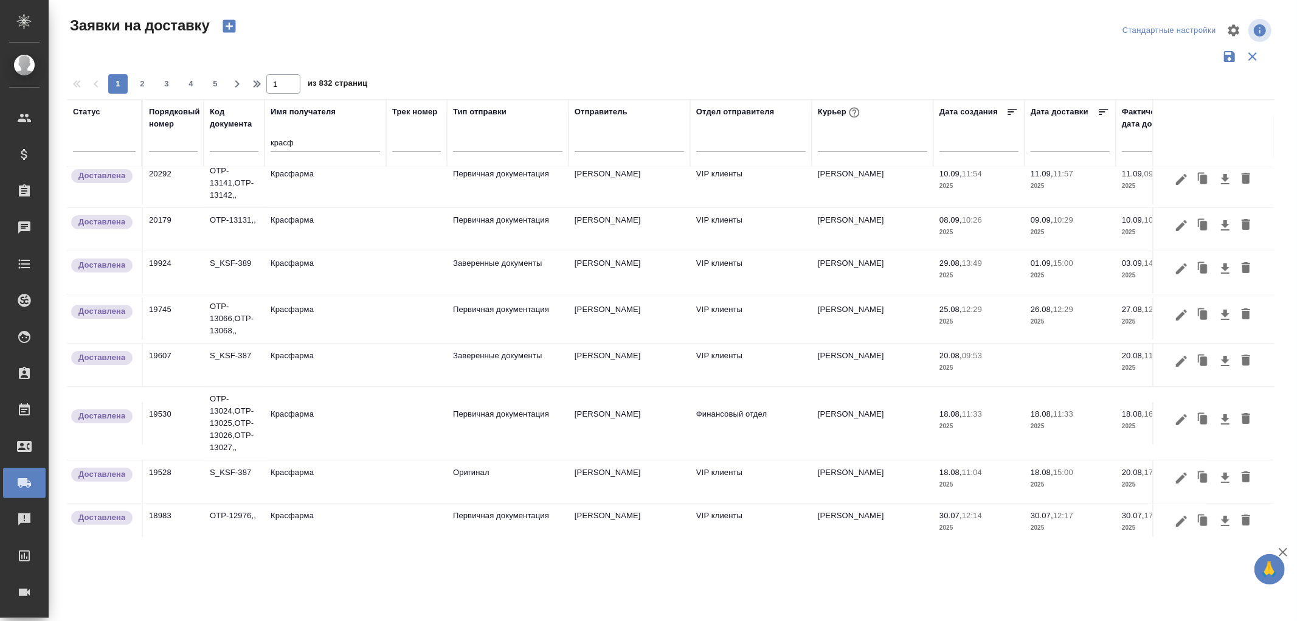
scroll to position [270, 0]
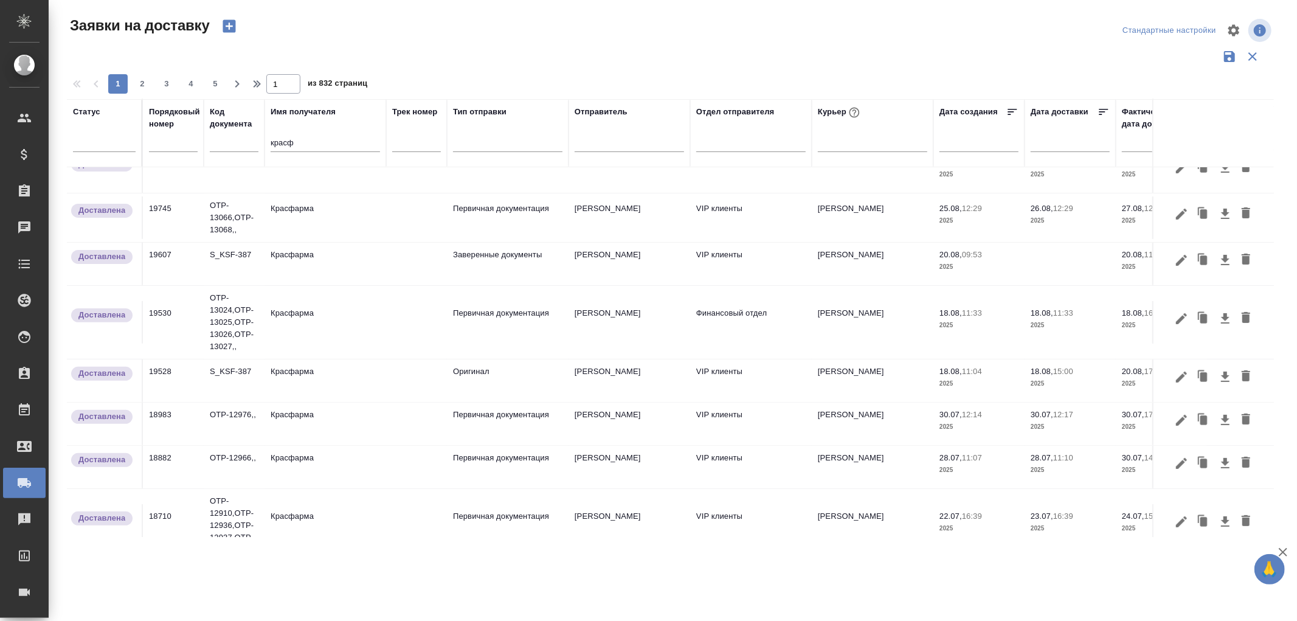
click at [493, 312] on td "Первичная документация" at bounding box center [508, 322] width 122 height 43
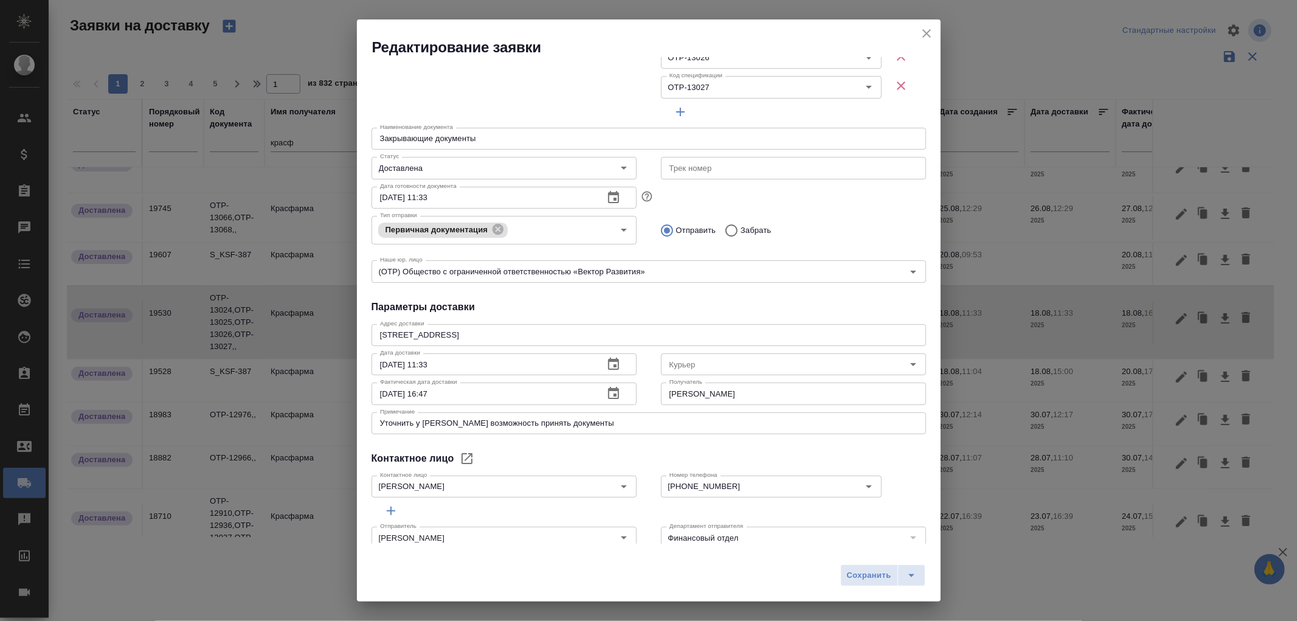
scroll to position [211, 0]
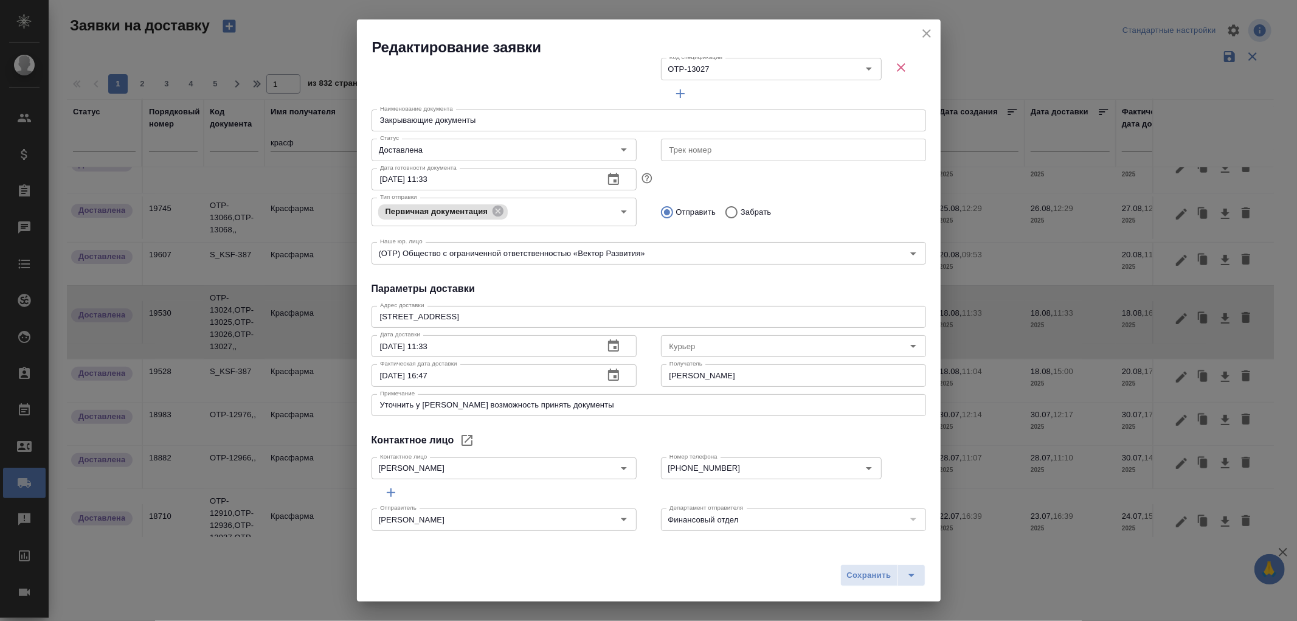
click at [602, 403] on textarea "Уточнить у Ксении возможность принять документы" at bounding box center [648, 404] width 537 height 9
drag, startPoint x: 602, startPoint y: 403, endPoint x: 193, endPoint y: 384, distance: 408.9
click at [193, 384] on div "Редактирование заявки Общие данные Порядковый номер 19530 Порядковый номер Клие…" at bounding box center [648, 310] width 1297 height 621
click at [925, 33] on icon "close" at bounding box center [926, 33] width 9 height 9
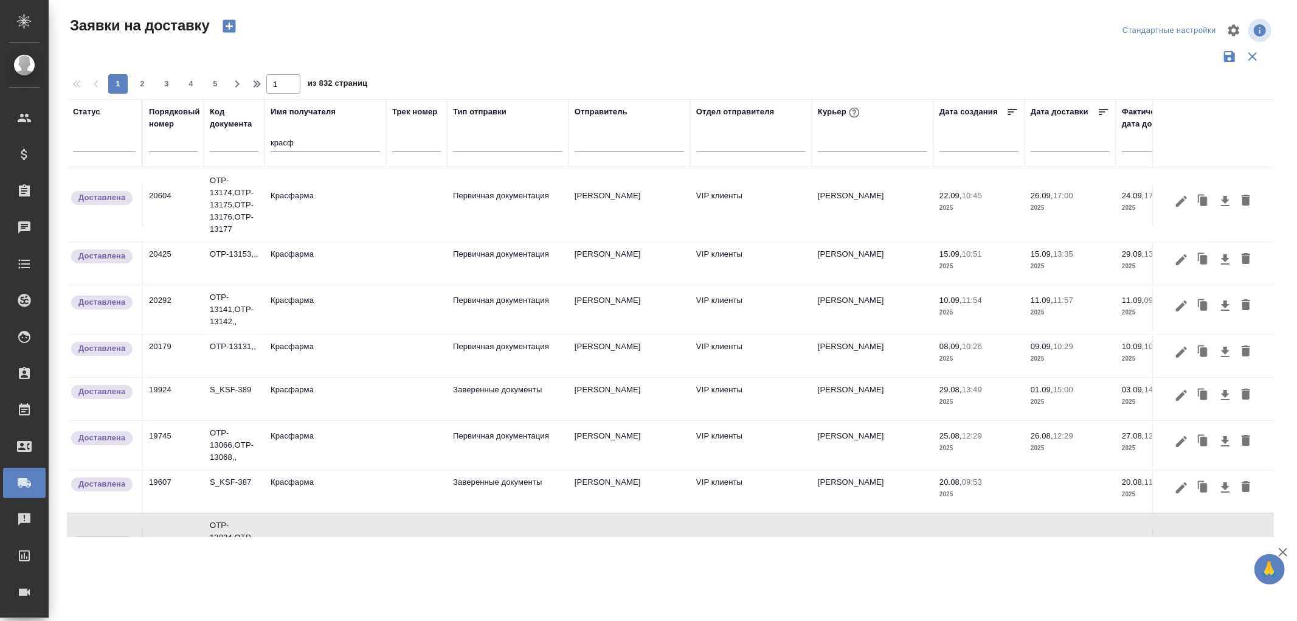
scroll to position [0, 0]
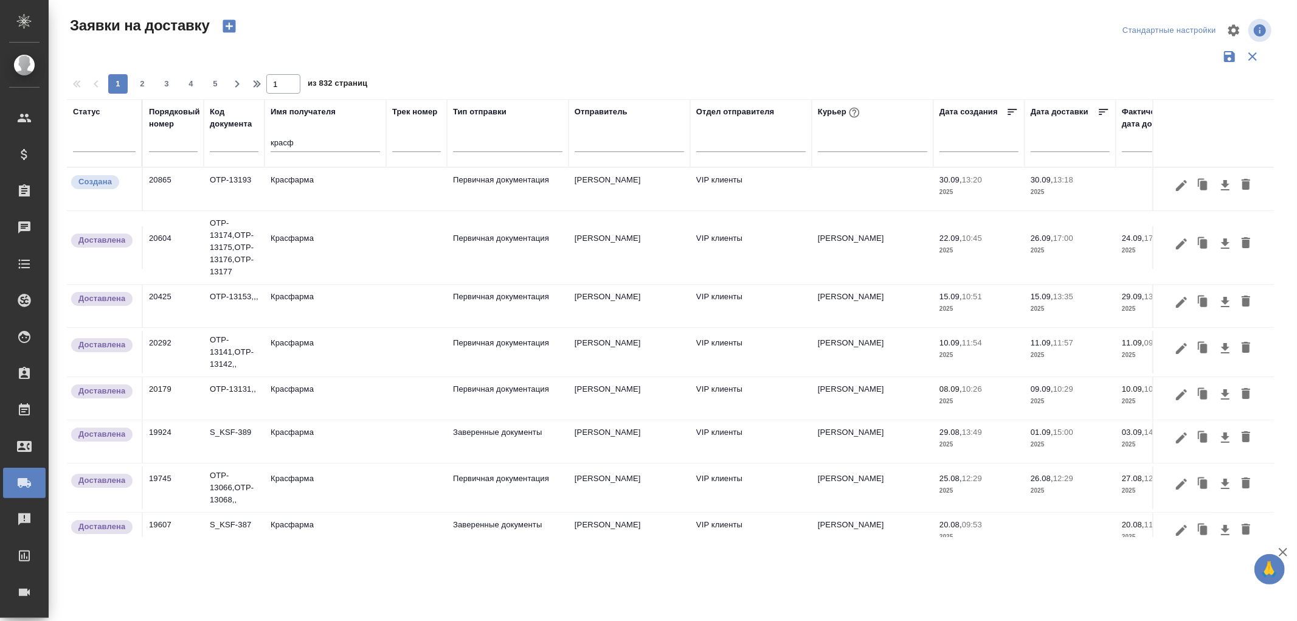
click at [517, 179] on td "Первичная документация" at bounding box center [508, 189] width 122 height 43
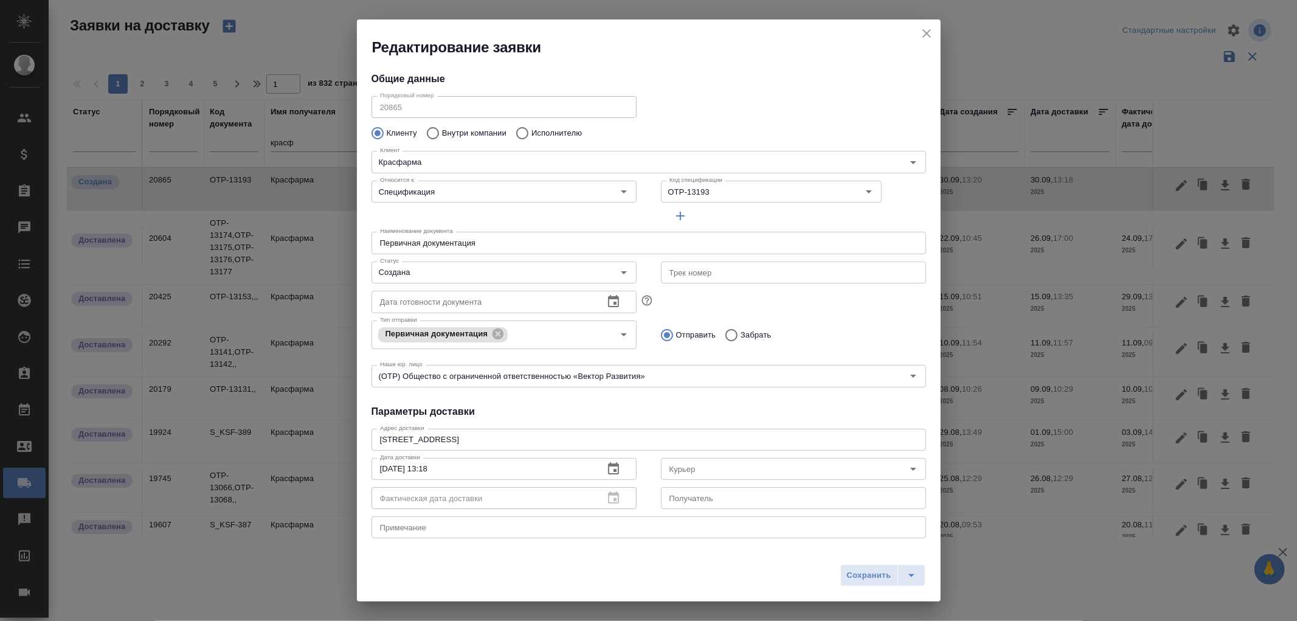
click at [452, 523] on textarea at bounding box center [648, 527] width 537 height 9
paste textarea "Уточнить у Ксении возможность принять документы"
type textarea "Уточнить у Ксении возможность принять документы"
click at [872, 578] on span "Сохранить" at bounding box center [869, 575] width 44 height 14
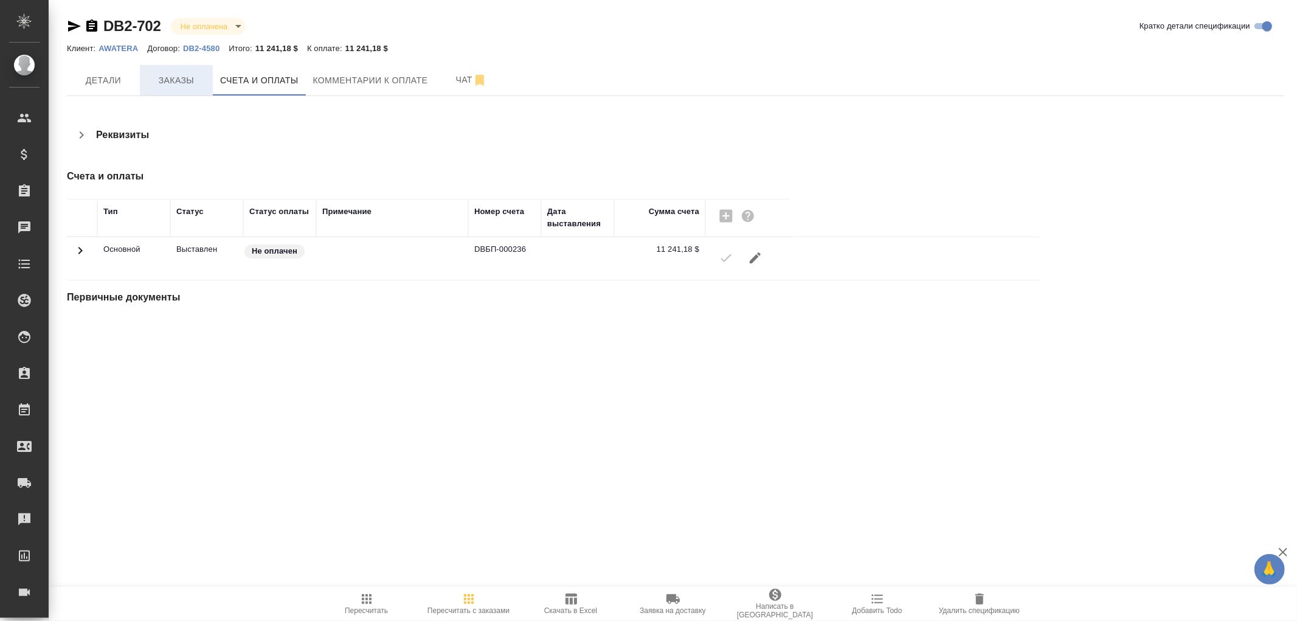
click at [176, 82] on span "Заказы" at bounding box center [176, 80] width 58 height 15
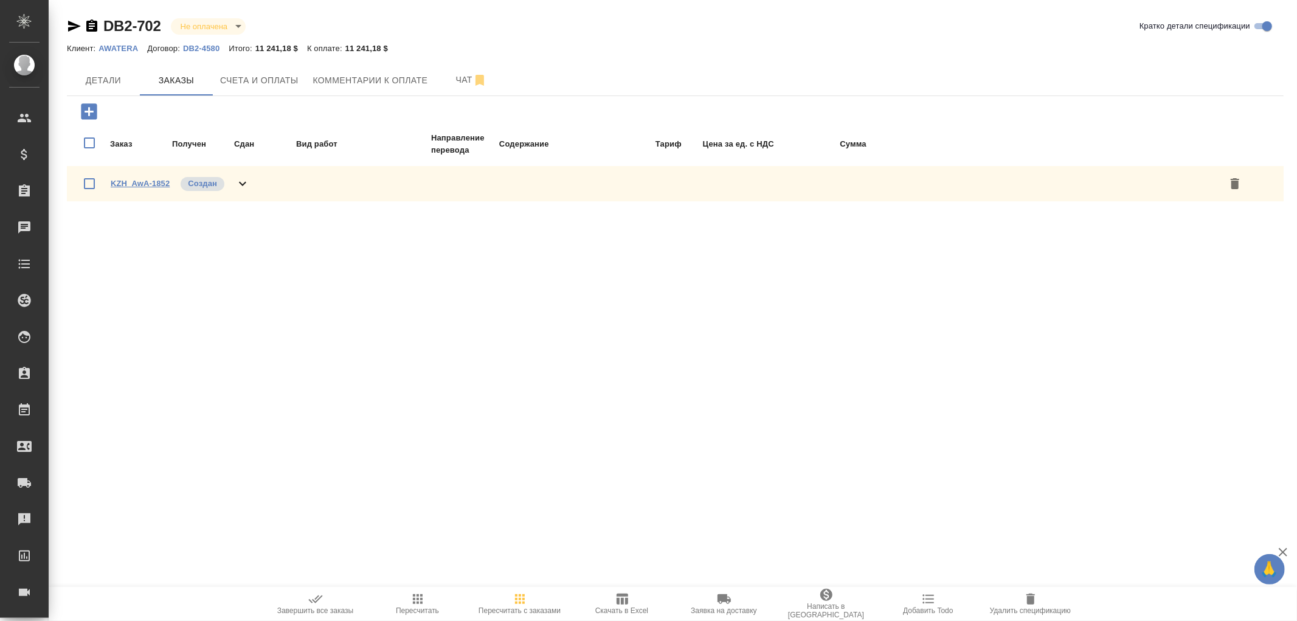
click at [154, 179] on link "KZH_AwA-1852" at bounding box center [140, 183] width 59 height 9
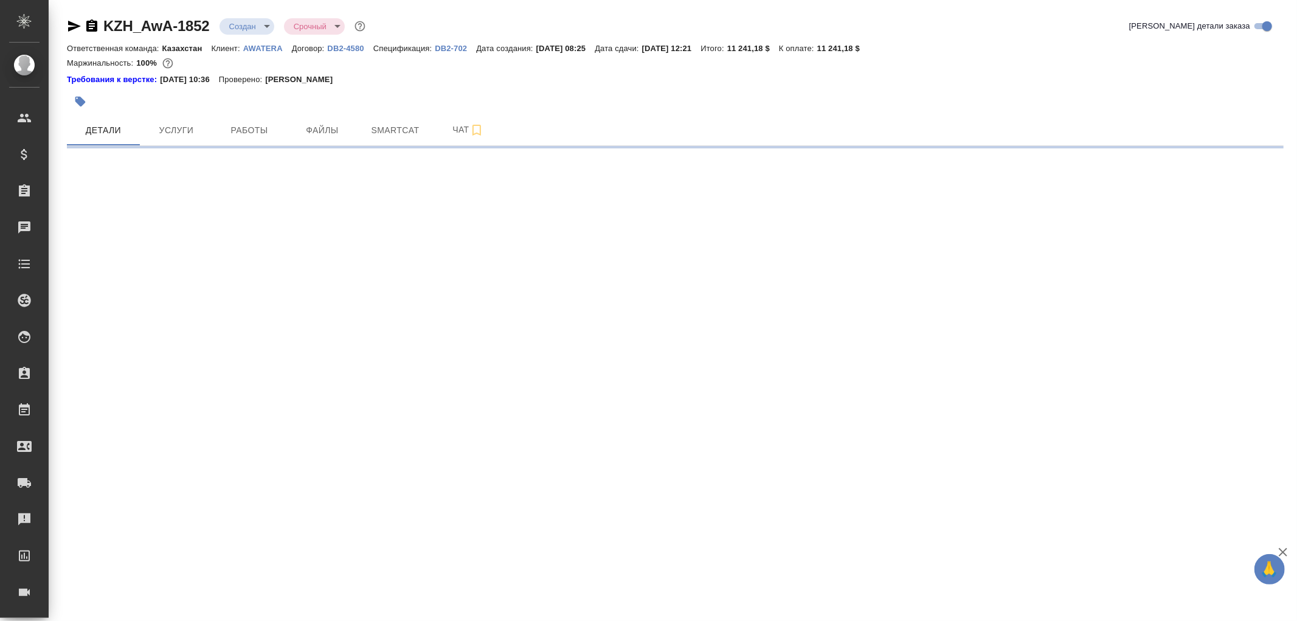
select select "RU"
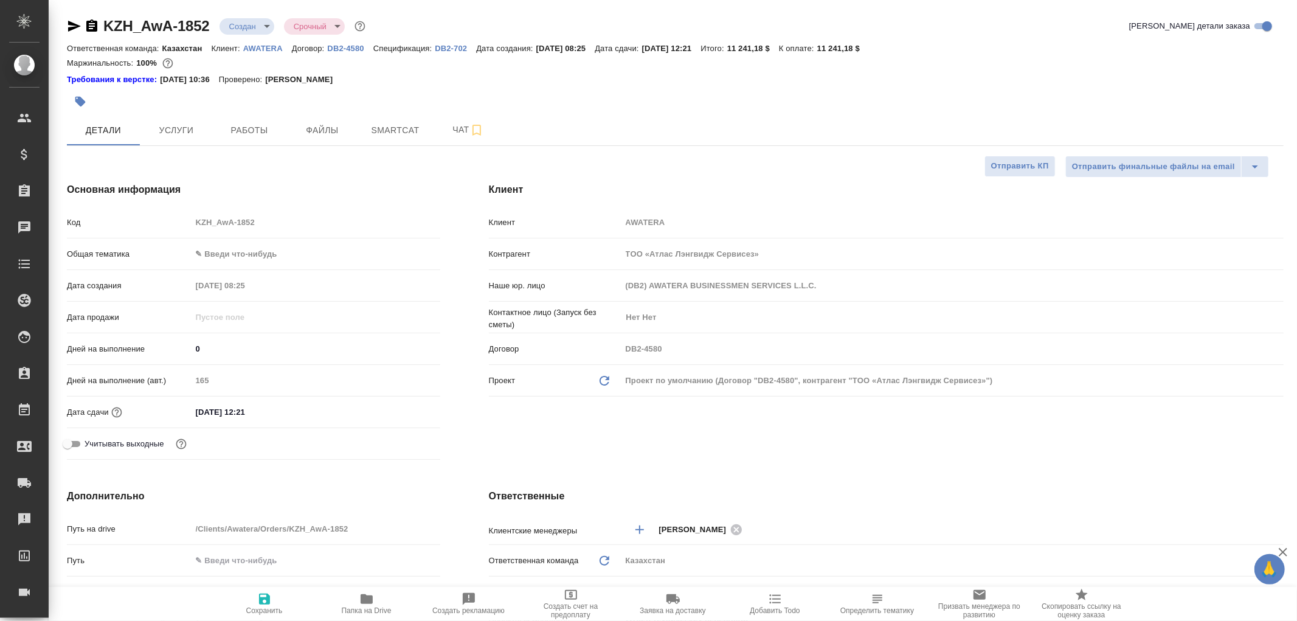
type textarea "x"
click at [176, 130] on span "Услуги" at bounding box center [176, 130] width 58 height 15
type textarea "x"
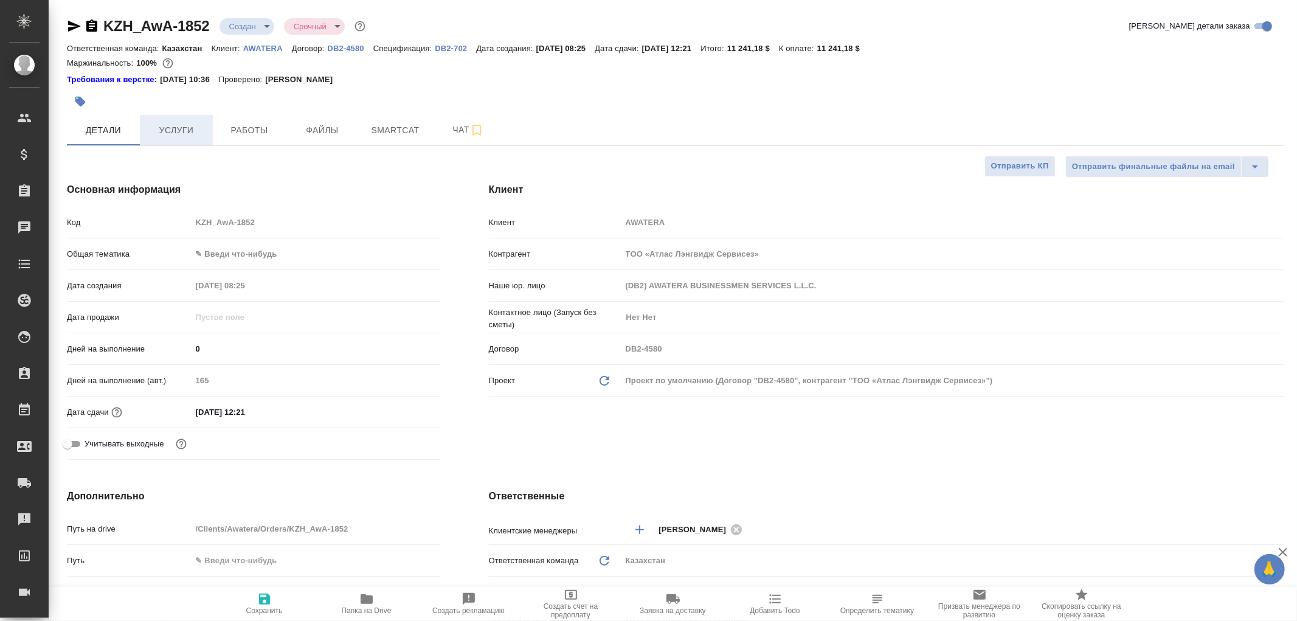
type textarea "x"
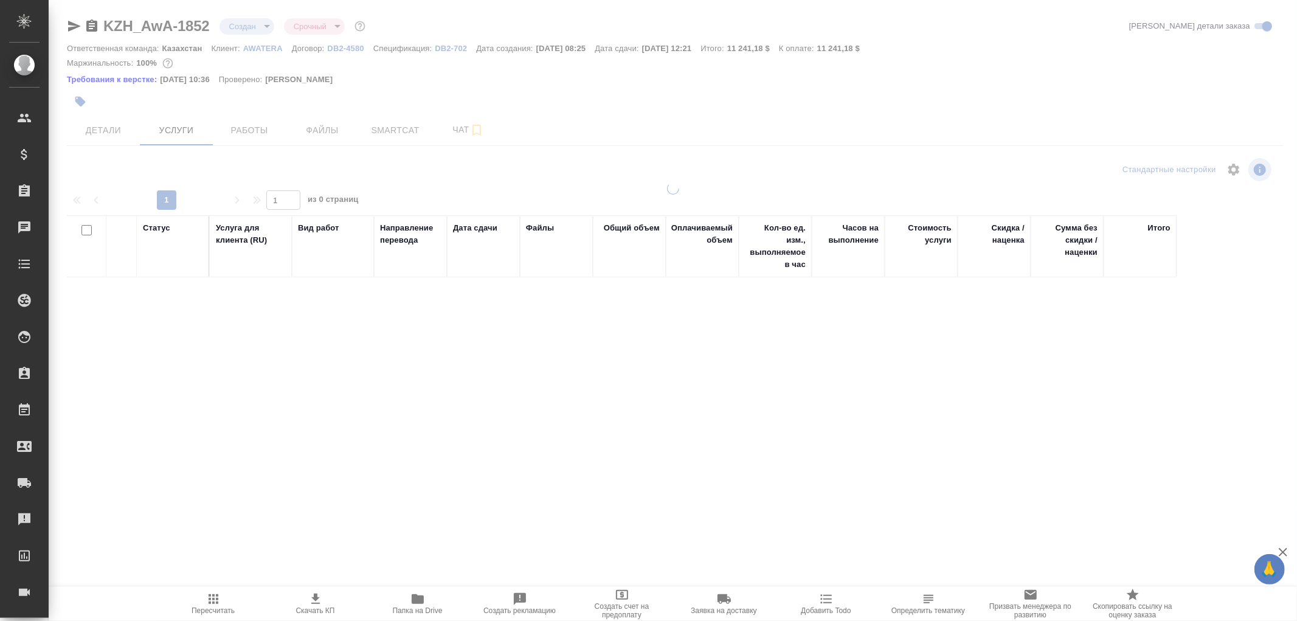
click at [319, 596] on icon "button" at bounding box center [315, 598] width 15 height 15
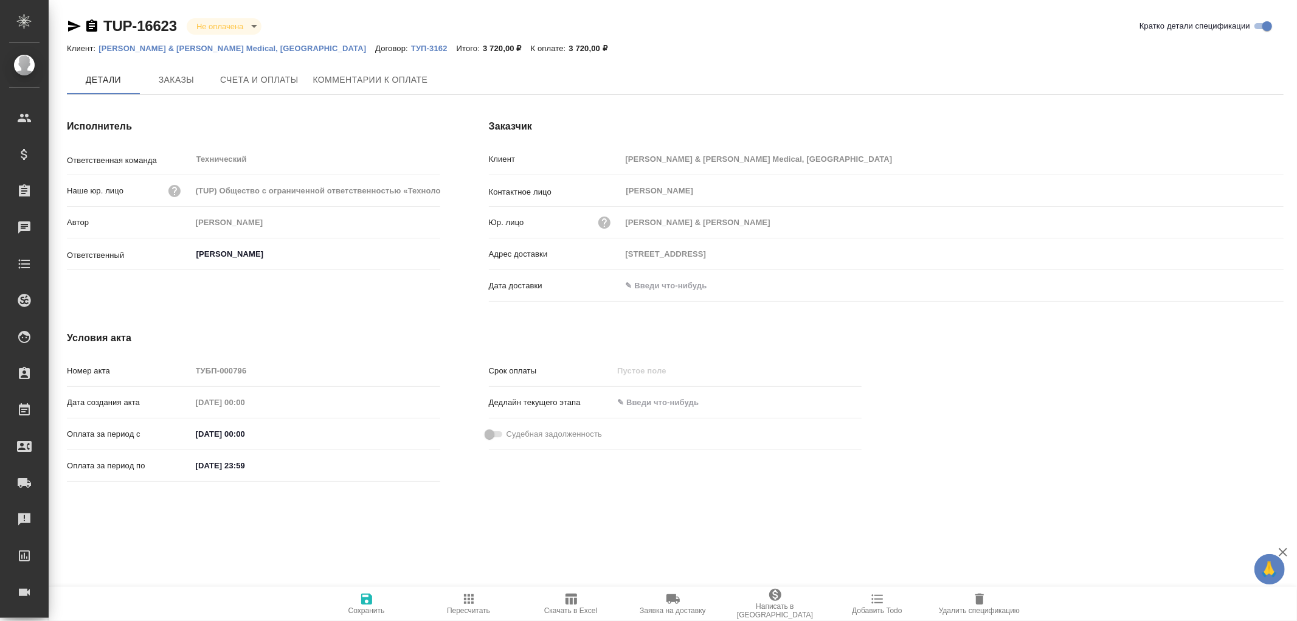
click at [661, 293] on input "text" at bounding box center [674, 286] width 106 height 18
click at [1252, 283] on icon "button" at bounding box center [1248, 285] width 15 height 15
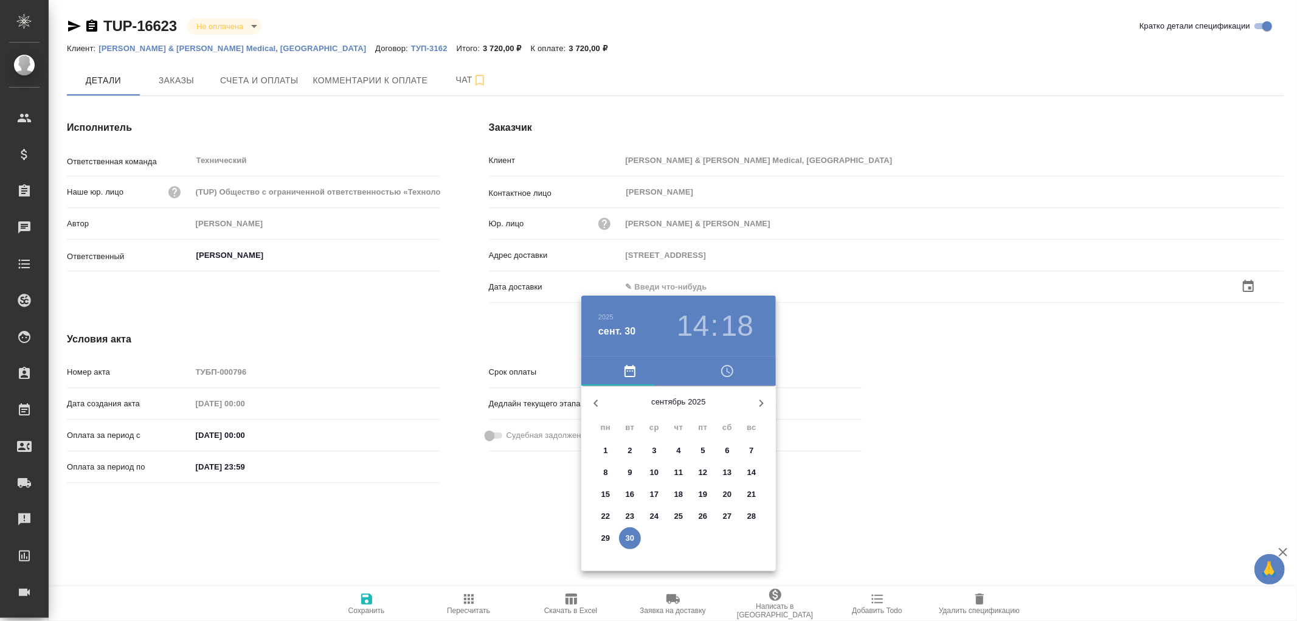
click at [633, 537] on p "30" at bounding box center [630, 538] width 9 height 12
type input "[DATE] 14:18"
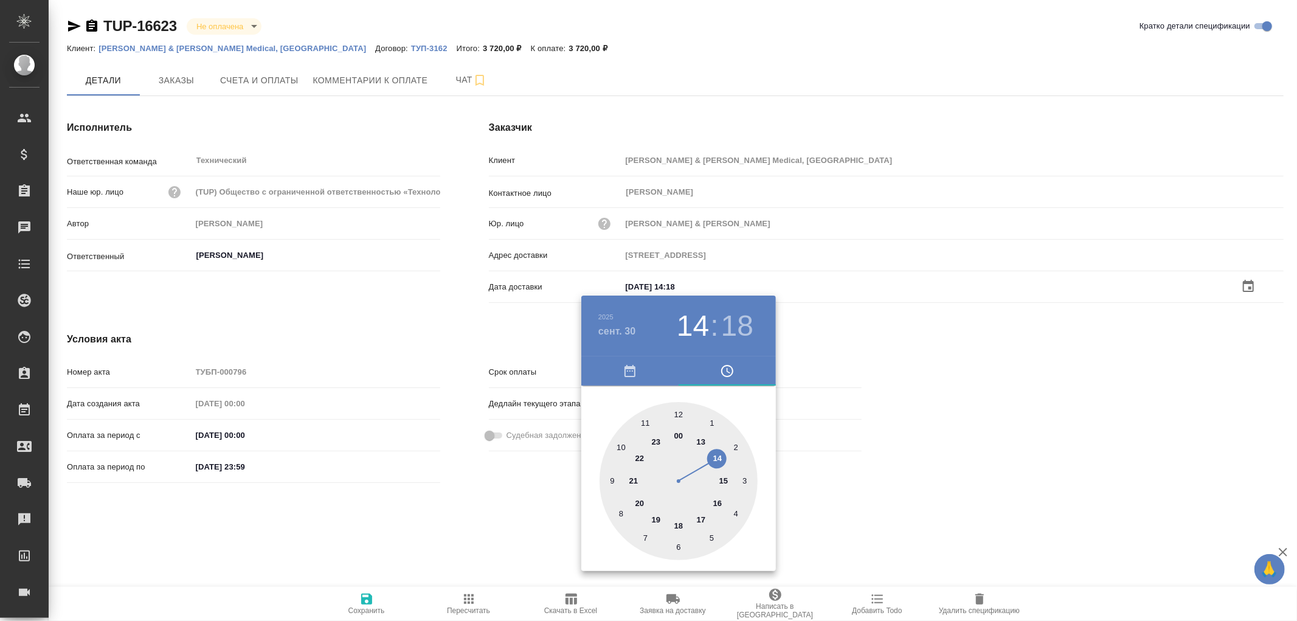
click at [369, 596] on div at bounding box center [648, 310] width 1297 height 621
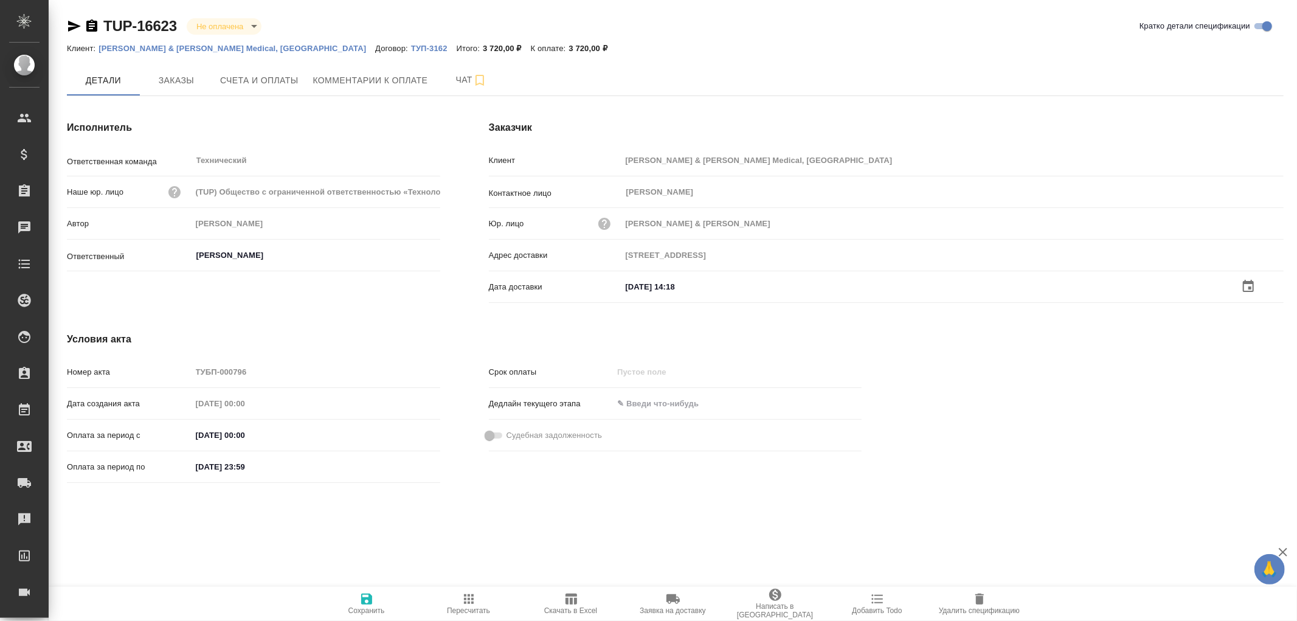
click at [368, 598] on icon "button" at bounding box center [366, 598] width 11 height 11
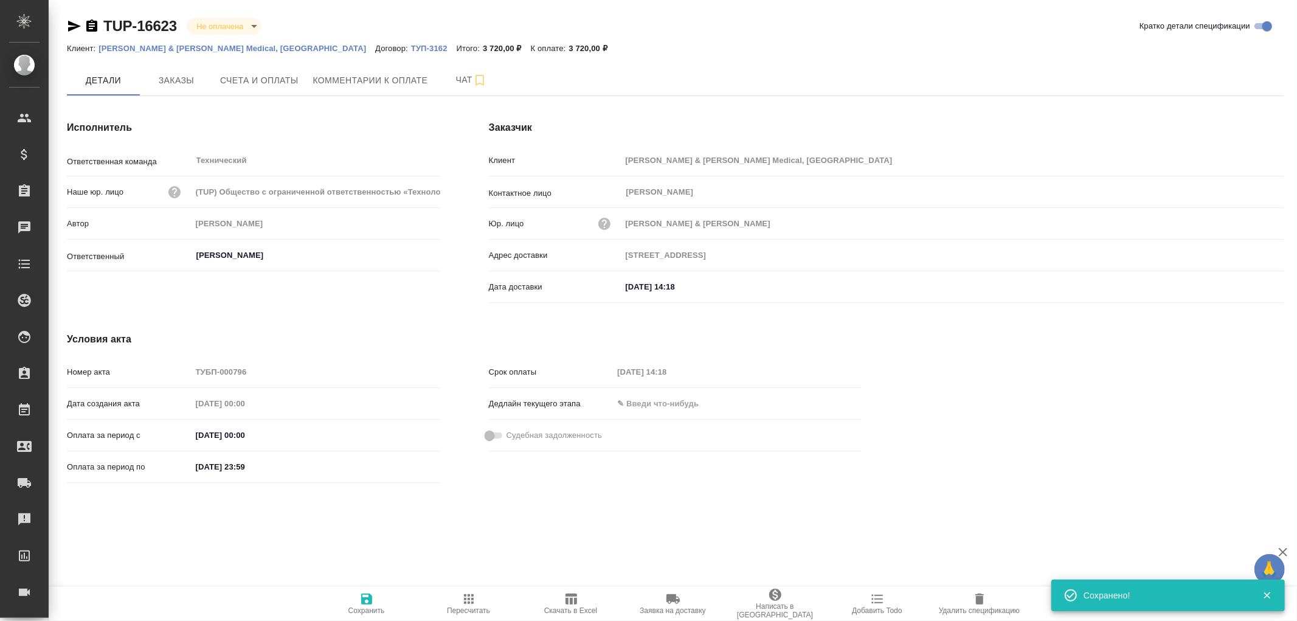
click at [368, 598] on icon "button" at bounding box center [366, 598] width 11 height 11
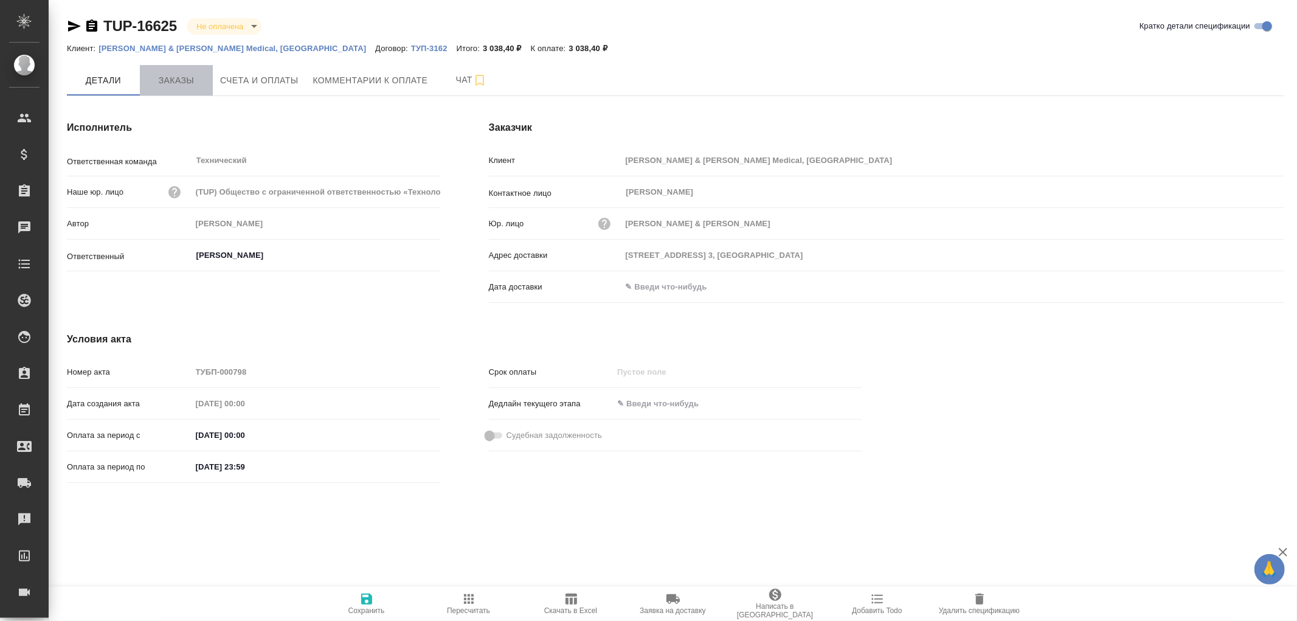
click at [173, 81] on span "Заказы" at bounding box center [176, 80] width 58 height 15
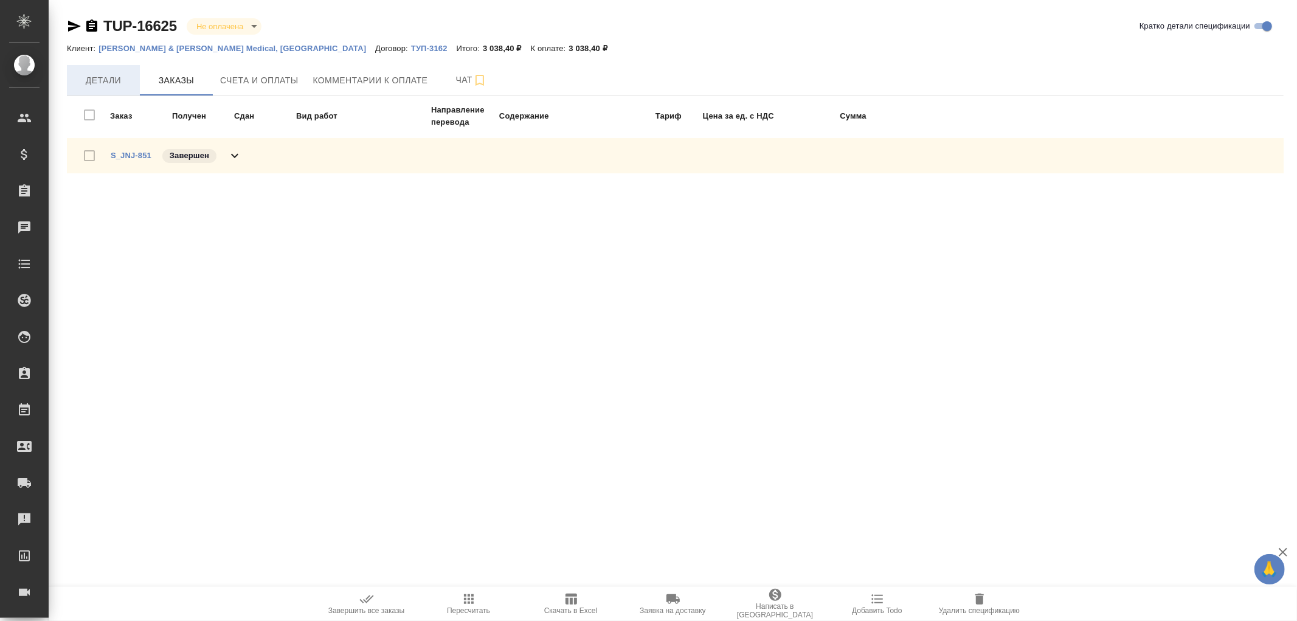
click at [97, 82] on span "Детали" at bounding box center [103, 80] width 58 height 15
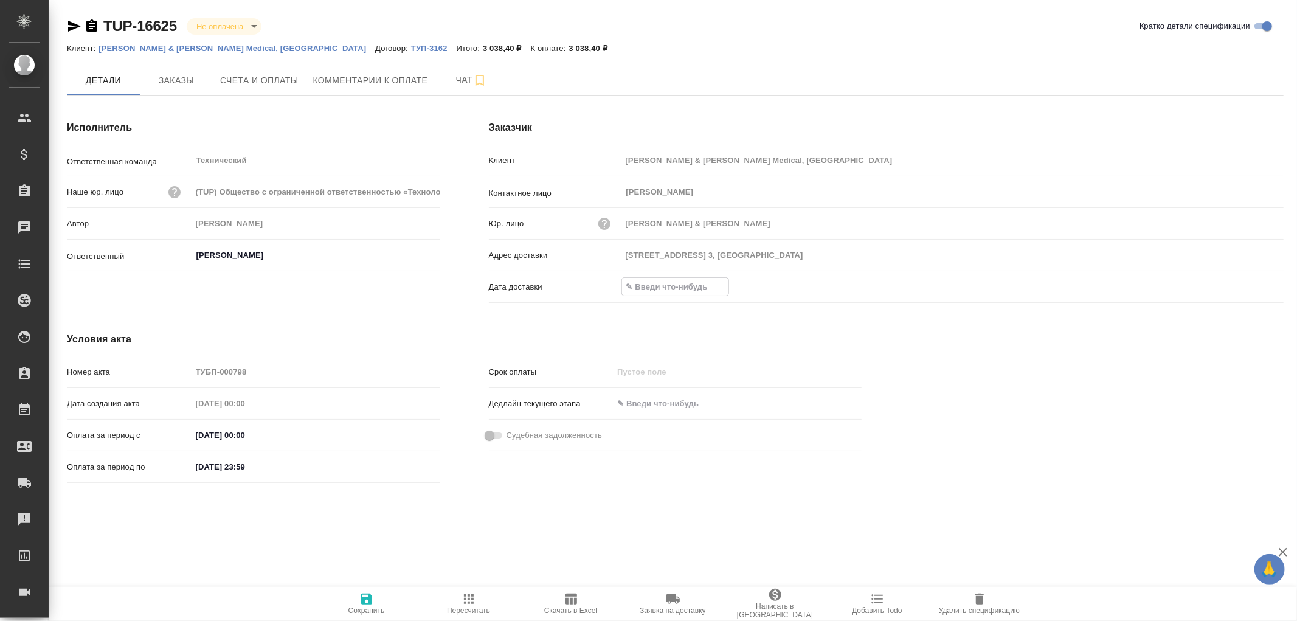
click at [659, 292] on input "text" at bounding box center [675, 287] width 106 height 18
click at [1253, 288] on icon "button" at bounding box center [1247, 286] width 11 height 12
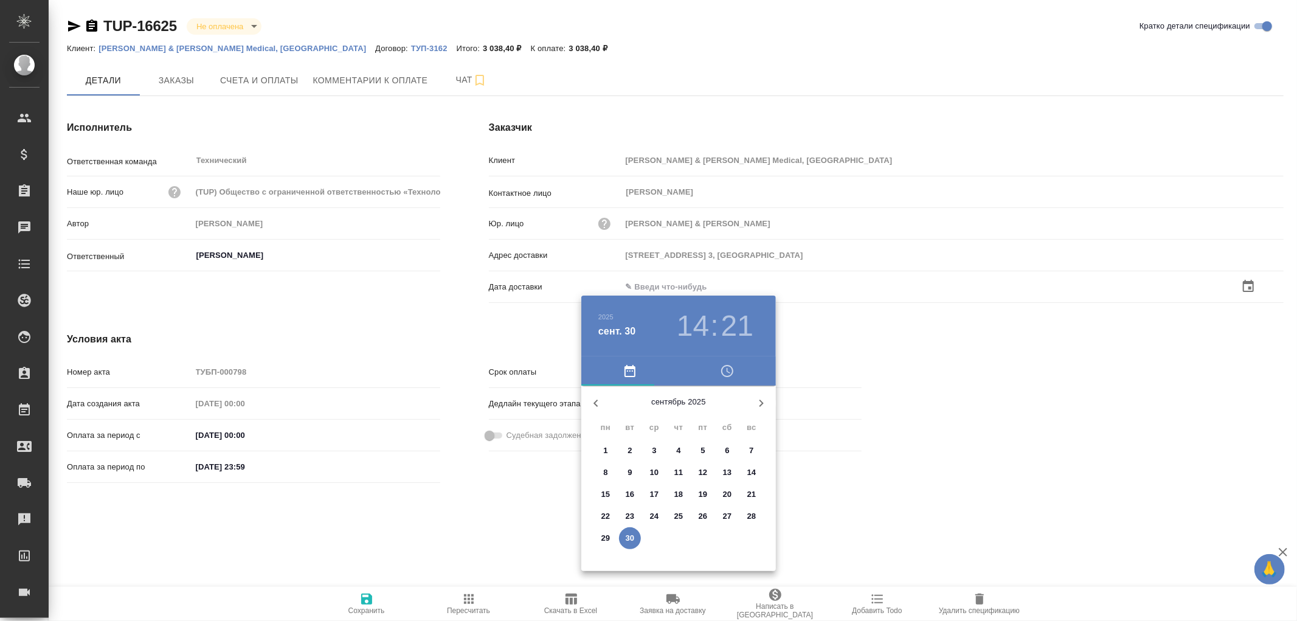
click at [633, 537] on p "30" at bounding box center [630, 538] width 9 height 12
type input "30.09.2025 14:21"
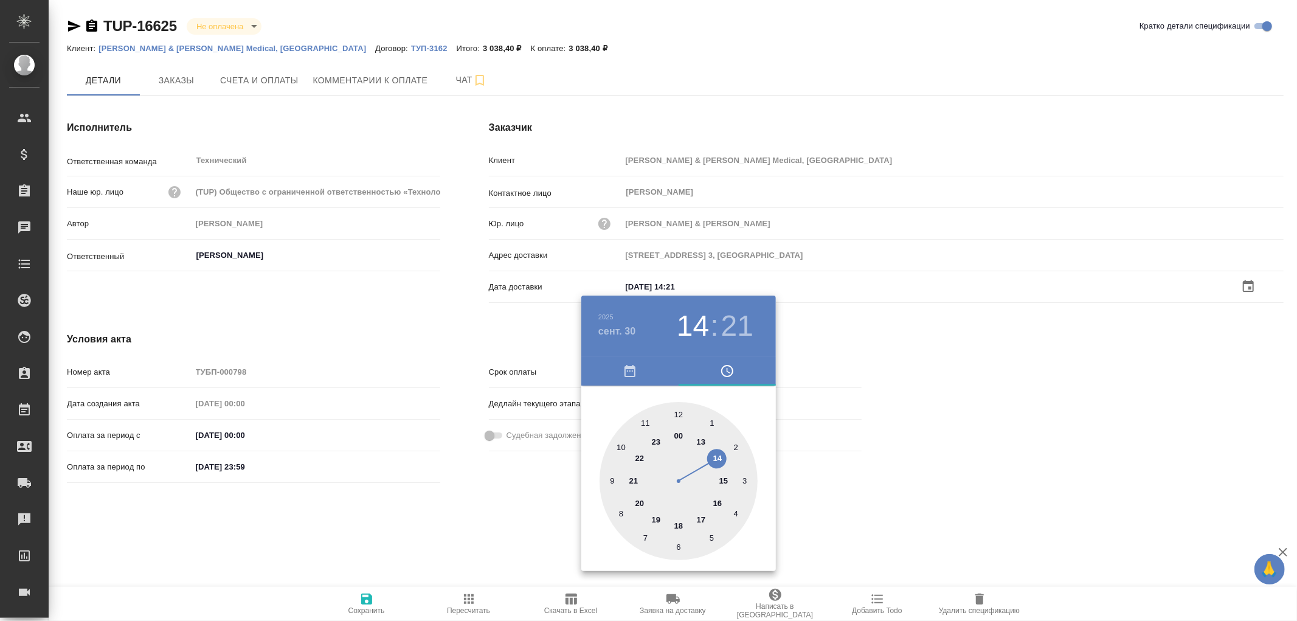
click at [373, 594] on div at bounding box center [648, 310] width 1297 height 621
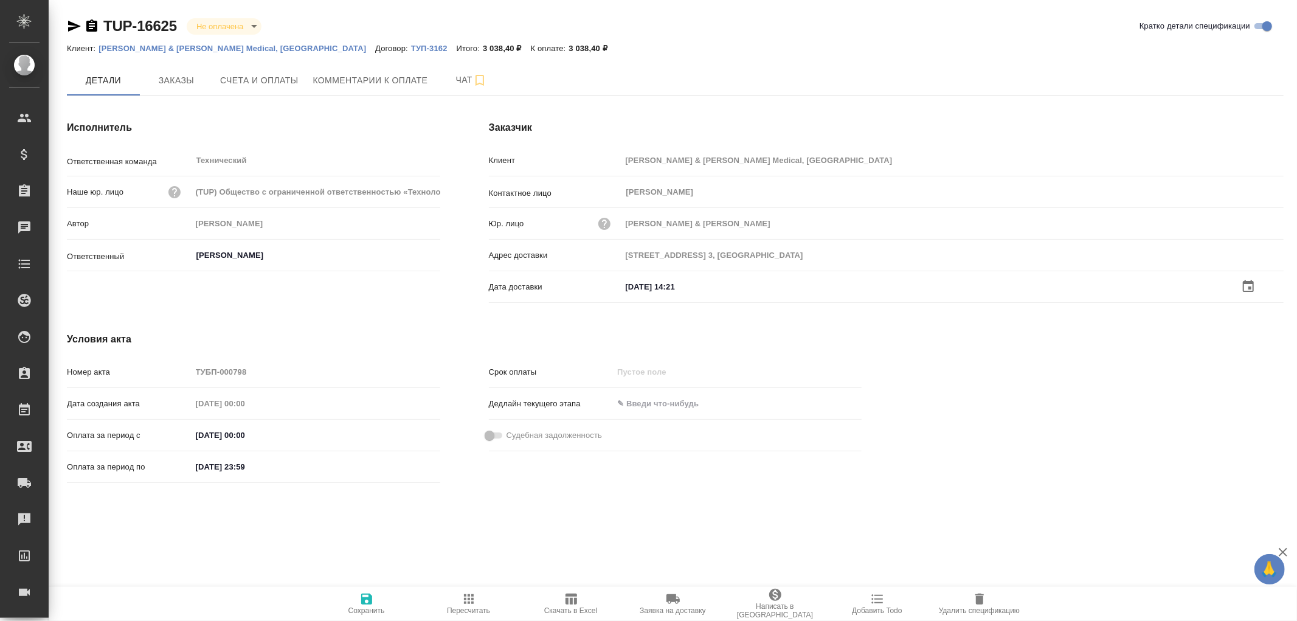
click at [370, 603] on icon "button" at bounding box center [366, 598] width 11 height 11
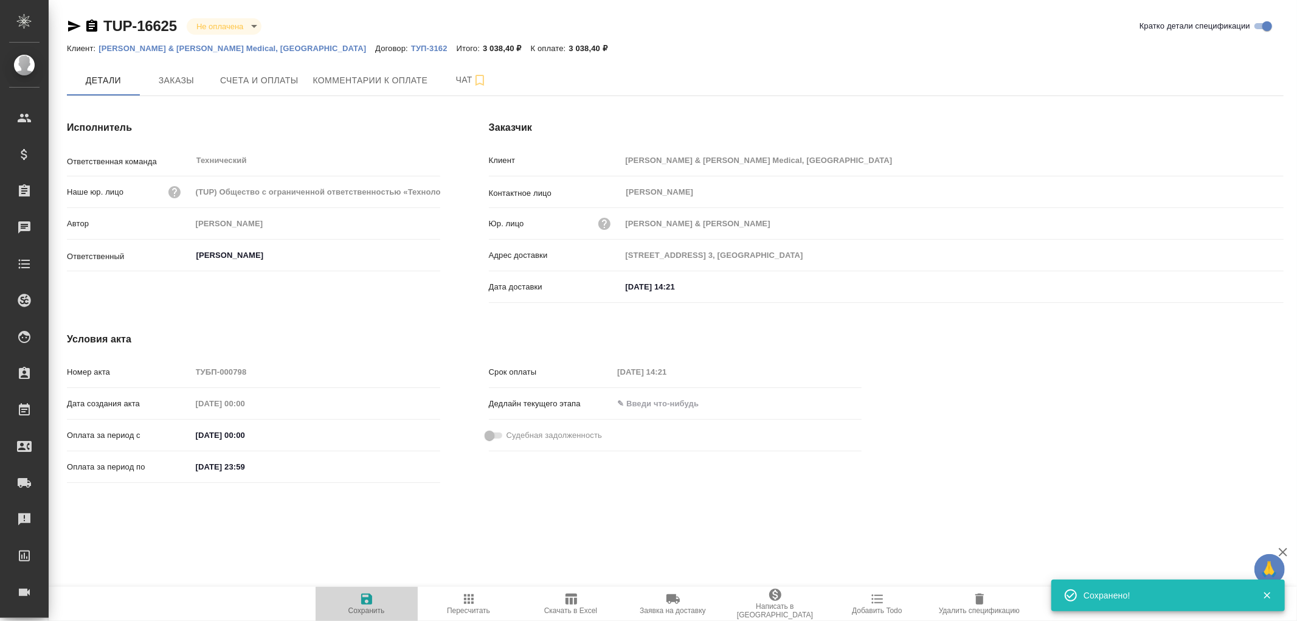
click at [365, 601] on icon "button" at bounding box center [366, 598] width 15 height 15
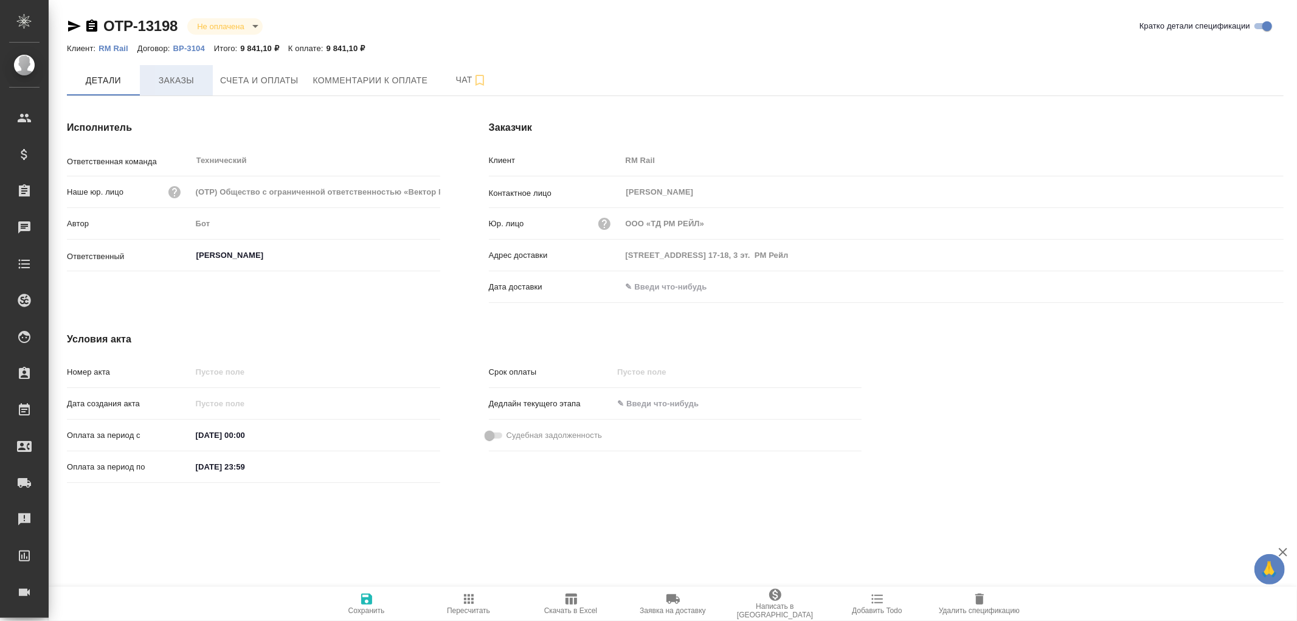
click at [181, 76] on span "Заказы" at bounding box center [176, 80] width 58 height 15
click at [181, 80] on span "Заказы" at bounding box center [176, 80] width 58 height 15
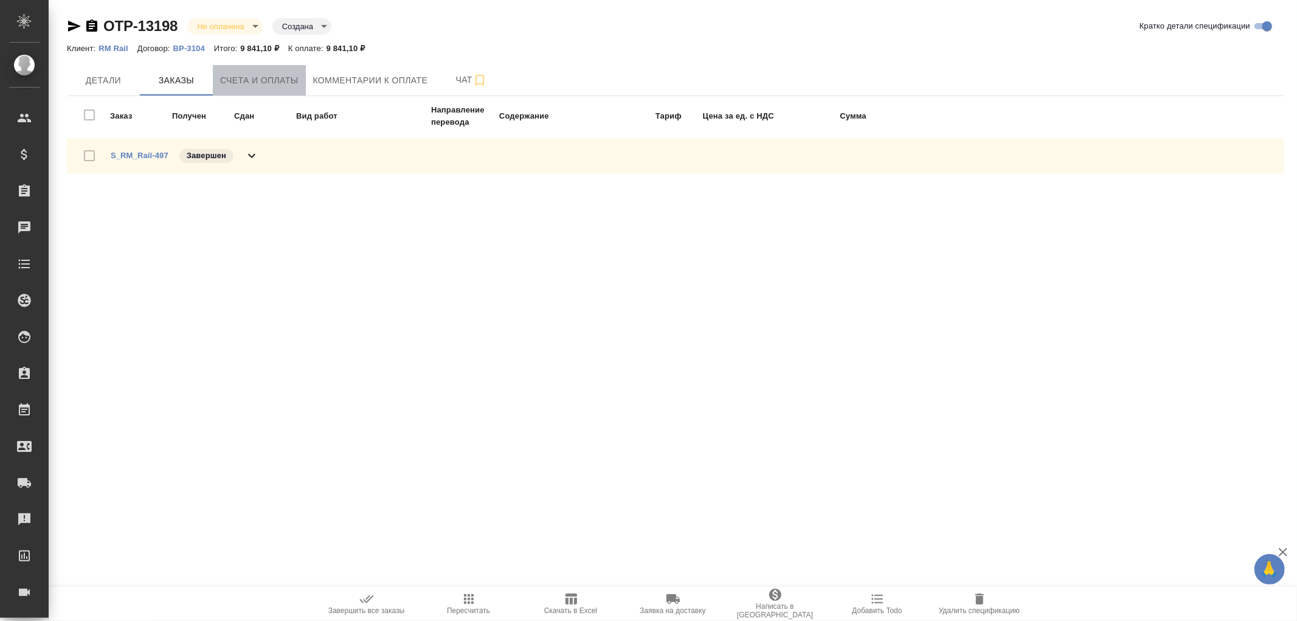
click at [236, 84] on span "Счета и оплаты" at bounding box center [259, 80] width 78 height 15
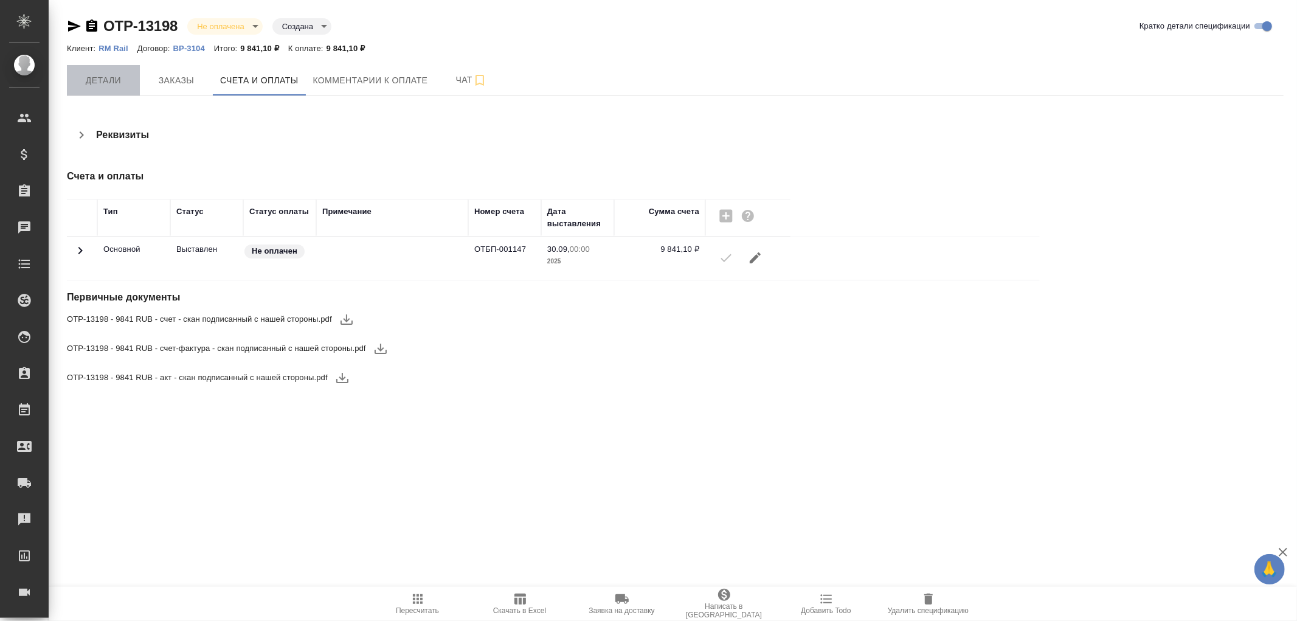
click at [86, 83] on span "Детали" at bounding box center [103, 80] width 58 height 15
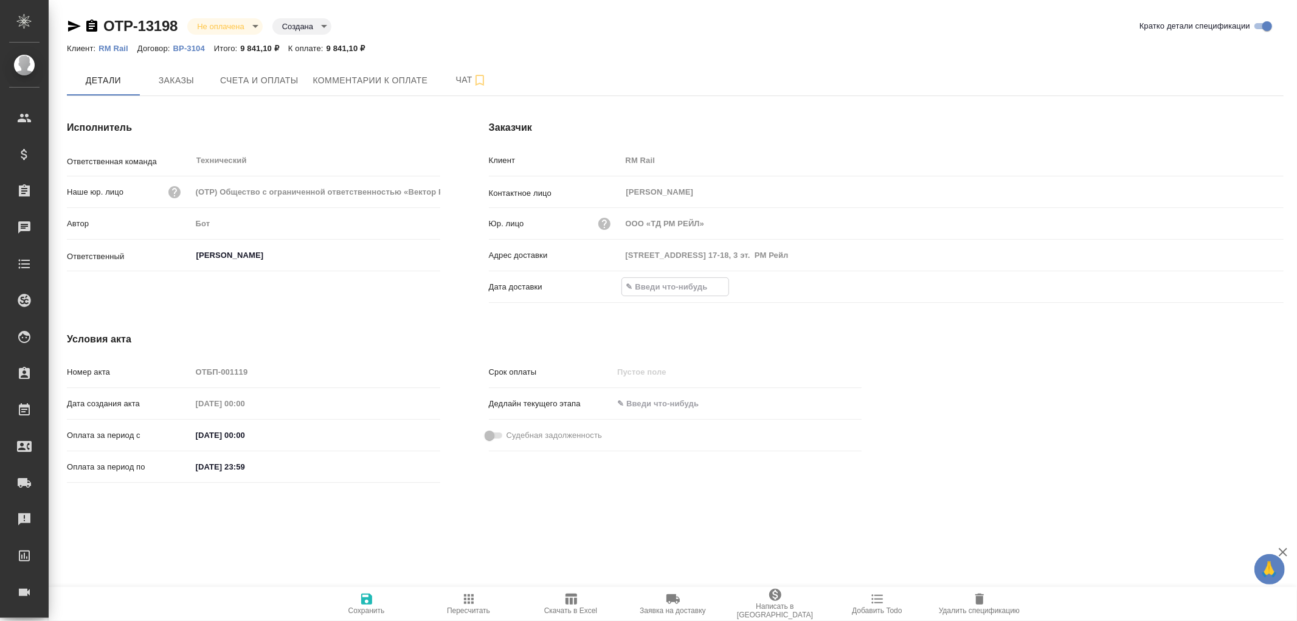
click at [680, 283] on input "text" at bounding box center [675, 287] width 106 height 18
click at [1248, 286] on icon "button" at bounding box center [1247, 286] width 11 height 12
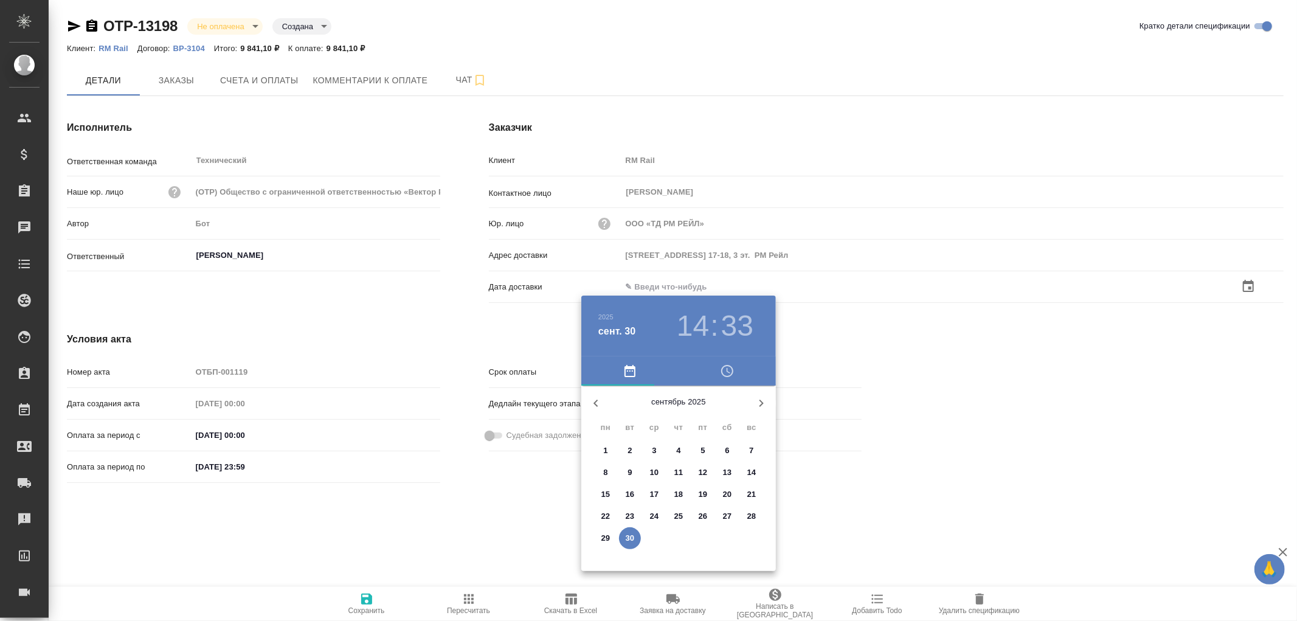
click at [626, 542] on p "30" at bounding box center [630, 538] width 9 height 12
type input "30.09.2025 14:33"
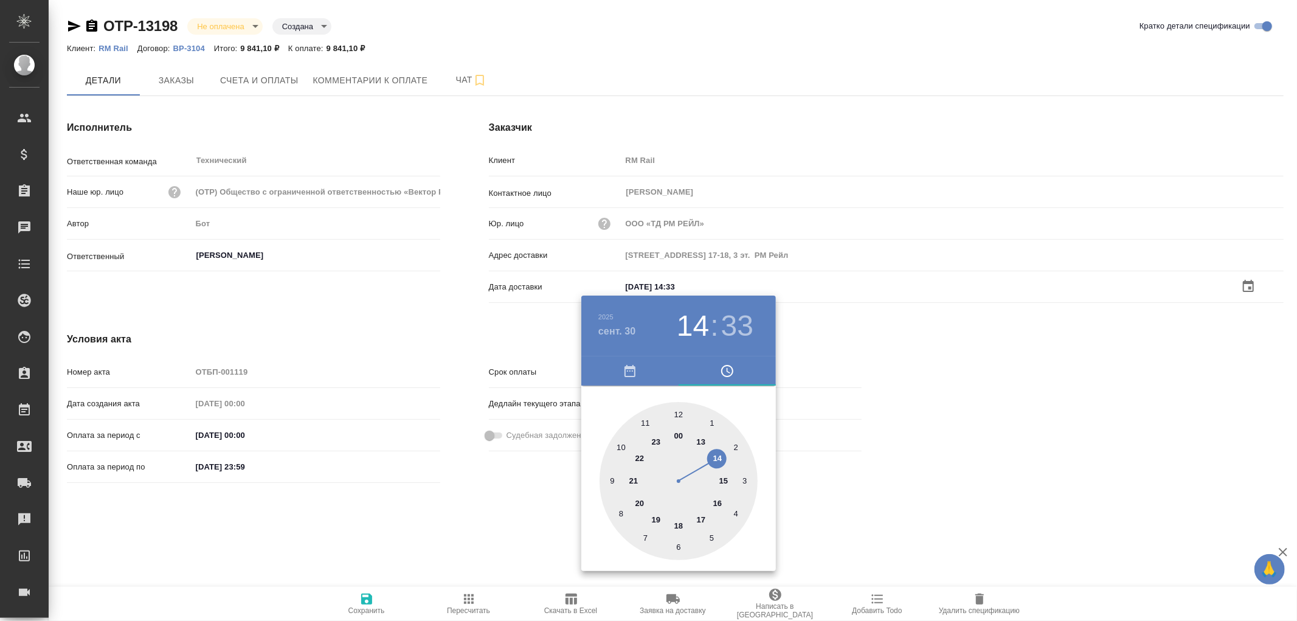
click at [368, 603] on div at bounding box center [648, 310] width 1297 height 621
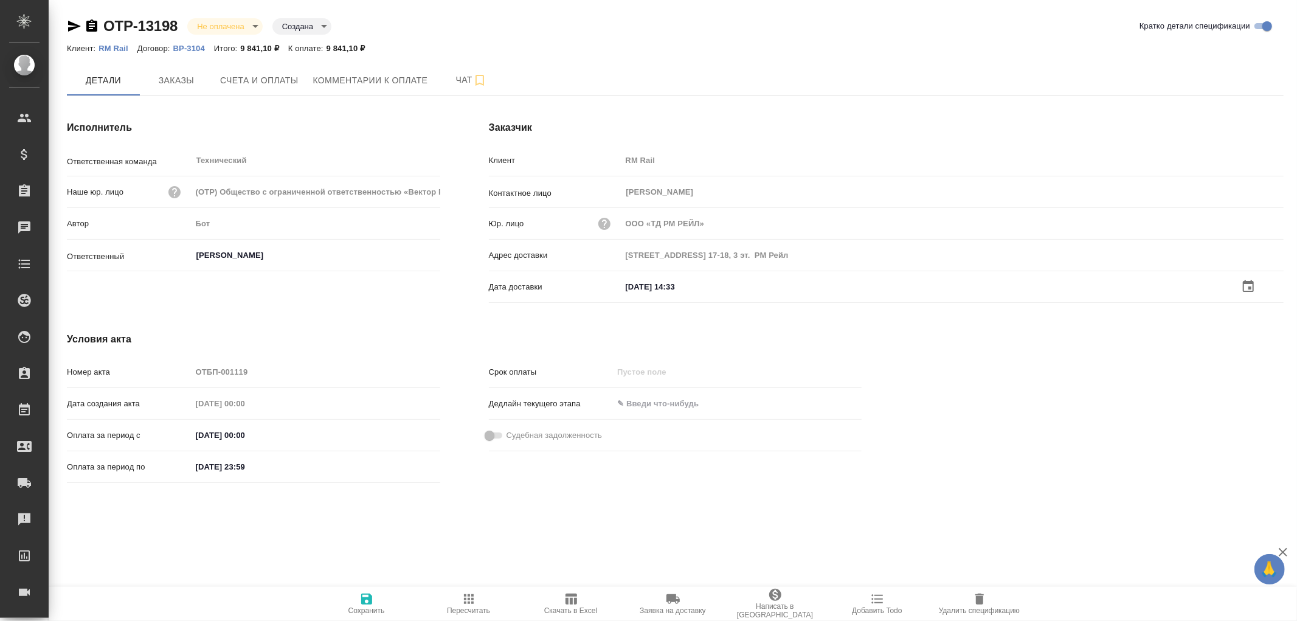
click at [363, 601] on icon "button" at bounding box center [366, 598] width 11 height 11
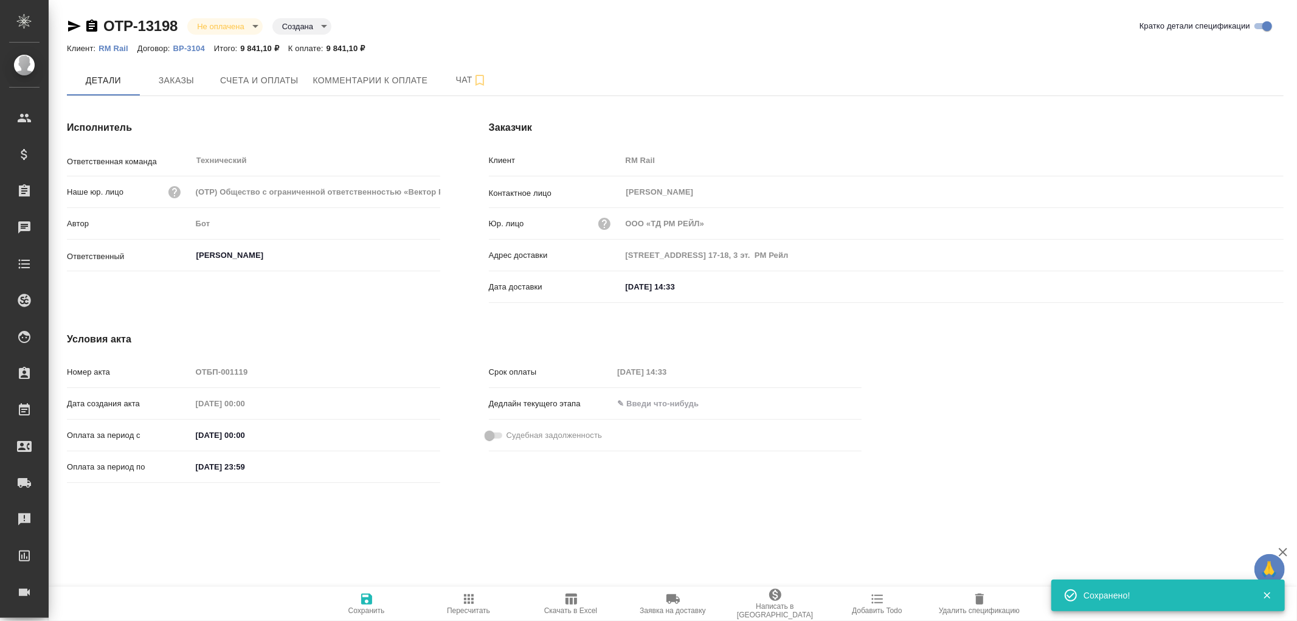
click at [365, 600] on icon "button" at bounding box center [366, 598] width 11 height 11
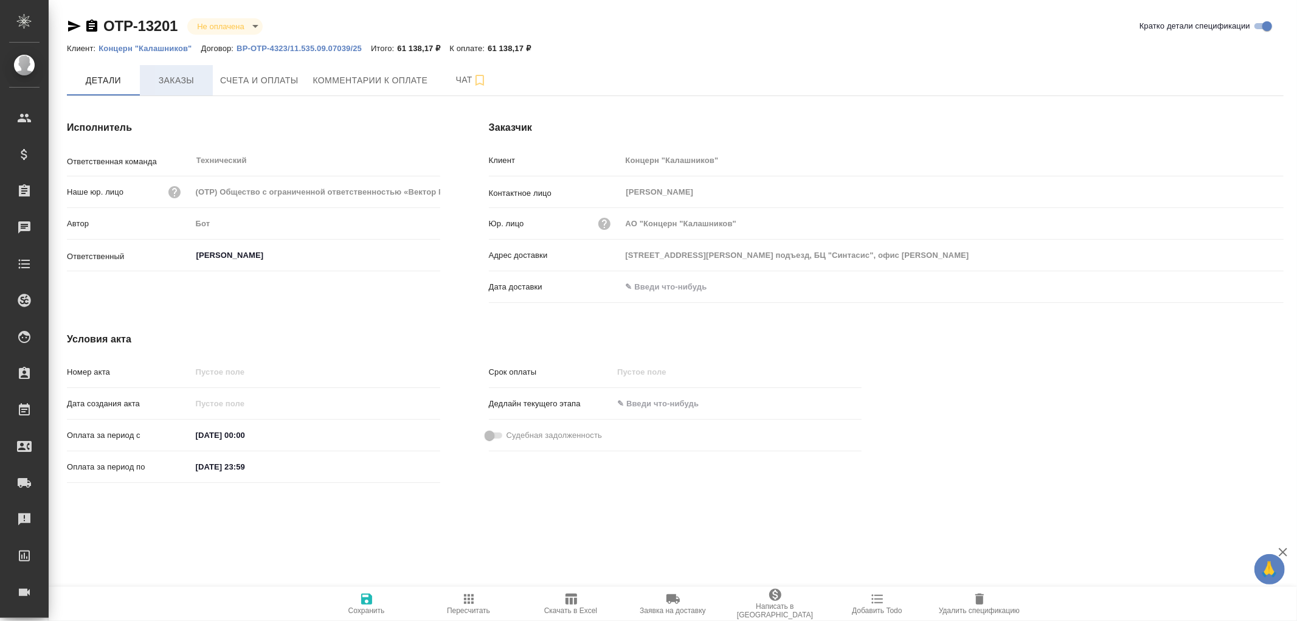
click at [180, 81] on span "Заказы" at bounding box center [176, 80] width 58 height 15
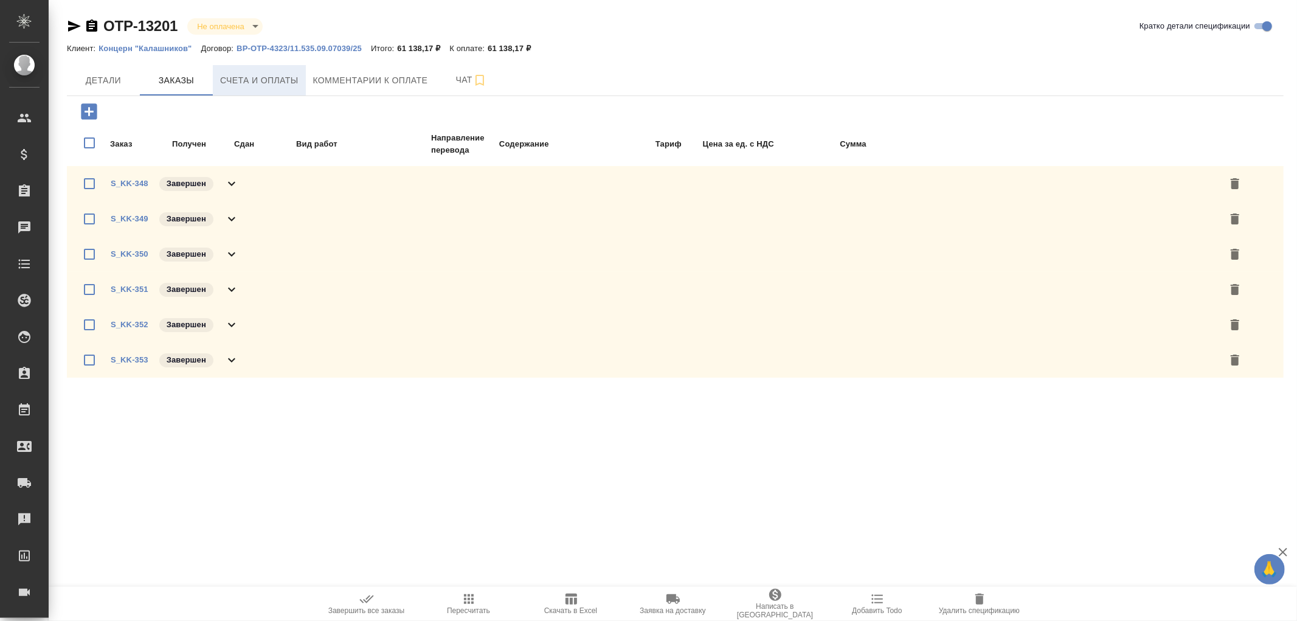
click at [249, 79] on span "Счета и оплаты" at bounding box center [259, 80] width 78 height 15
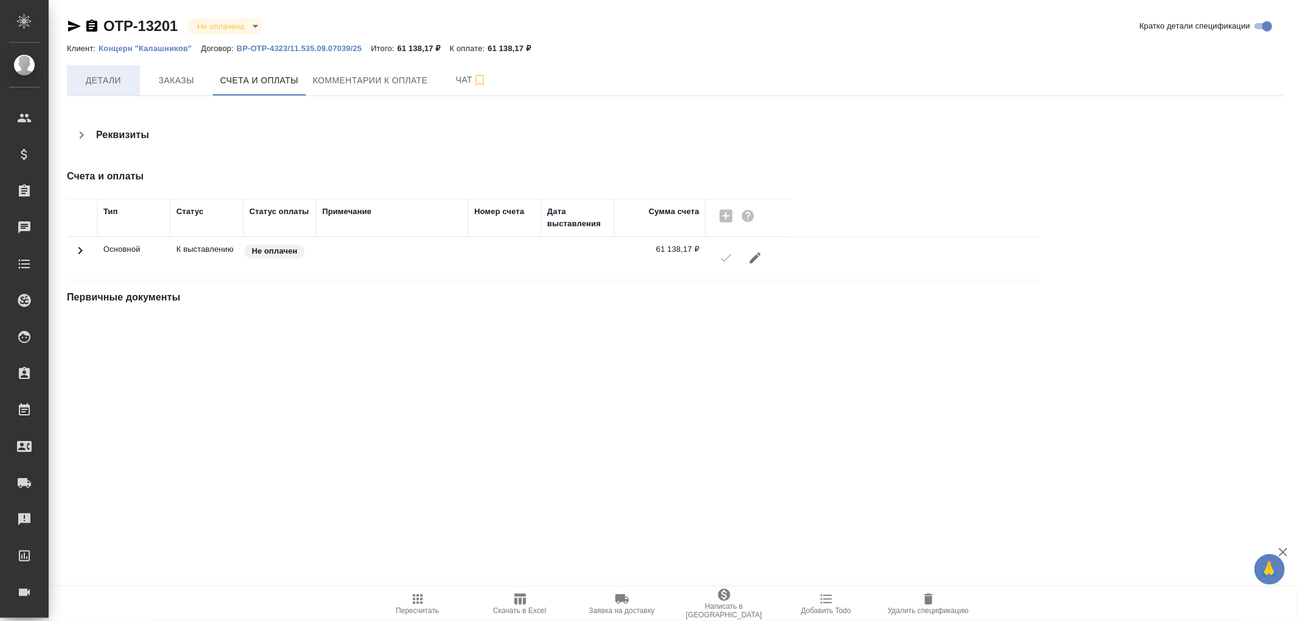
click at [106, 80] on span "Детали" at bounding box center [103, 80] width 58 height 15
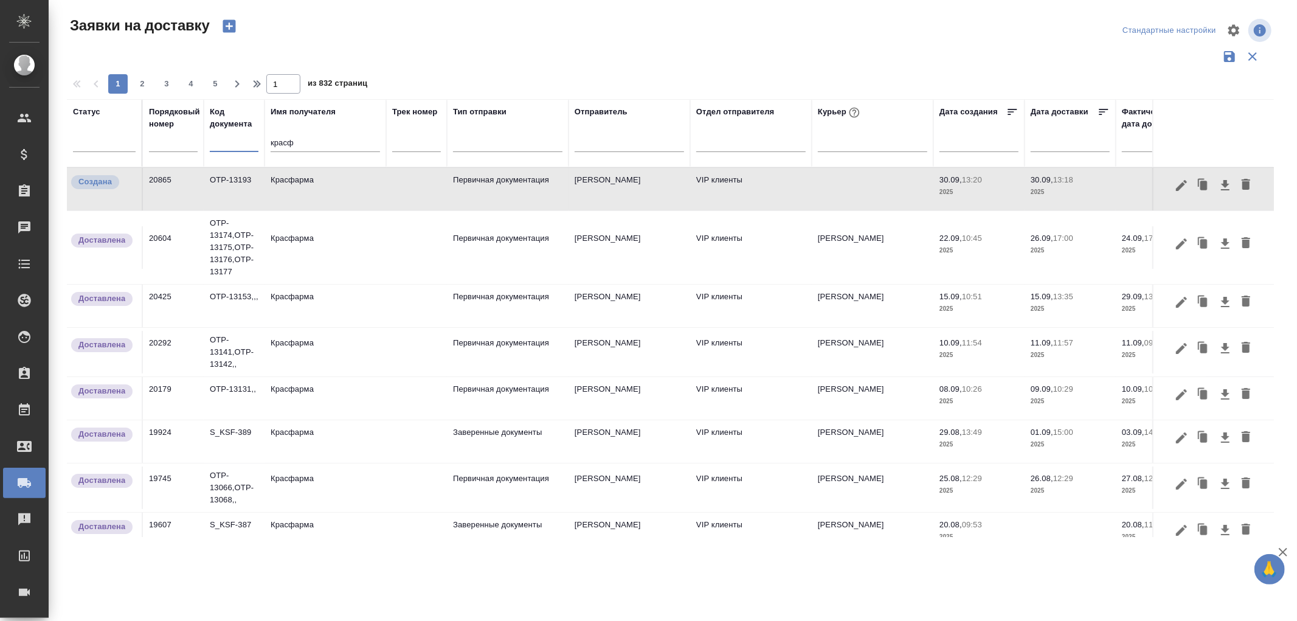
click at [227, 143] on input "text" at bounding box center [234, 143] width 49 height 15
click at [178, 146] on input "text" at bounding box center [173, 142] width 49 height 17
type input "20860"
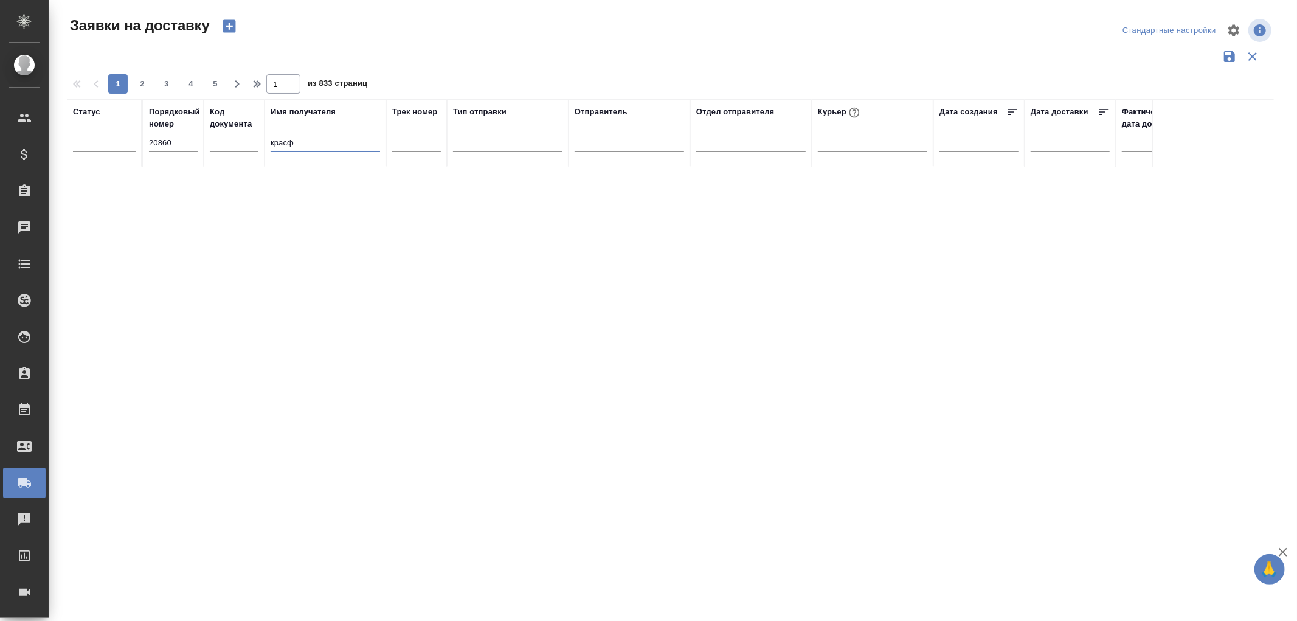
drag, startPoint x: 324, startPoint y: 144, endPoint x: 148, endPoint y: 120, distance: 177.3
click at [148, 120] on tr "Статус Порядковый номер 20860 Код документа Имя получателя красф Трек номер Тип…" at bounding box center [697, 133] width 1261 height 68
click at [721, 214] on td "Технический" at bounding box center [751, 216] width 122 height 43
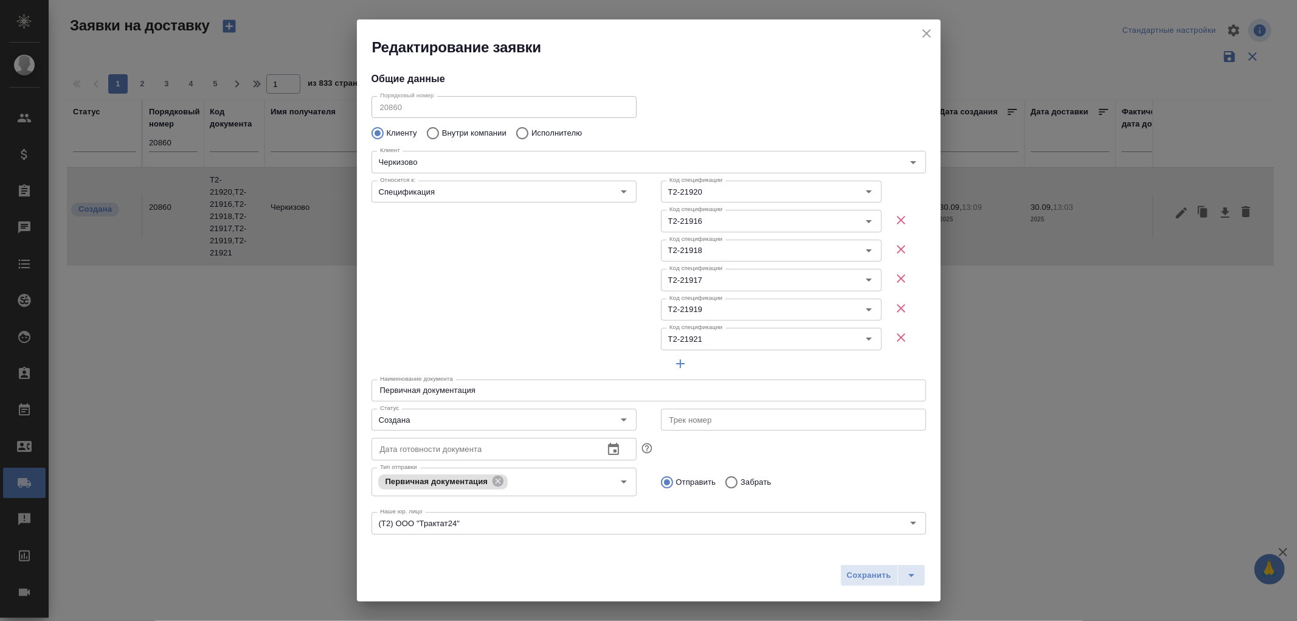
type input "[PERSON_NAME] [PERSON_NAME]"
type input "8 903 299 25 97"
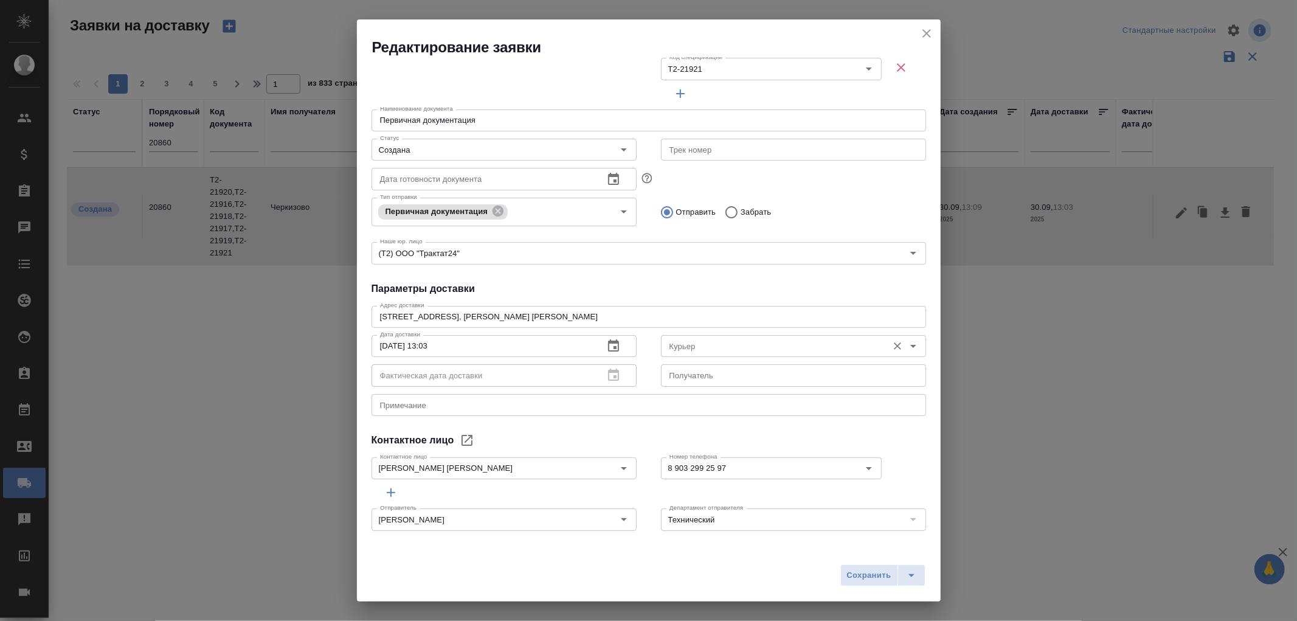
click at [770, 359] on div "Получатель Получатель" at bounding box center [793, 373] width 265 height 29
click at [910, 345] on icon "Open" at bounding box center [913, 346] width 6 height 3
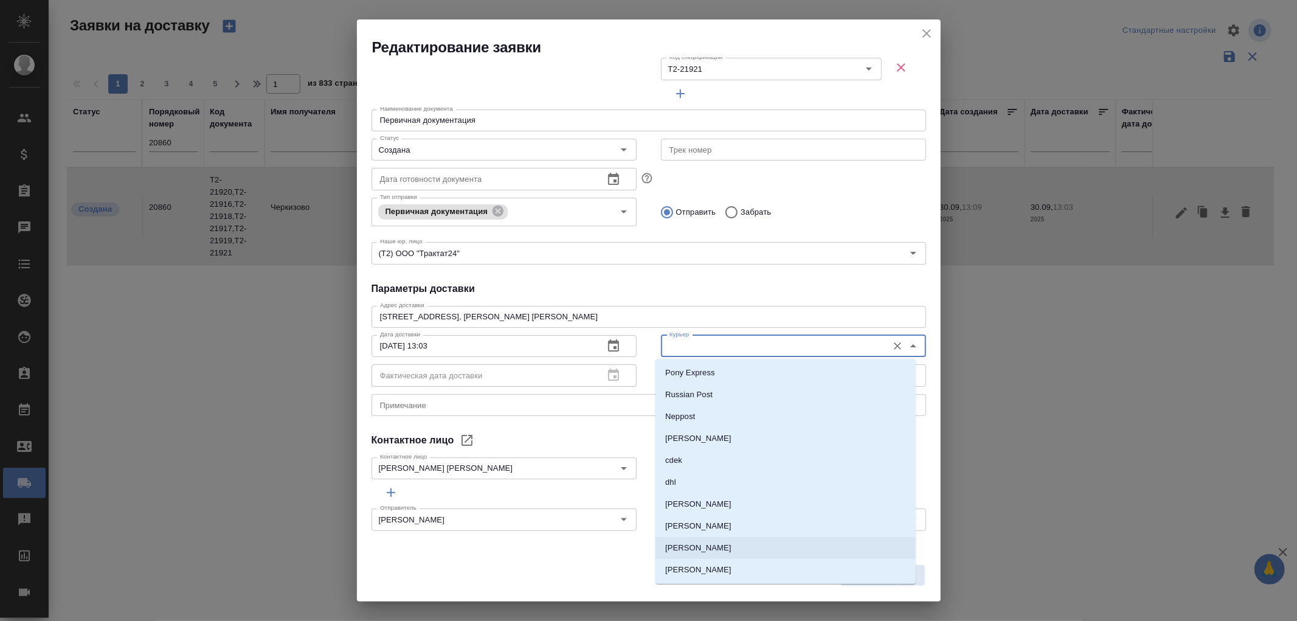
click at [697, 547] on p "[PERSON_NAME]" at bounding box center [698, 548] width 66 height 12
type input "[PERSON_NAME]"
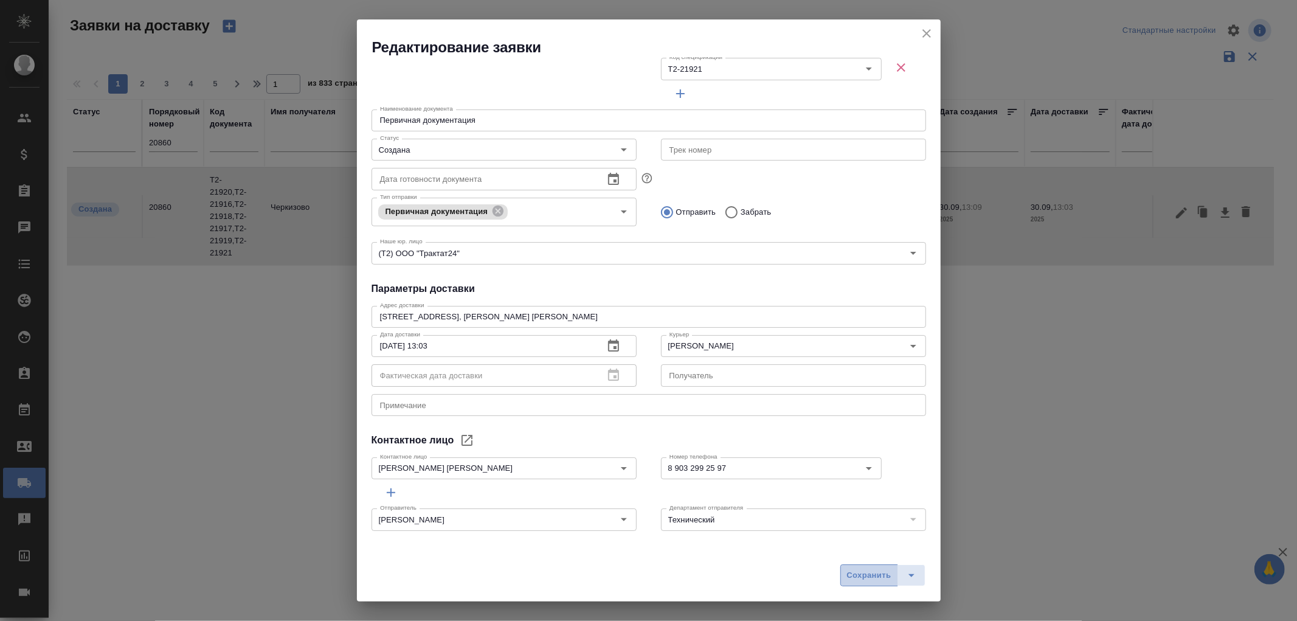
click at [864, 573] on span "Сохранить" at bounding box center [869, 575] width 44 height 14
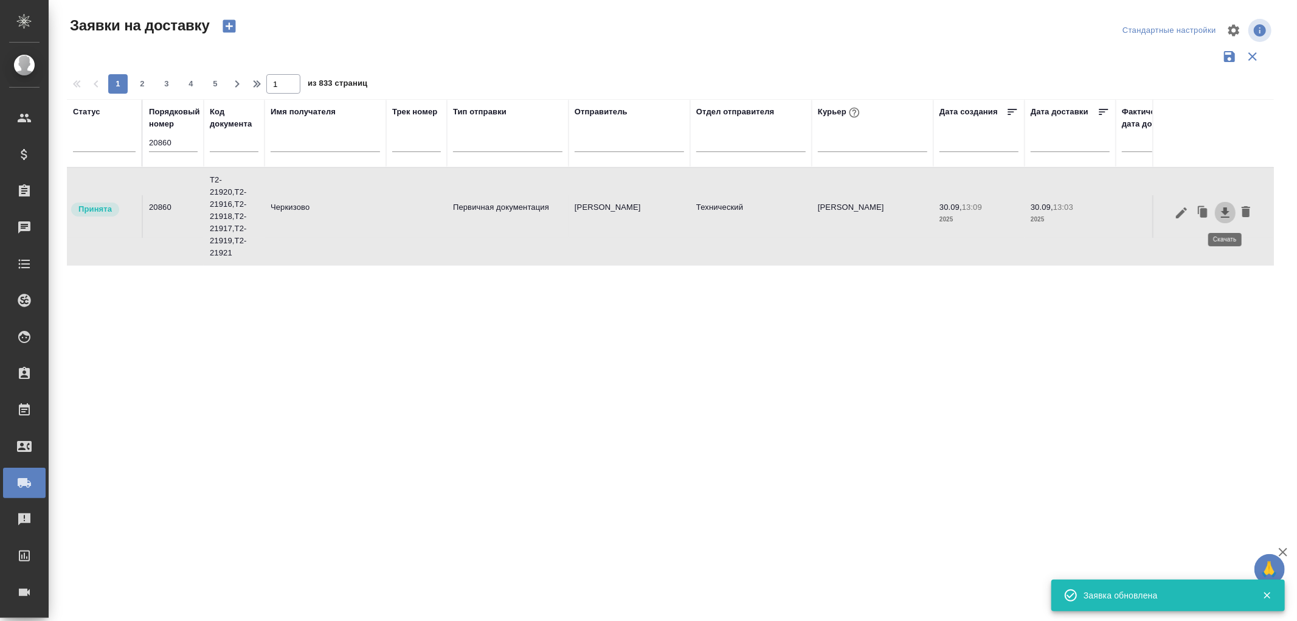
click at [1225, 207] on icon "button" at bounding box center [1225, 212] width 9 height 10
drag, startPoint x: 177, startPoint y: 147, endPoint x: 122, endPoint y: 136, distance: 57.0
click at [122, 136] on tr "Статус Порядковый номер 20860 Код документа Имя получателя Трек номер Тип отпра…" at bounding box center [697, 133] width 1261 height 68
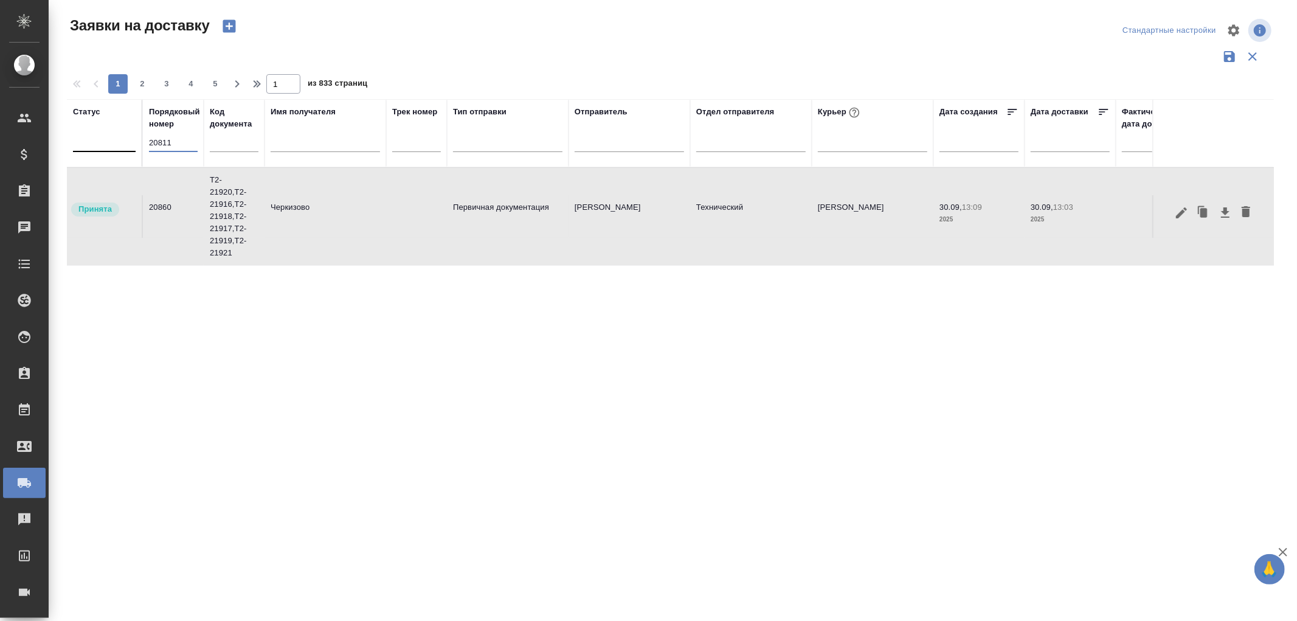
type input "20811"
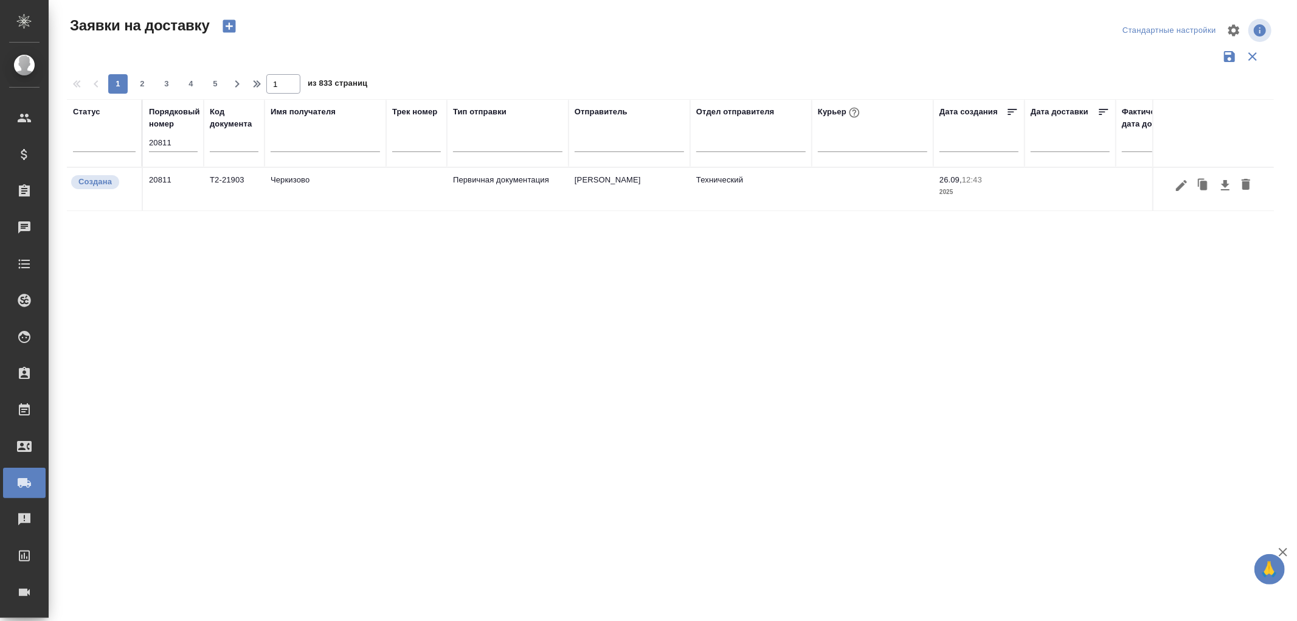
click at [556, 179] on td "Первичная документация" at bounding box center [508, 189] width 122 height 43
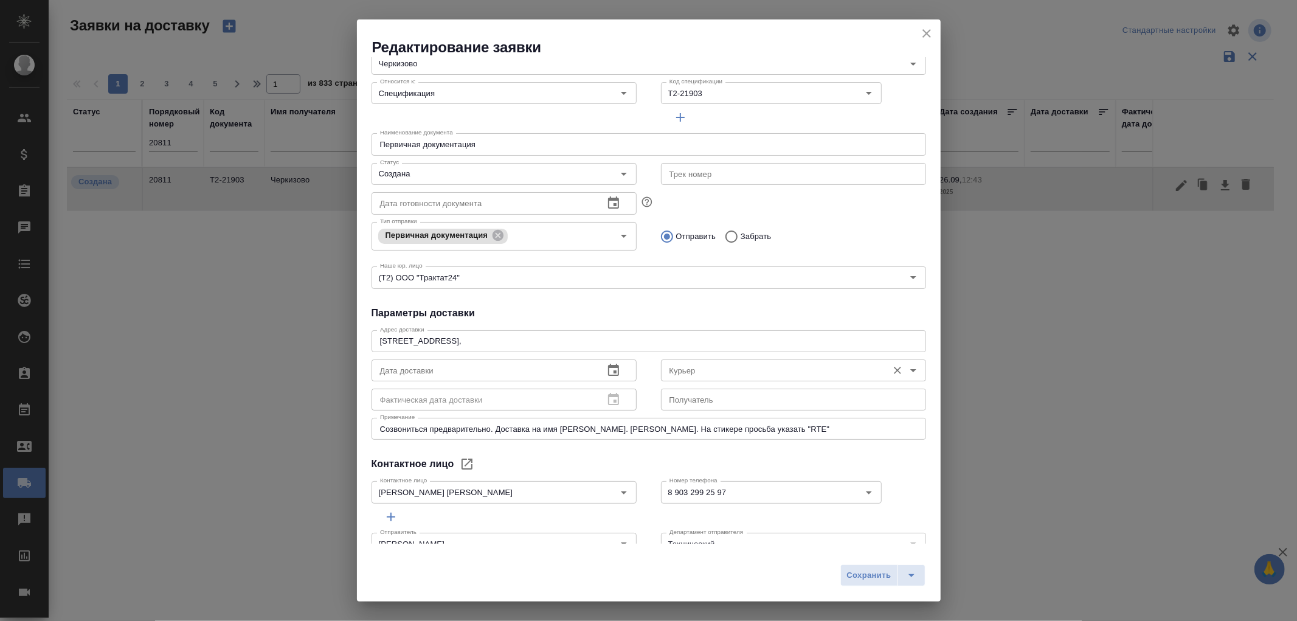
scroll to position [123, 0]
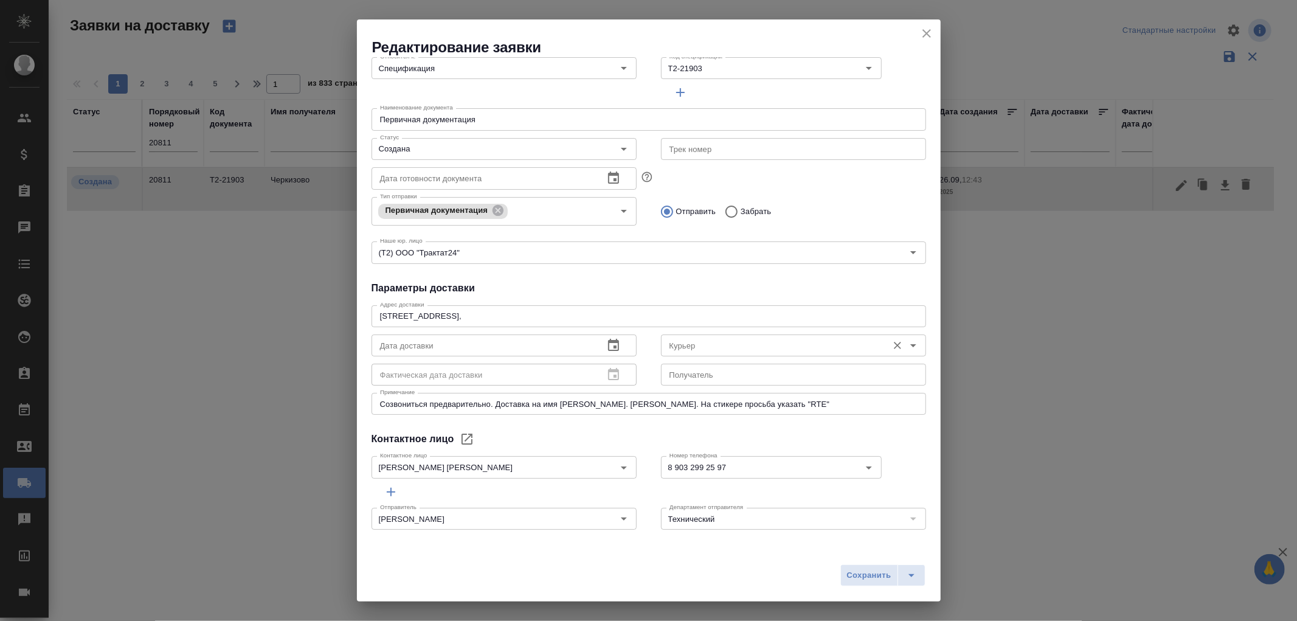
click at [750, 338] on input "Курьер" at bounding box center [772, 345] width 217 height 15
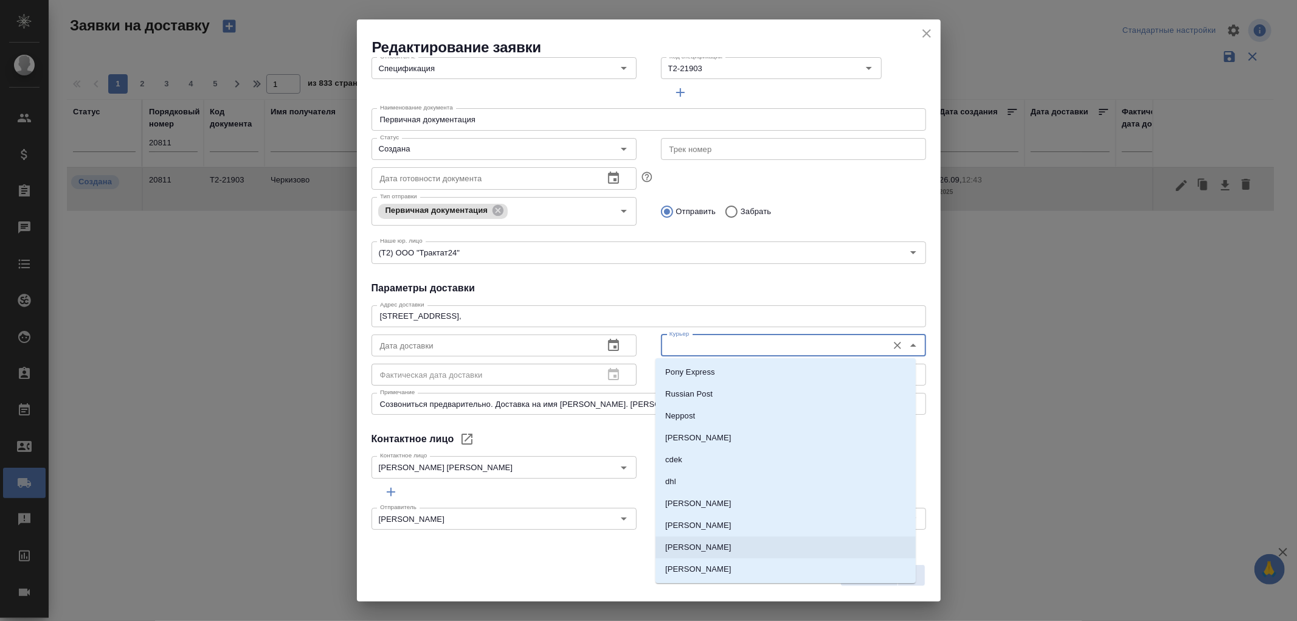
click at [714, 548] on p "[PERSON_NAME]" at bounding box center [698, 547] width 66 height 12
type input "[PERSON_NAME]"
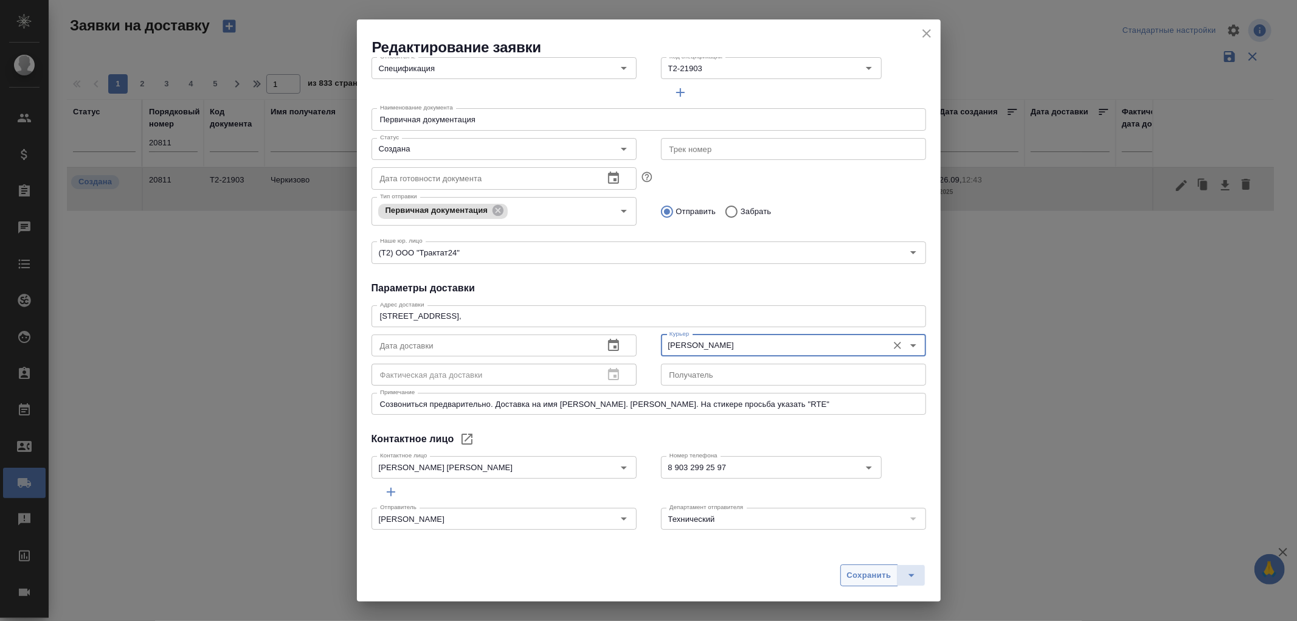
click at [864, 578] on span "Сохранить" at bounding box center [869, 575] width 44 height 14
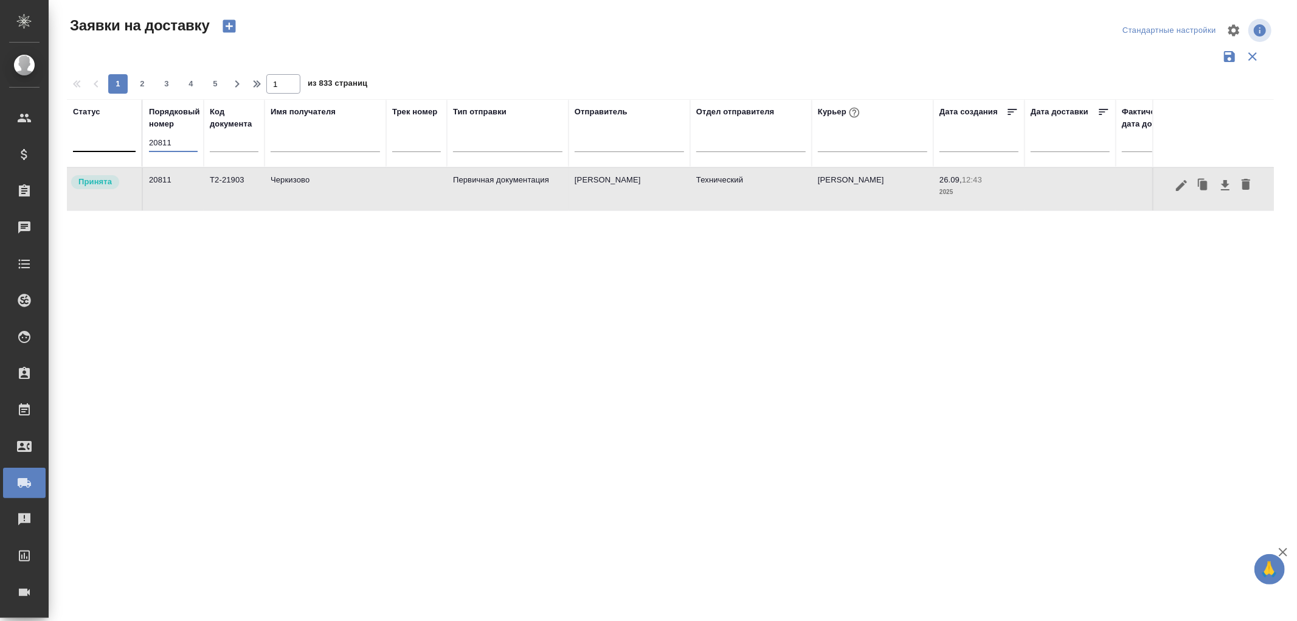
drag, startPoint x: 177, startPoint y: 141, endPoint x: 107, endPoint y: 139, distance: 70.6
click at [107, 139] on tr "Статус Порядковый номер 20811 Код документа Имя получателя Трек номер Тип отпра…" at bounding box center [697, 133] width 1261 height 68
type input "20865"
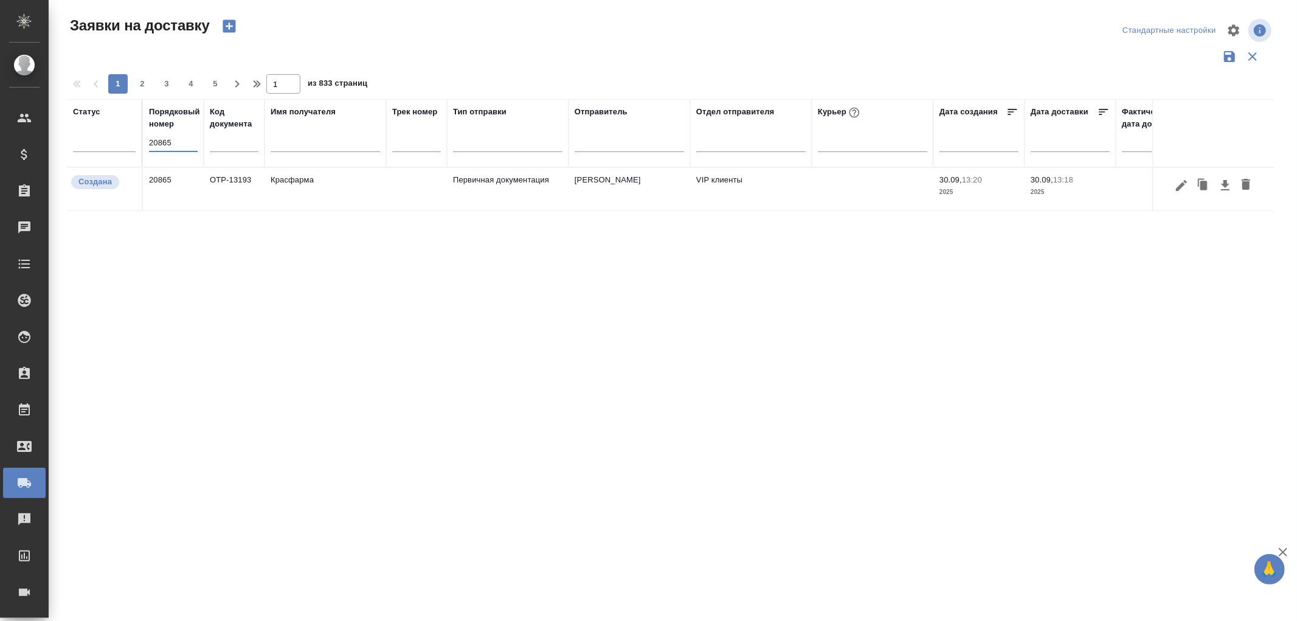
click at [308, 185] on td "Красфарма" at bounding box center [325, 189] width 122 height 43
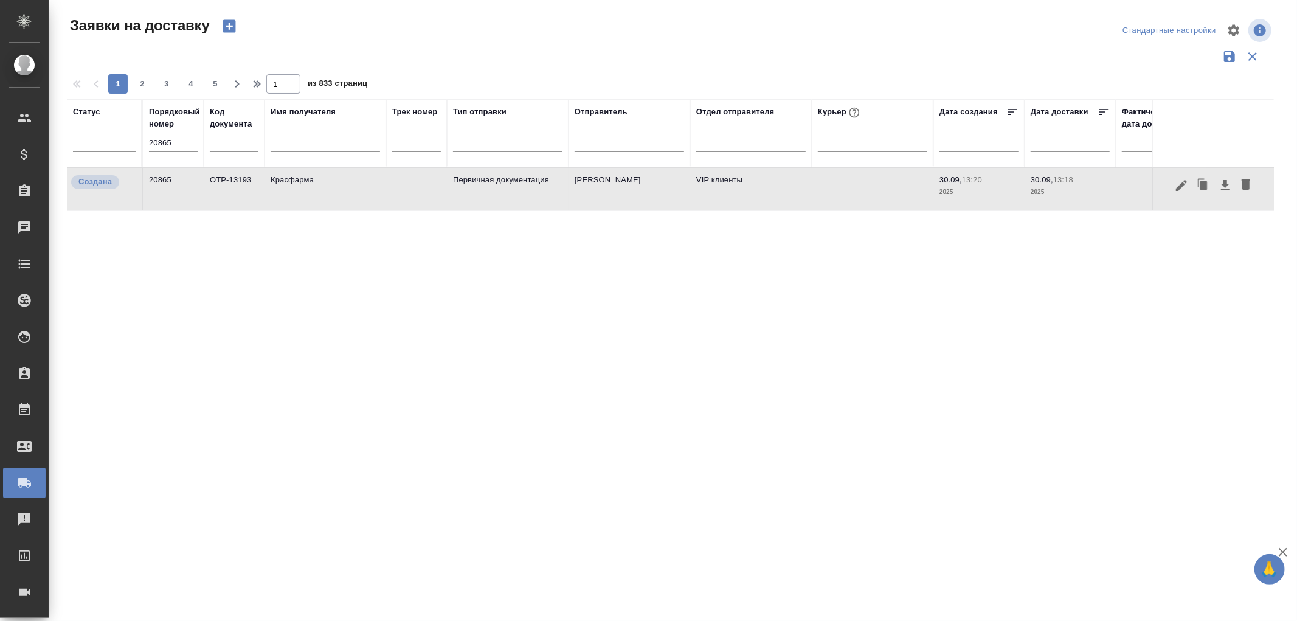
click at [308, 185] on td "Красфарма" at bounding box center [325, 189] width 122 height 43
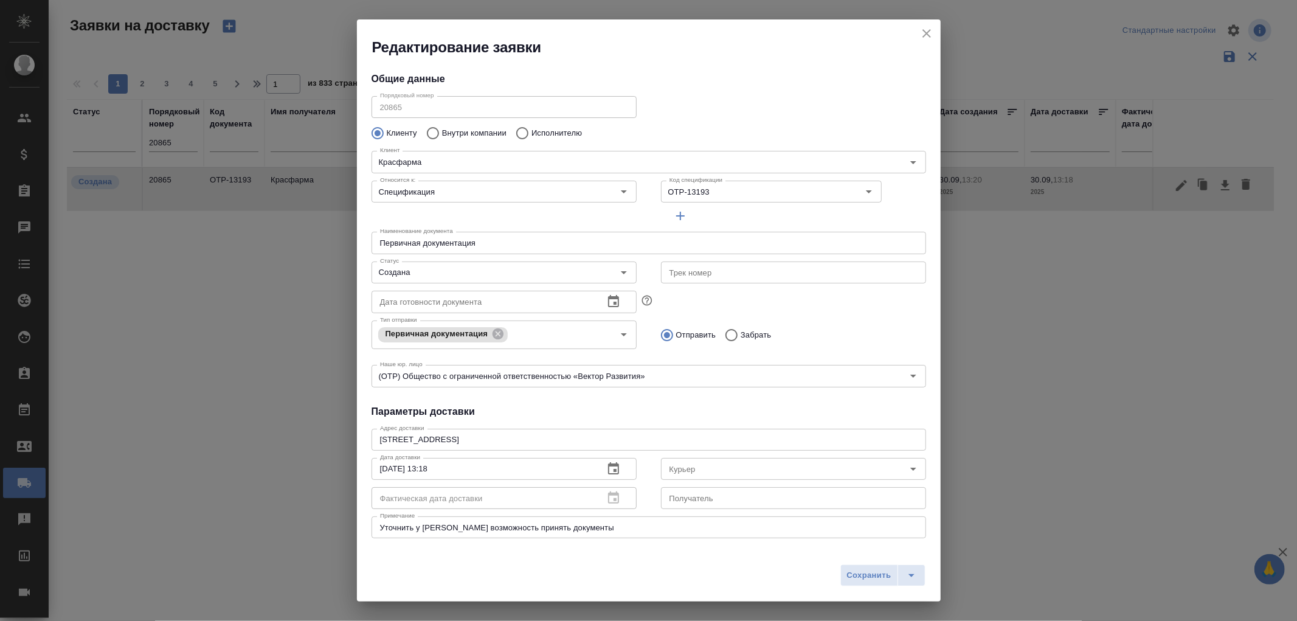
type input "[PERSON_NAME]"
type input "[PHONE_NUMBER]"
click at [738, 464] on input "Курьер" at bounding box center [772, 468] width 217 height 15
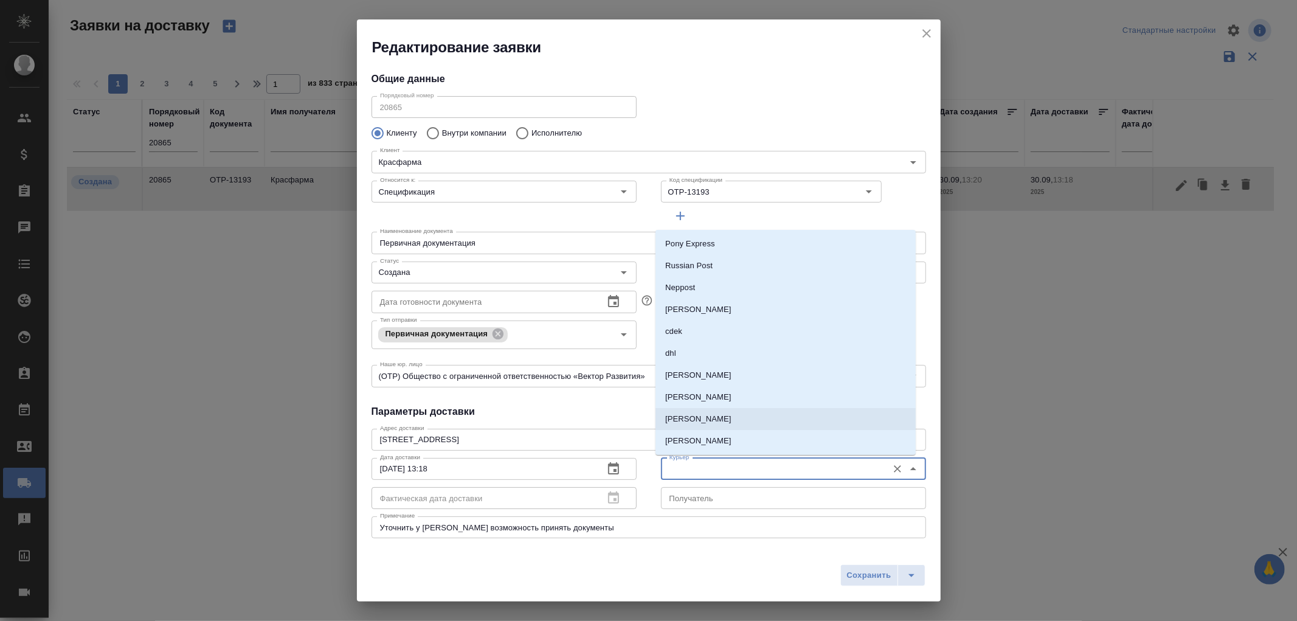
click at [709, 421] on p "Скляров Станислав" at bounding box center [698, 419] width 66 height 12
type input "Скляров Станислав"
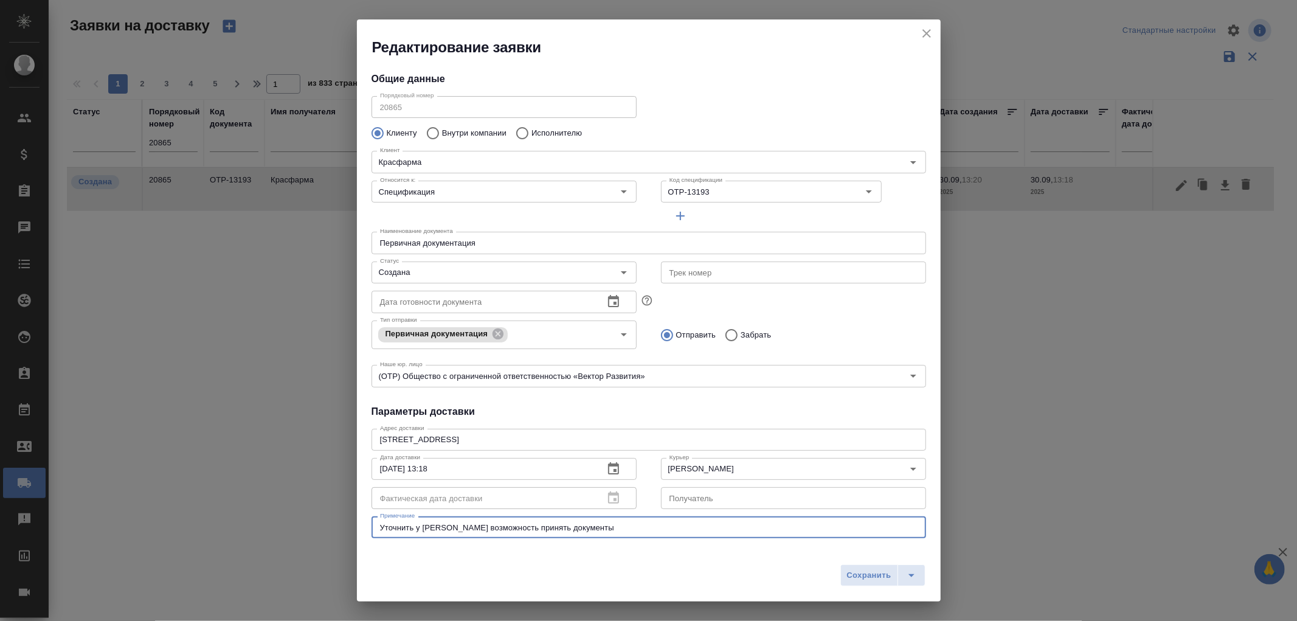
drag, startPoint x: 586, startPoint y: 527, endPoint x: 336, endPoint y: 501, distance: 251.1
click at [336, 501] on div "Редактирование заявки Общие данные Порядковый номер 20865 Порядковый номер Клие…" at bounding box center [648, 310] width 1297 height 621
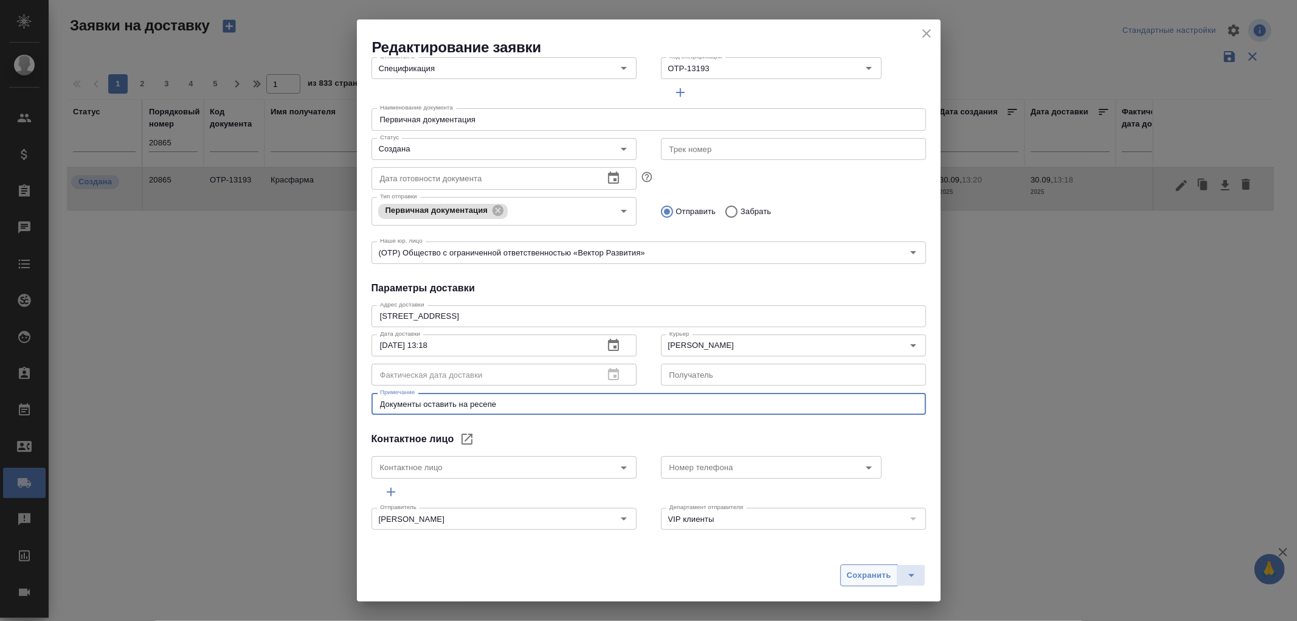
type textarea "Документы оставить на ресепе"
click at [871, 580] on span "Сохранить" at bounding box center [869, 575] width 44 height 14
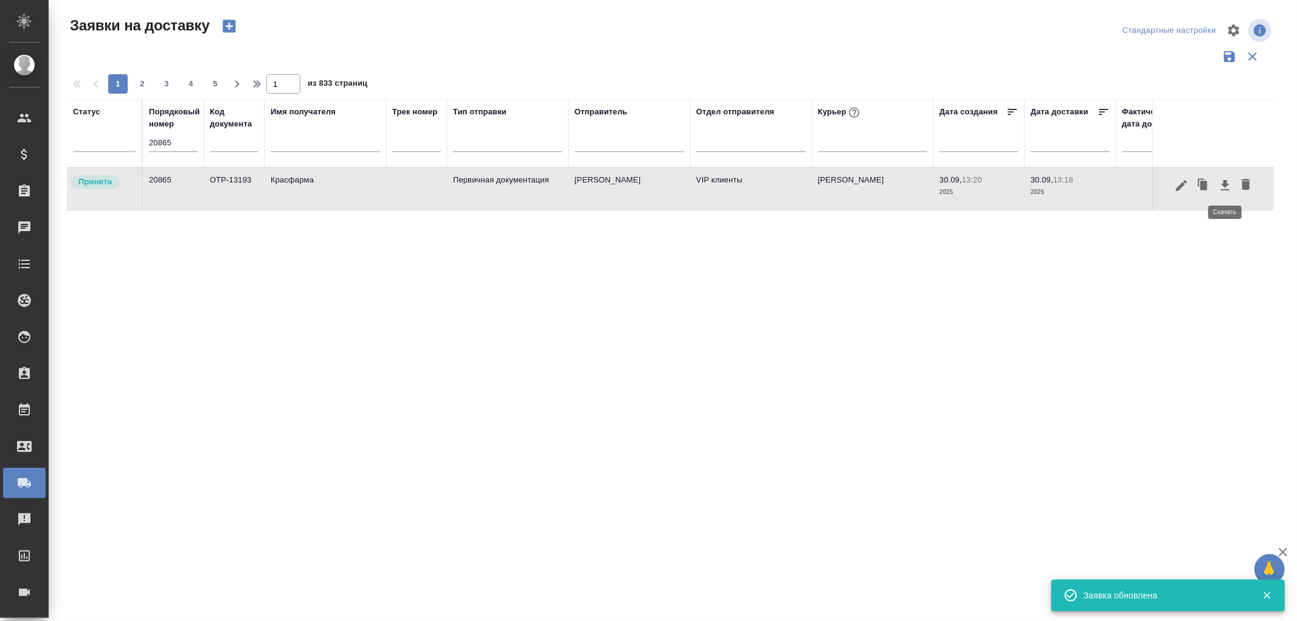
click at [1229, 185] on icon "button" at bounding box center [1225, 185] width 15 height 15
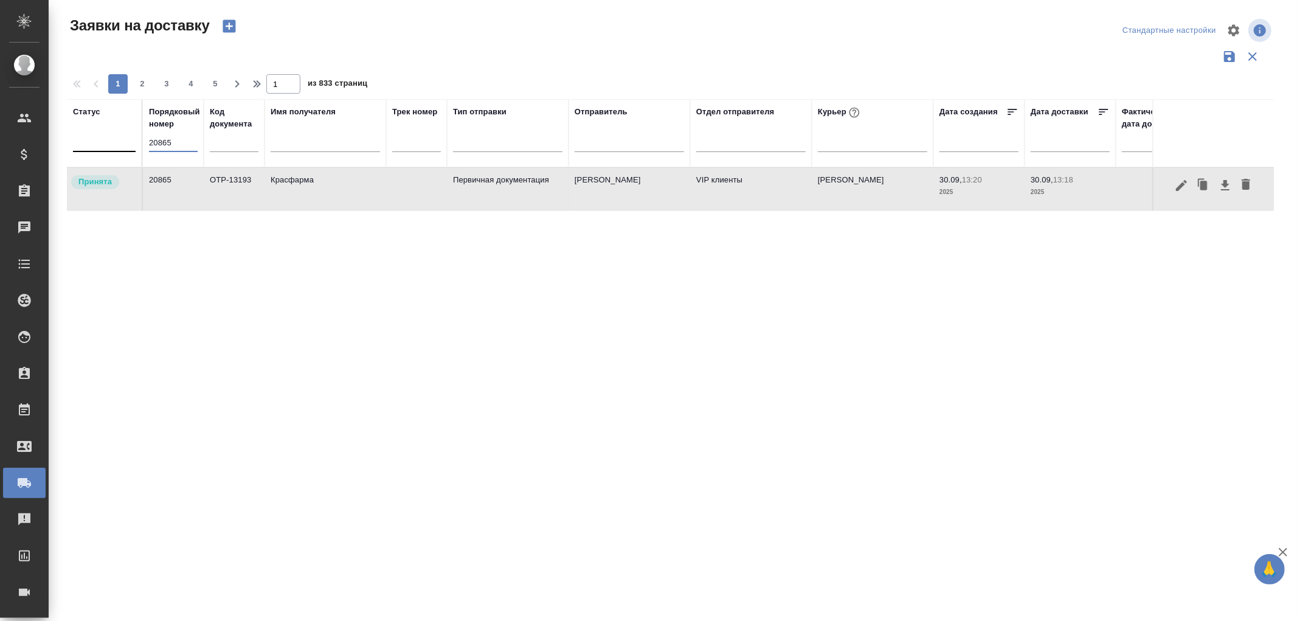
drag, startPoint x: 186, startPoint y: 148, endPoint x: 106, endPoint y: 134, distance: 80.7
click at [106, 134] on tr "Статус Порядковый номер 20865 Код документа Имя получателя Трек номер Тип отпра…" at bounding box center [697, 133] width 1261 height 68
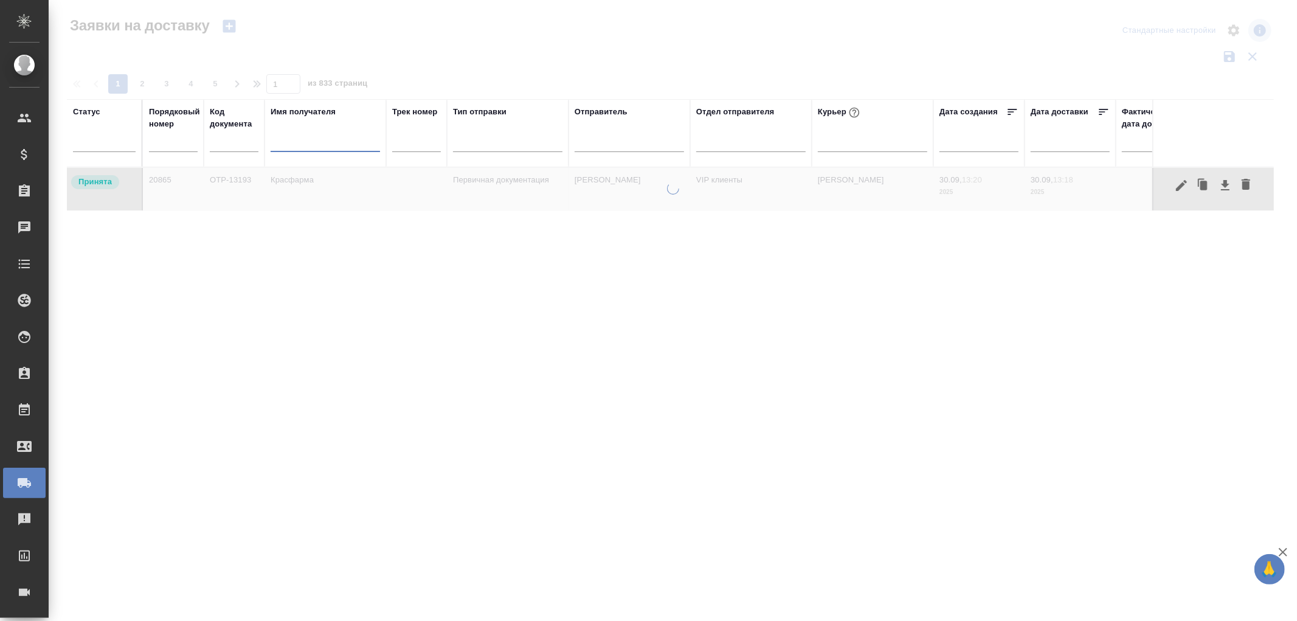
click at [325, 146] on input "text" at bounding box center [325, 143] width 109 height 15
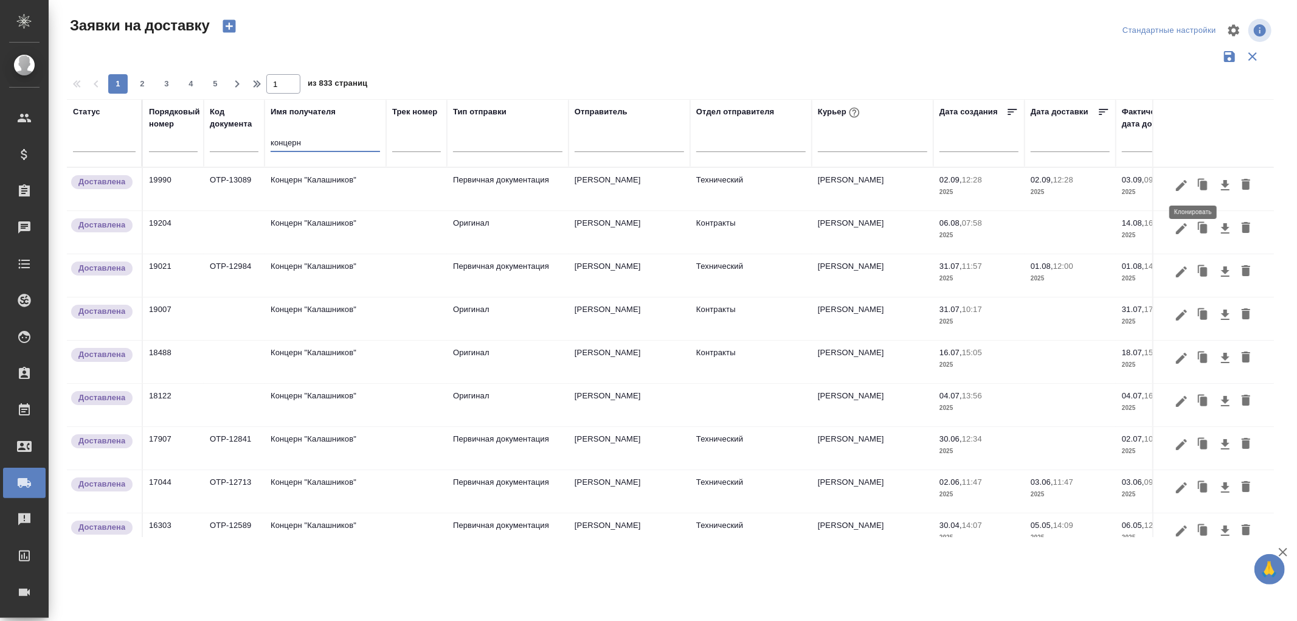
type input "концерн"
click at [1200, 181] on icon "button" at bounding box center [1203, 185] width 7 height 9
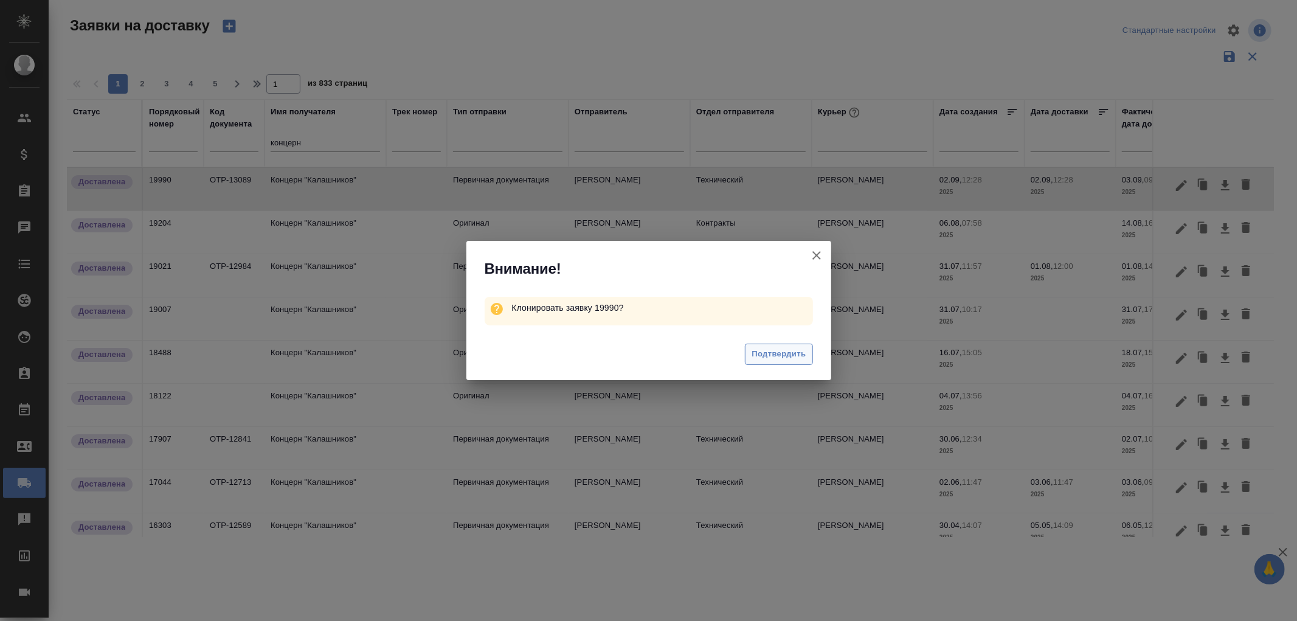
click at [800, 360] on span "Подтвердить" at bounding box center [778, 354] width 54 height 14
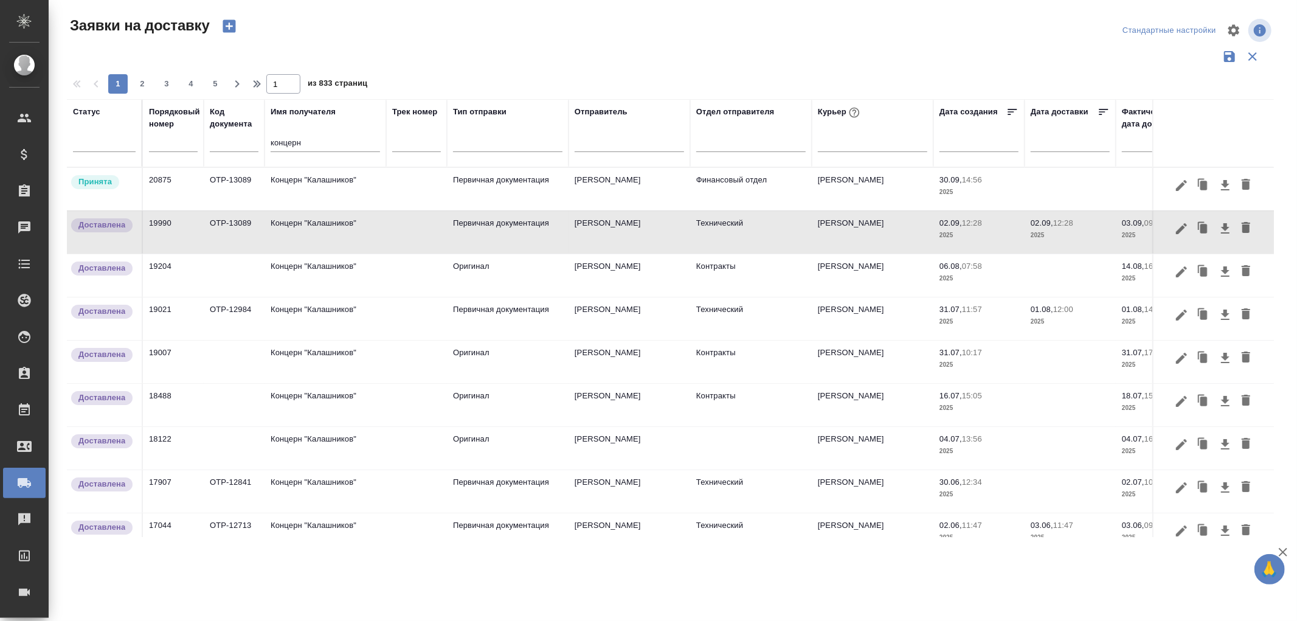
click at [328, 179] on td "Концерн "Калашников"" at bounding box center [325, 189] width 122 height 43
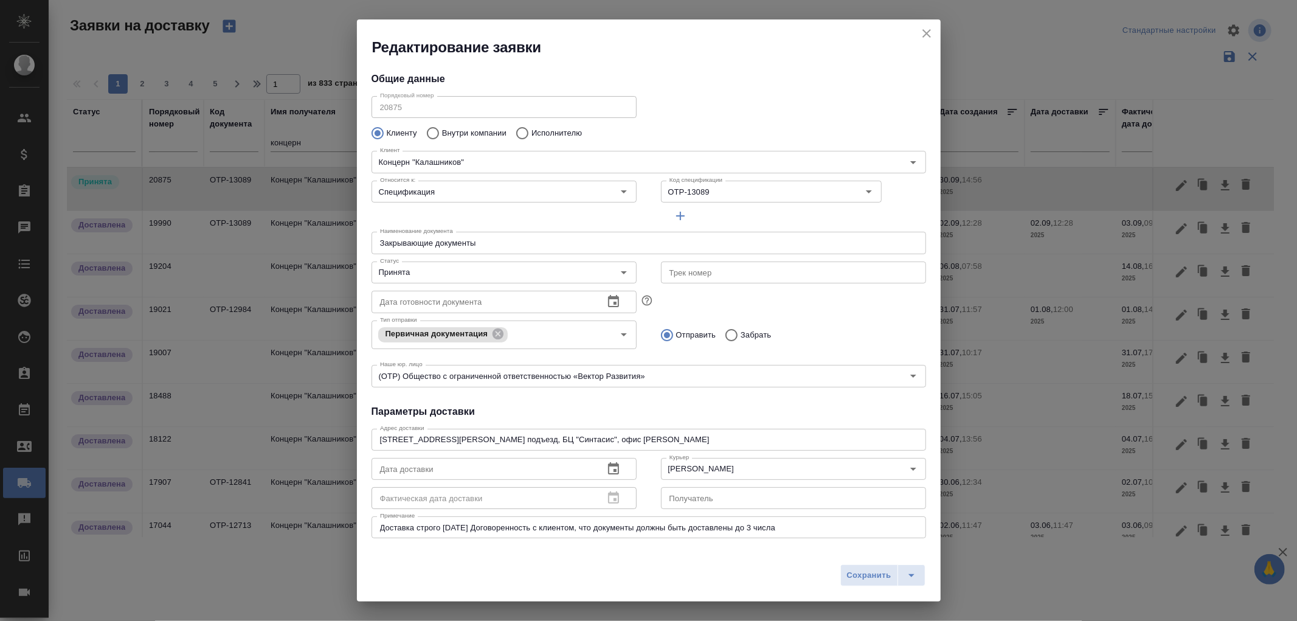
type input "Синицких Ксения"
type input "+79992080806"
click at [716, 191] on input "OTP-13089" at bounding box center [741, 191] width 154 height 15
click at [725, 185] on input "OTP-13089" at bounding box center [741, 191] width 154 height 15
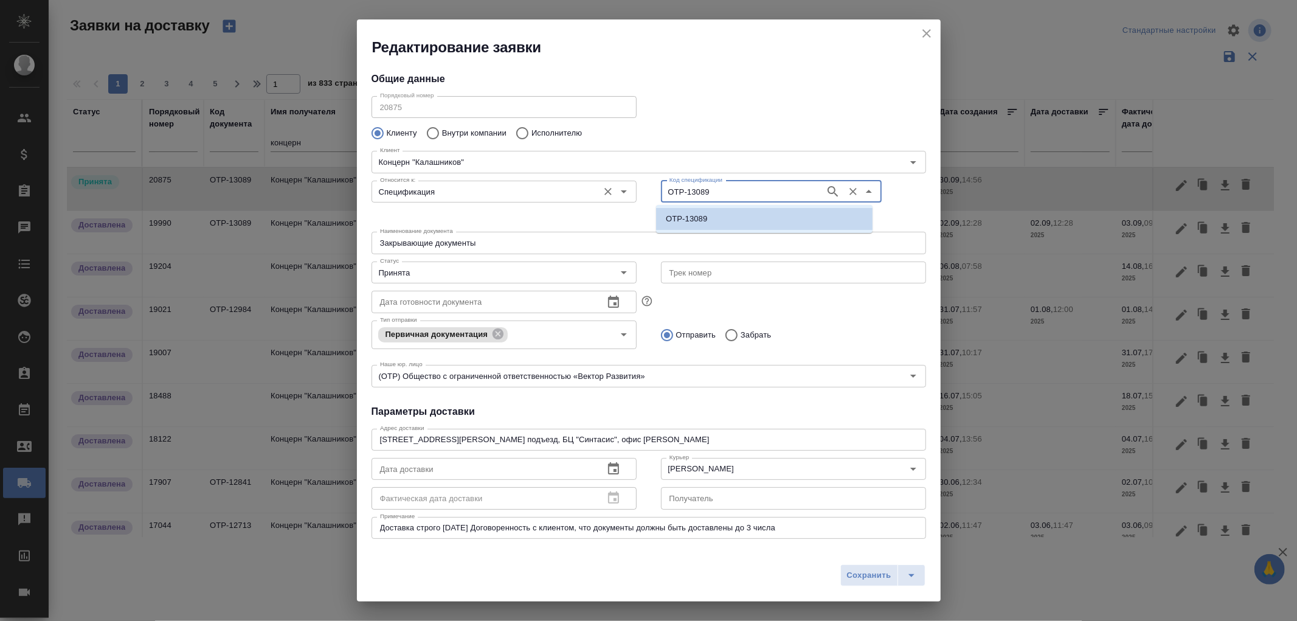
drag, startPoint x: 732, startPoint y: 189, endPoint x: 612, endPoint y: 185, distance: 119.8
click at [612, 185] on div "Относится к: Спецификация Относится к: Код спецификации OTP-13089 Код специфика…" at bounding box center [648, 201] width 579 height 75
paste input "201"
type input "OTP-13201"
click at [827, 192] on icon "button" at bounding box center [832, 191] width 10 height 10
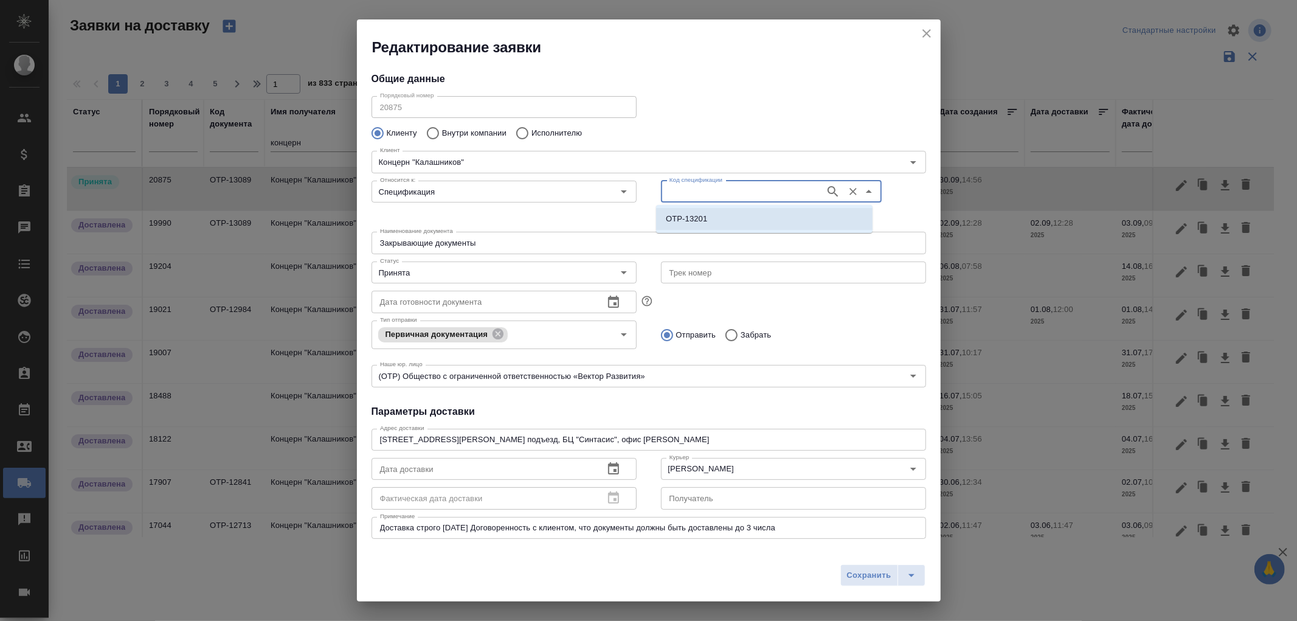
click at [694, 219] on p "OTP-13201" at bounding box center [686, 219] width 41 height 12
click at [621, 272] on icon "Open" at bounding box center [623, 272] width 15 height 15
type input "OTP-13201"
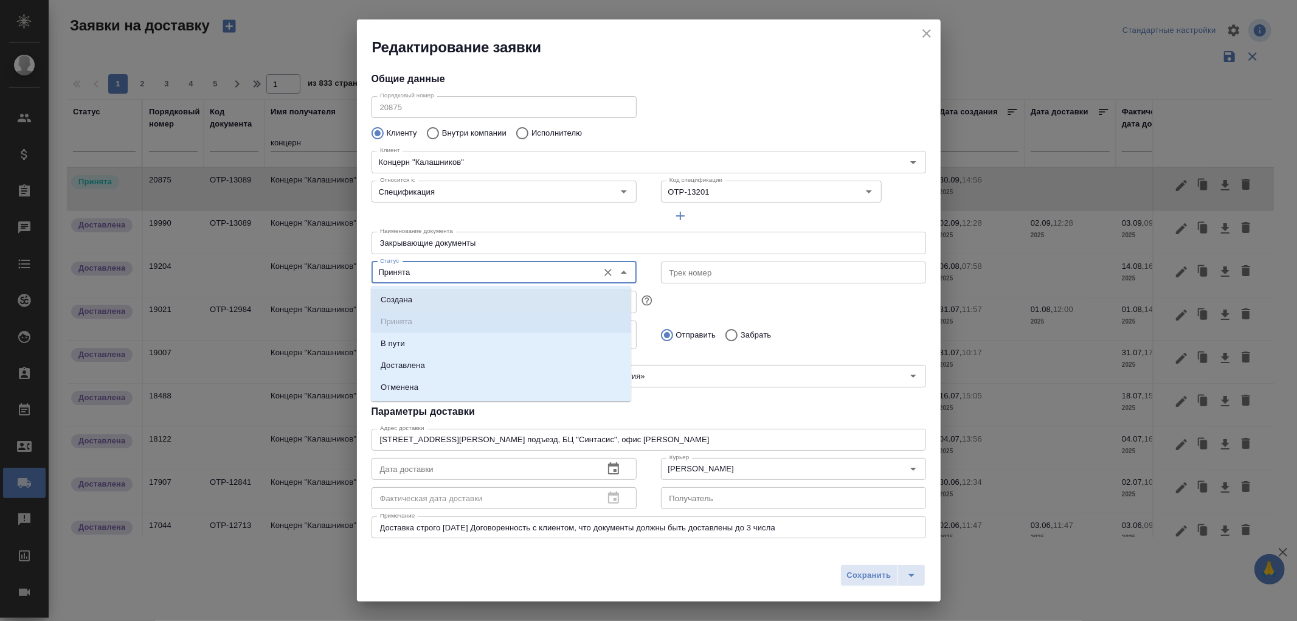
click at [392, 299] on p "Создана" at bounding box center [397, 300] width 32 height 12
type input "Создана"
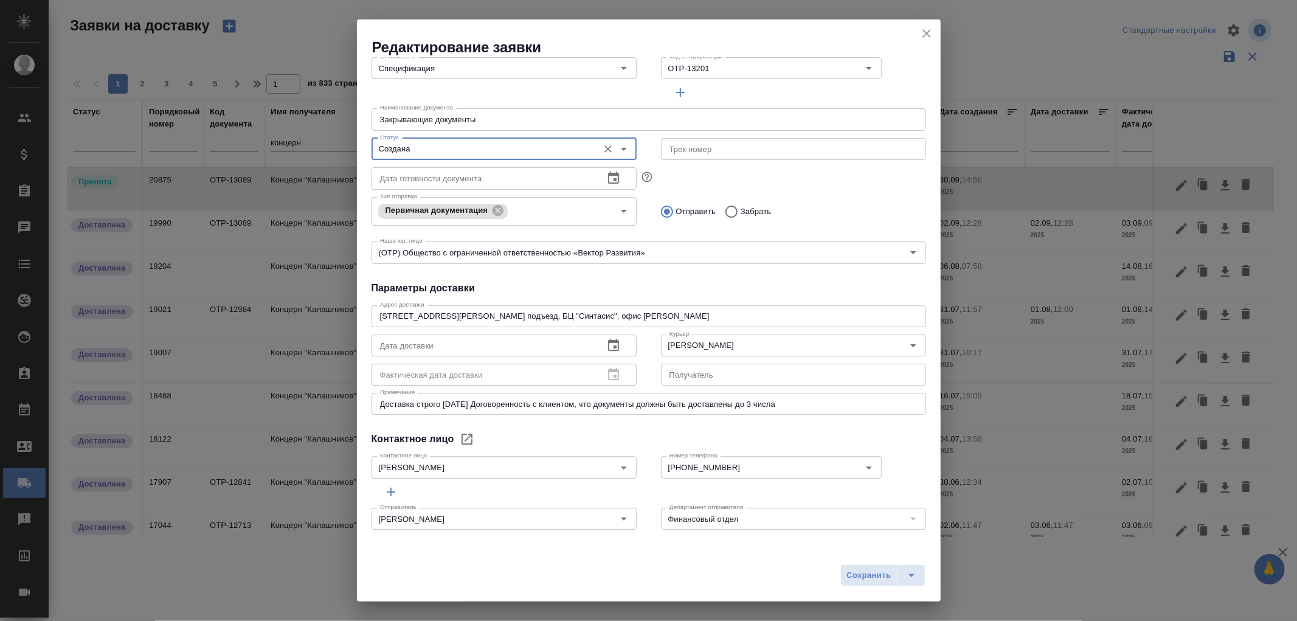
click at [606, 342] on icon "button" at bounding box center [613, 345] width 15 height 15
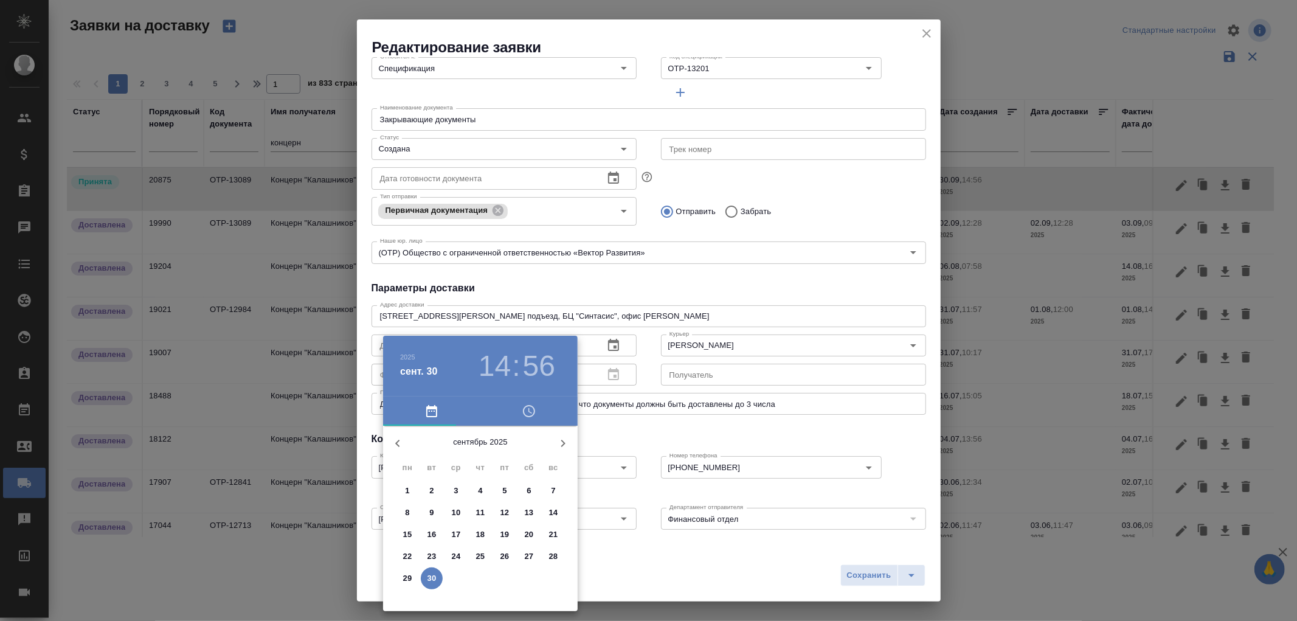
click at [558, 439] on icon "button" at bounding box center [563, 443] width 15 height 15
click at [457, 487] on p "1" at bounding box center [455, 490] width 4 height 12
type input "01.10.2025 14:56"
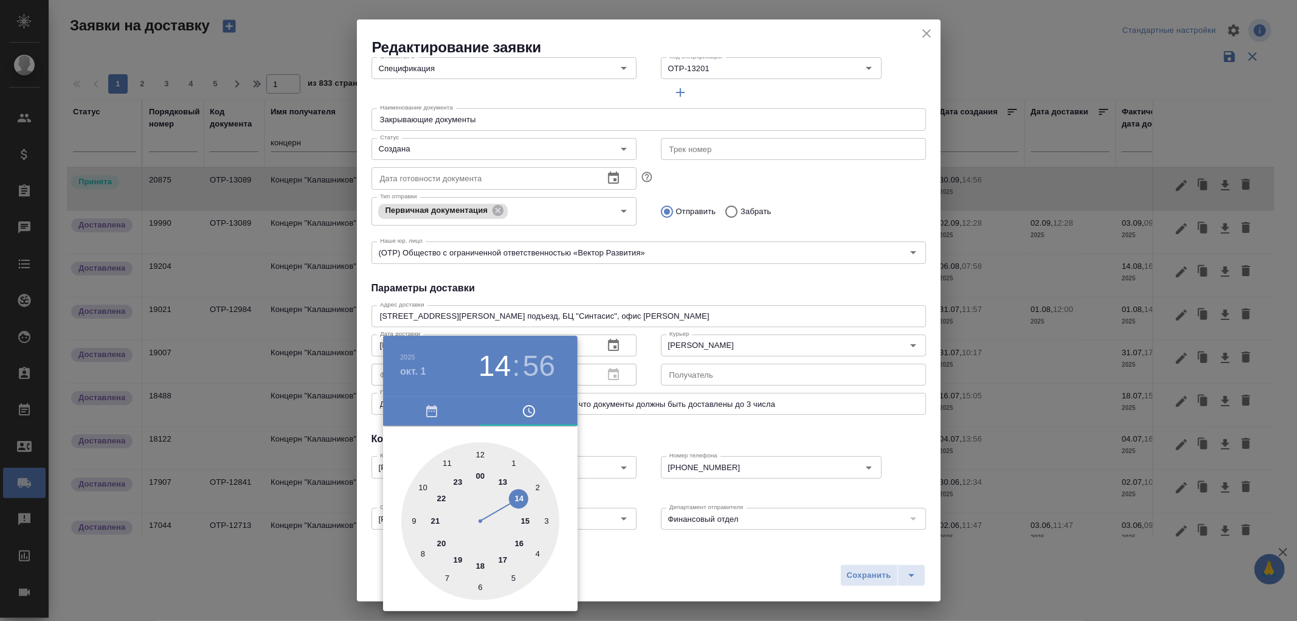
click at [742, 574] on div at bounding box center [648, 310] width 1297 height 621
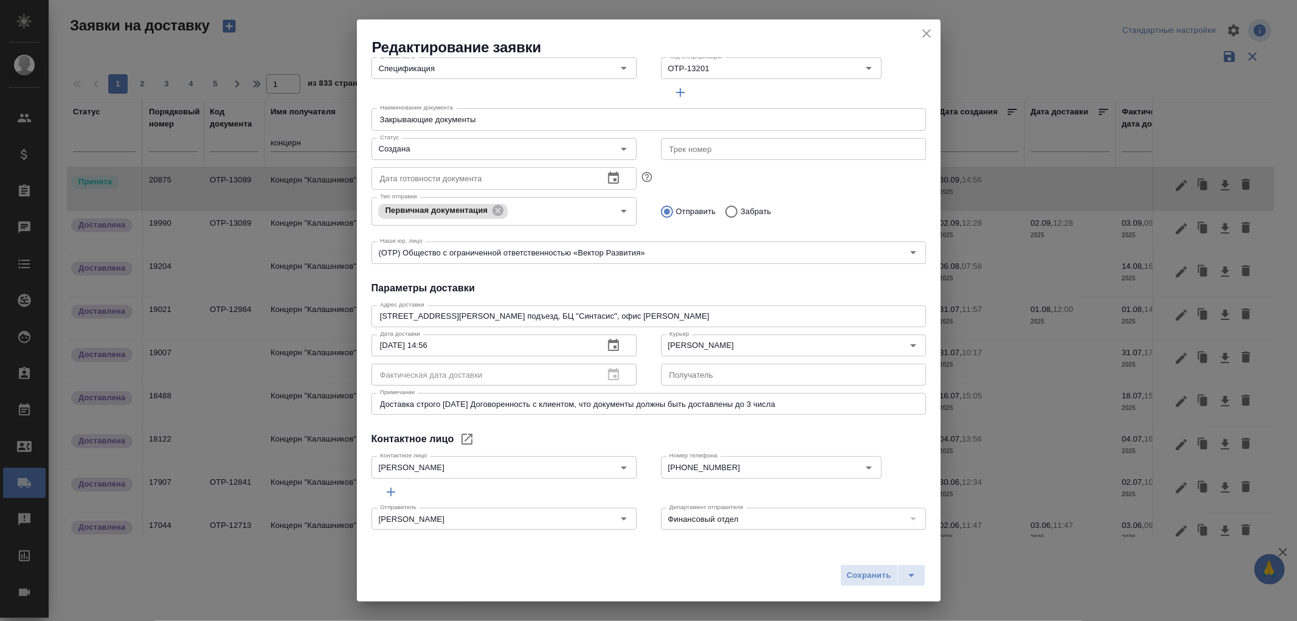
click at [451, 401] on textarea "Доставка строго 02.09.25 Договоренность с клиентом, что документы должны быть д…" at bounding box center [648, 403] width 537 height 9
click at [461, 405] on textarea "Доставка строго 01.09.25 Договоренность с клиентом, что документы должны быть д…" at bounding box center [648, 403] width 537 height 9
click at [446, 404] on textarea "Доставка строго 01.10.25 Договоренность с клиентом, что документы должны быть д…" at bounding box center [648, 403] width 537 height 9
drag, startPoint x: 441, startPoint y: 404, endPoint x: 477, endPoint y: 407, distance: 36.0
click at [477, 407] on textarea "Доставка строго 01.10.25 Договоренность с клиентом, что документы должны быть д…" at bounding box center [648, 403] width 537 height 9
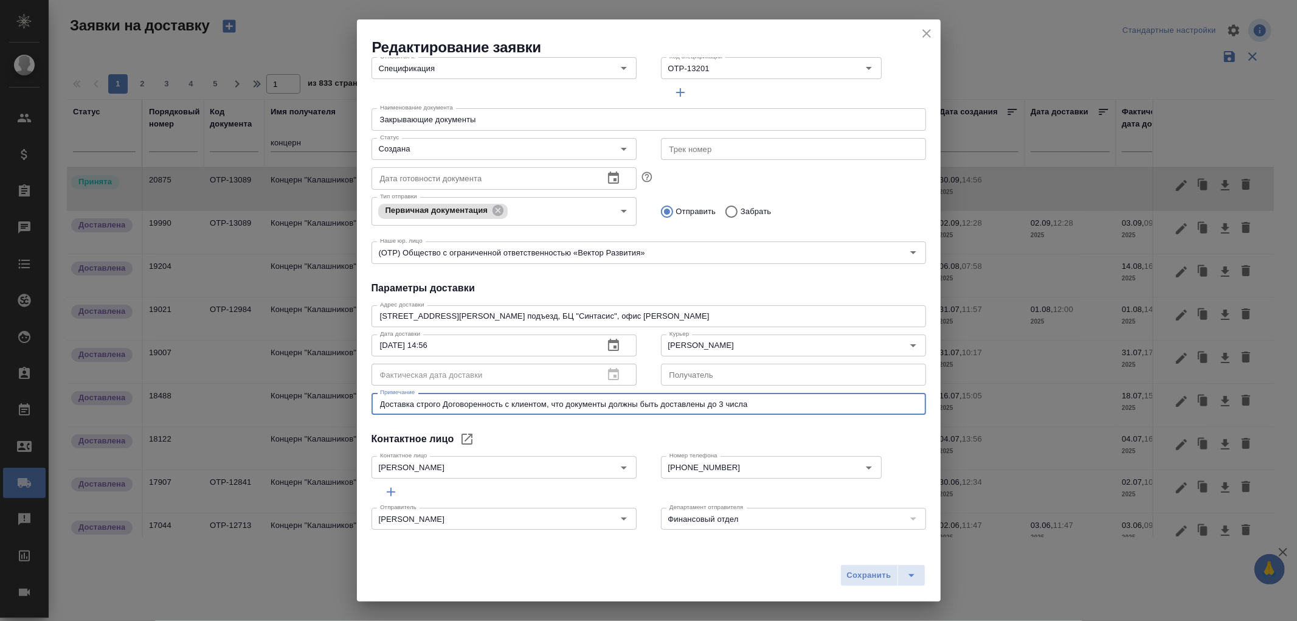
drag, startPoint x: 708, startPoint y: 403, endPoint x: 788, endPoint y: 403, distance: 80.2
click at [788, 403] on textarea "Доставка строго Договоренность с клиентом, что документы должны быть доставлены…" at bounding box center [648, 403] width 537 height 9
click at [442, 403] on textarea "Доставка строго Договоренность с клиентом, что документы должны быть доставлены…" at bounding box center [648, 403] width 537 height 9
paste textarea "о 3 числа"
type textarea "Доставка строго до 3 числа. Договоренность с клиентом, что документы должны быт…"
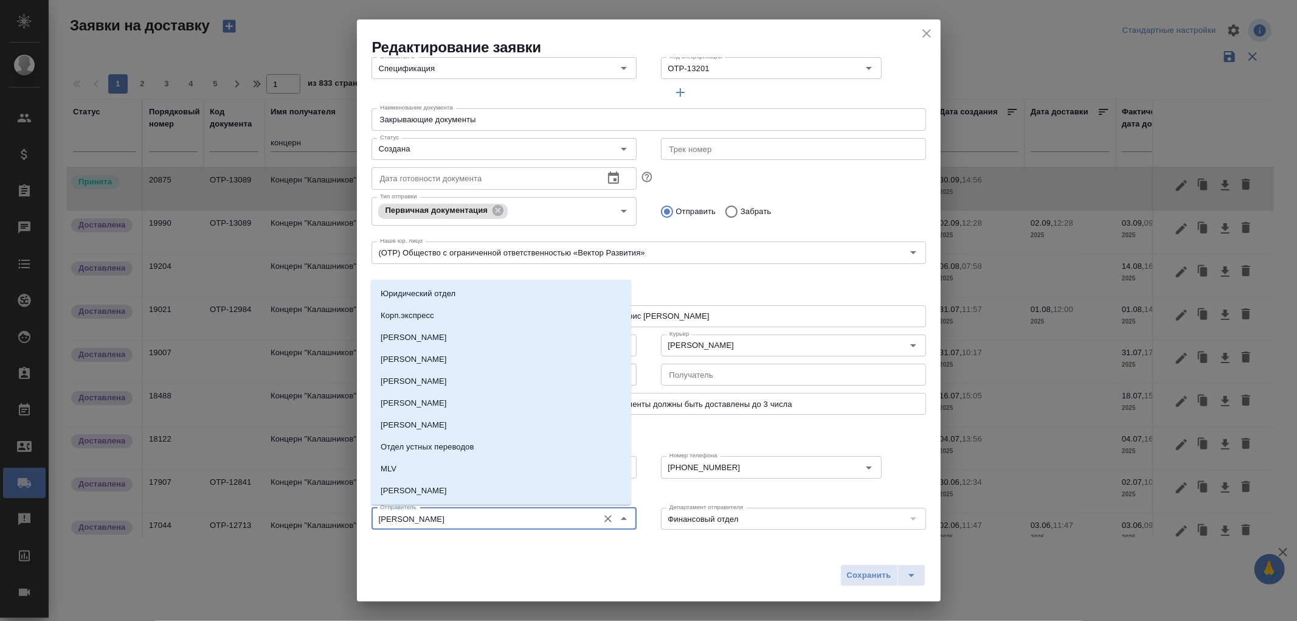
drag, startPoint x: 481, startPoint y: 520, endPoint x: 306, endPoint y: 512, distance: 175.2
click at [306, 512] on div "Редактирование заявки Общие данные Порядковый номер 20875 Порядковый номер Клие…" at bounding box center [648, 310] width 1297 height 621
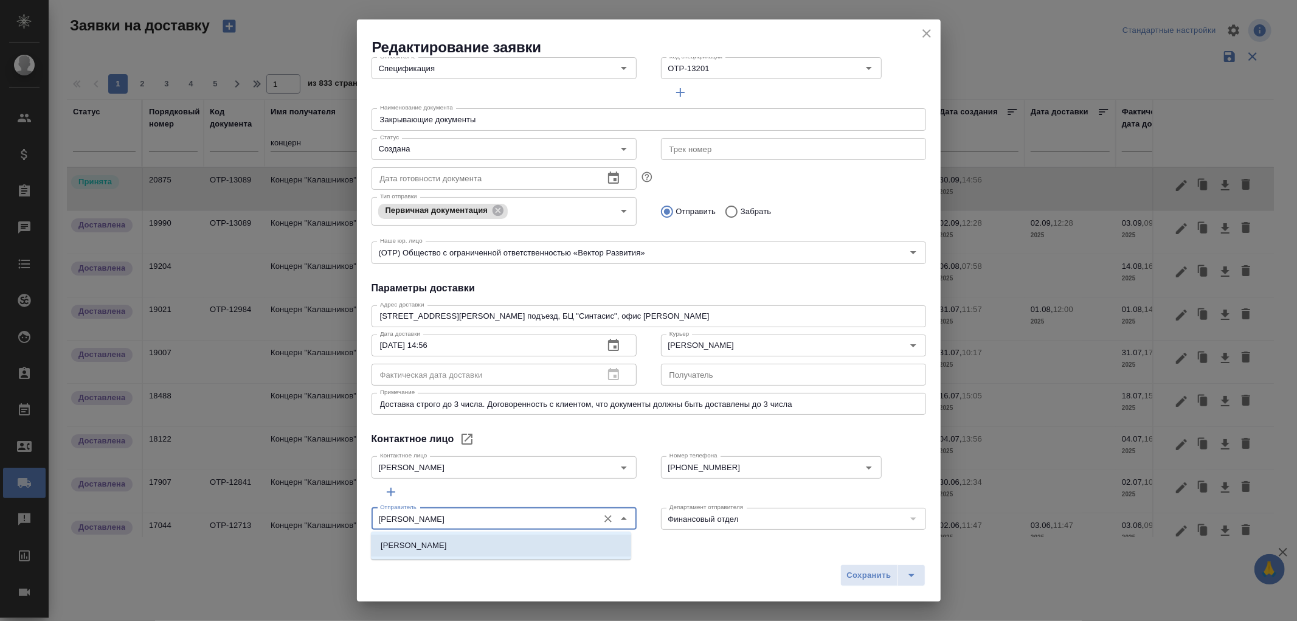
click at [464, 549] on li "[PERSON_NAME]" at bounding box center [501, 545] width 260 height 22
type input "[PERSON_NAME]"
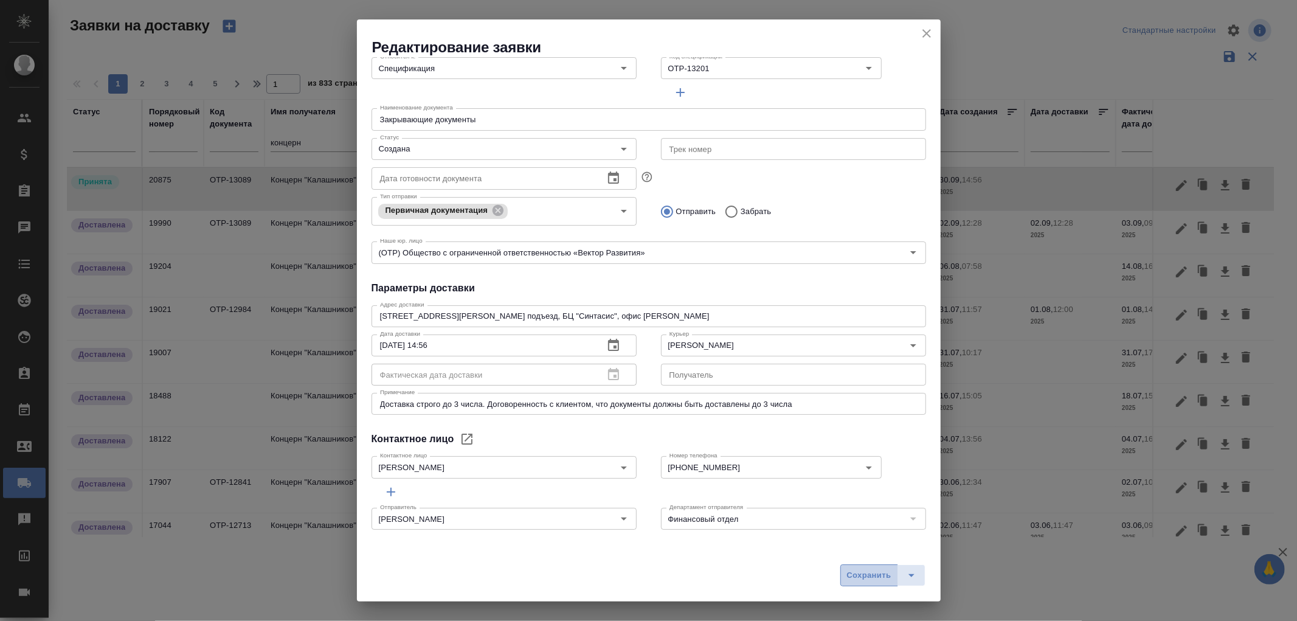
click at [881, 576] on span "Сохранить" at bounding box center [869, 575] width 44 height 14
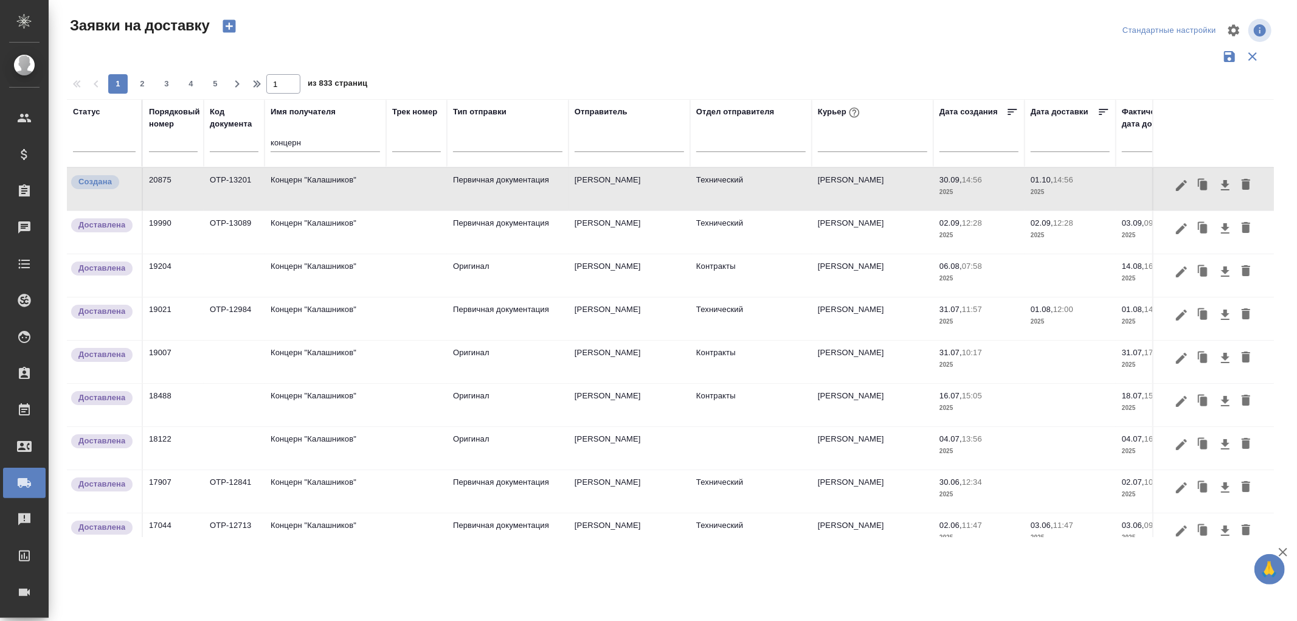
click at [862, 185] on td "Северов Олег" at bounding box center [873, 189] width 122 height 43
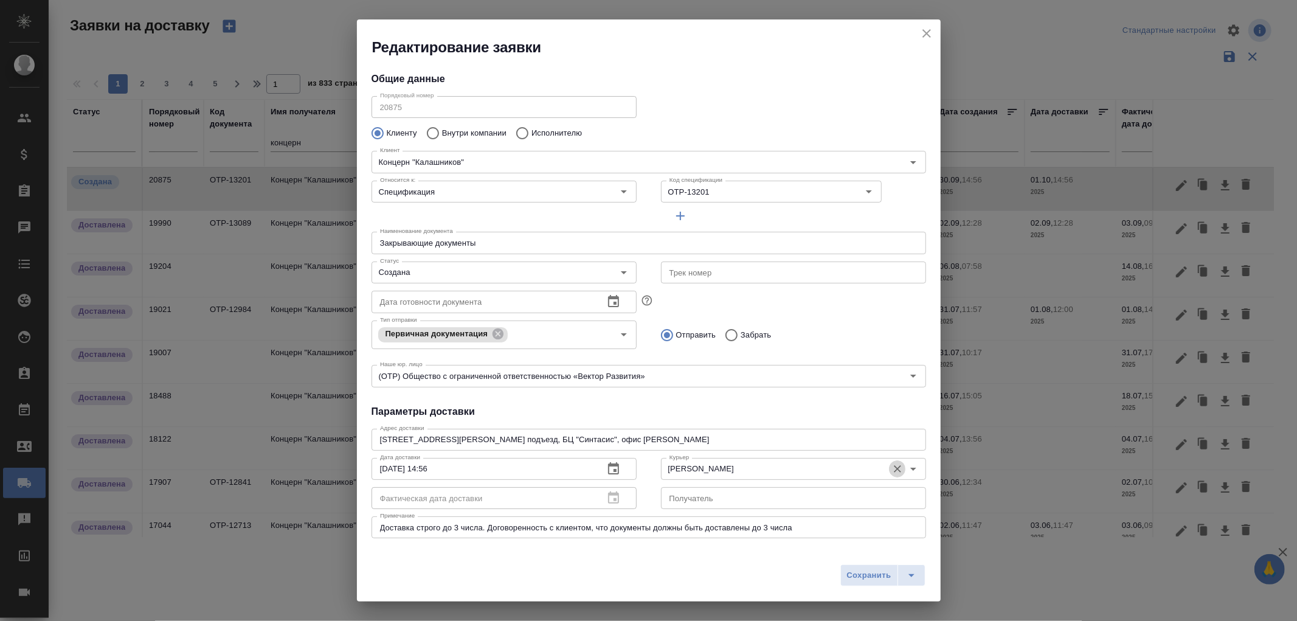
click at [891, 468] on icon "Очистить" at bounding box center [897, 469] width 12 height 12
click at [873, 574] on span "Сохранить" at bounding box center [869, 575] width 44 height 14
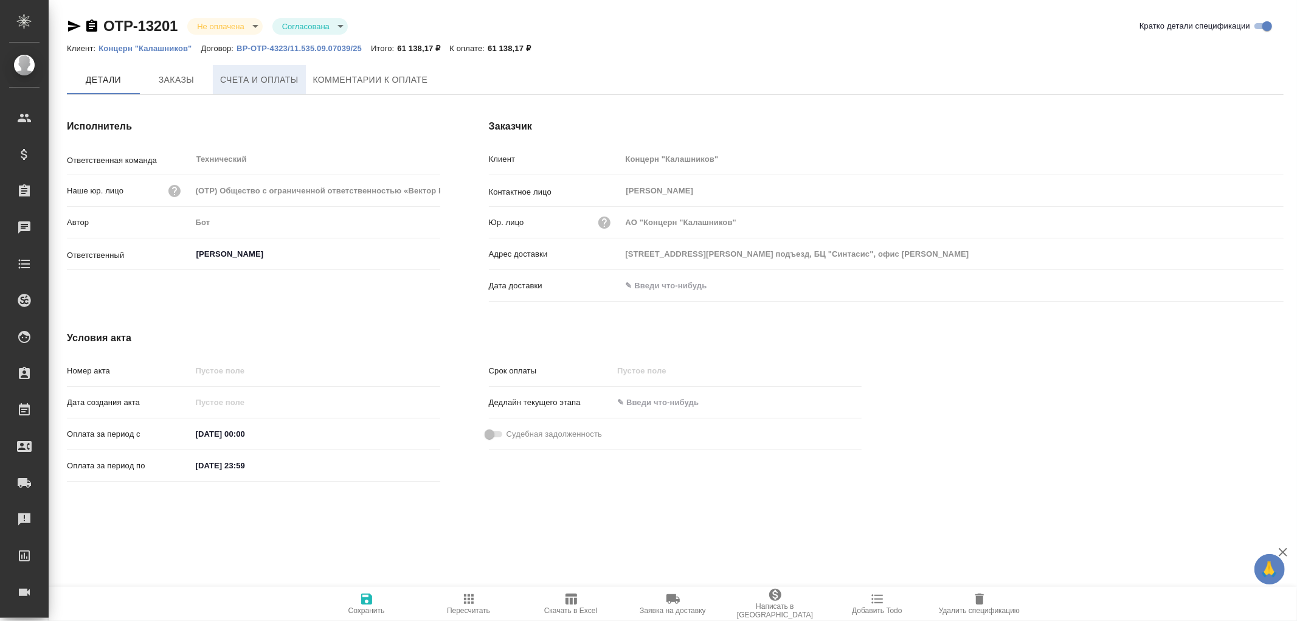
click at [250, 79] on span "Счета и оплаты" at bounding box center [259, 79] width 78 height 15
click at [274, 83] on span "Счета и оплаты" at bounding box center [259, 80] width 78 height 15
